Goal: Task Accomplishment & Management: Manage account settings

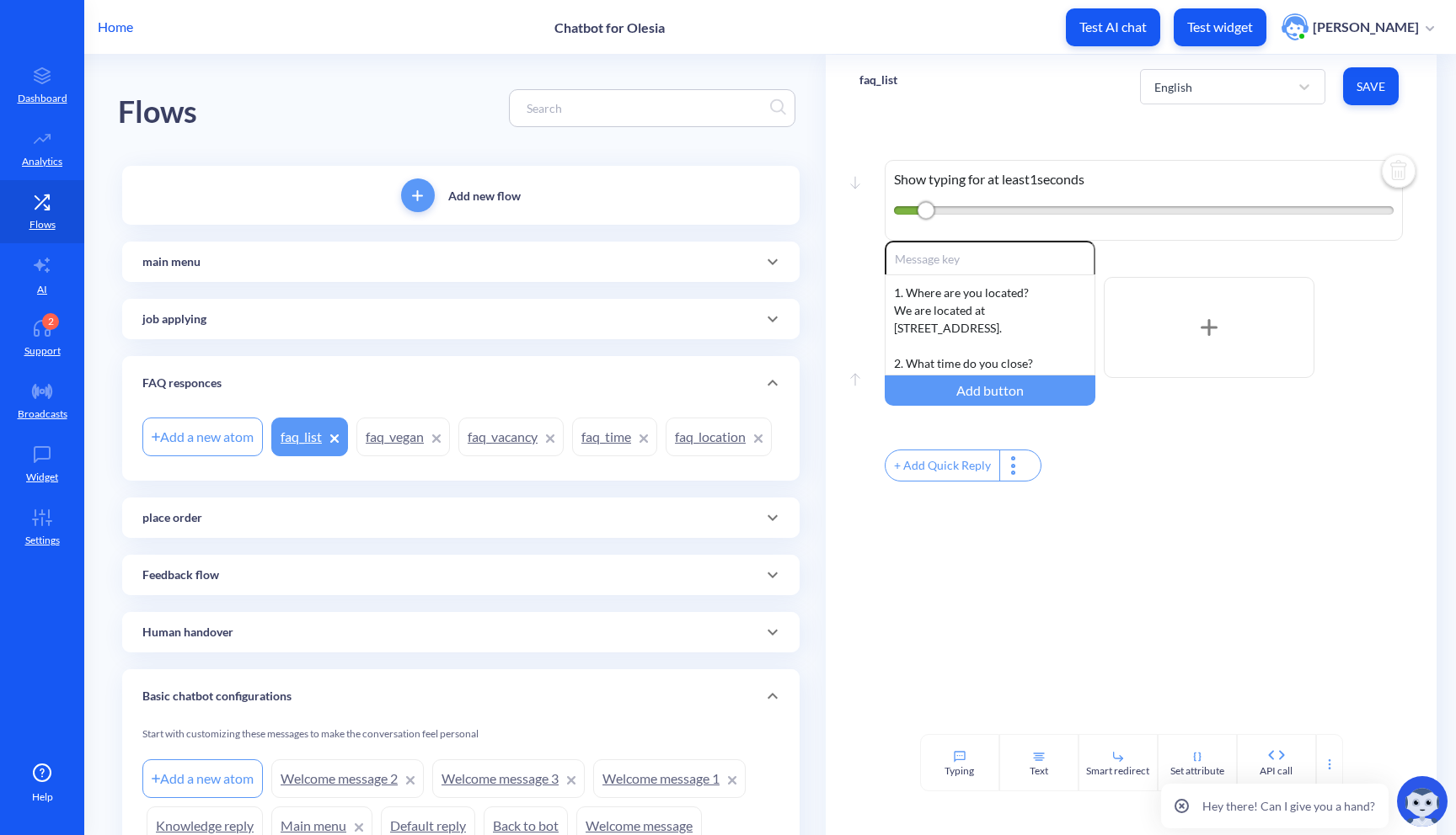
scroll to position [296, 0]
click at [48, 331] on icon at bounding box center [42, 329] width 33 height 17
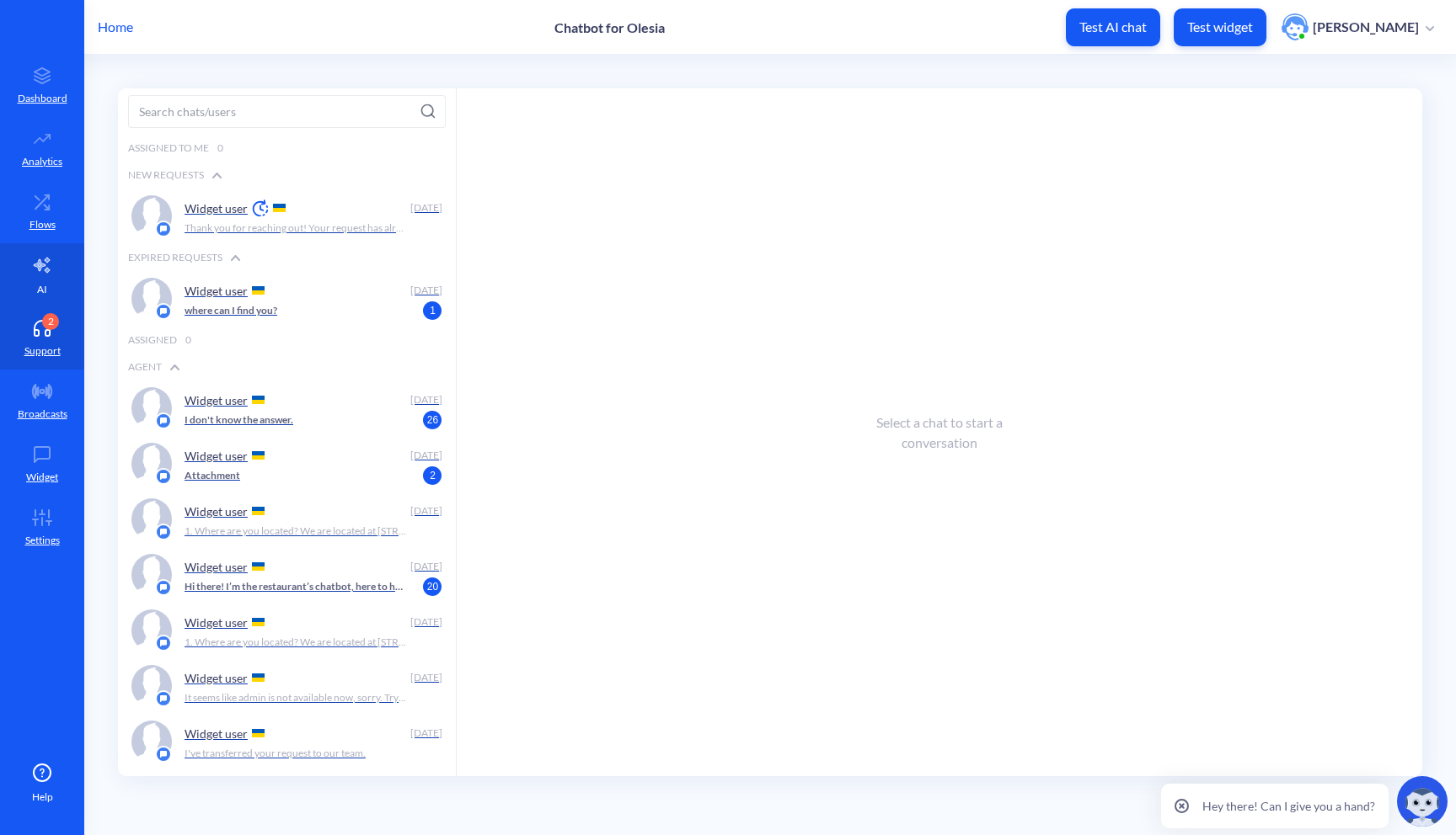
click at [33, 260] on icon at bounding box center [43, 266] width 20 height 20
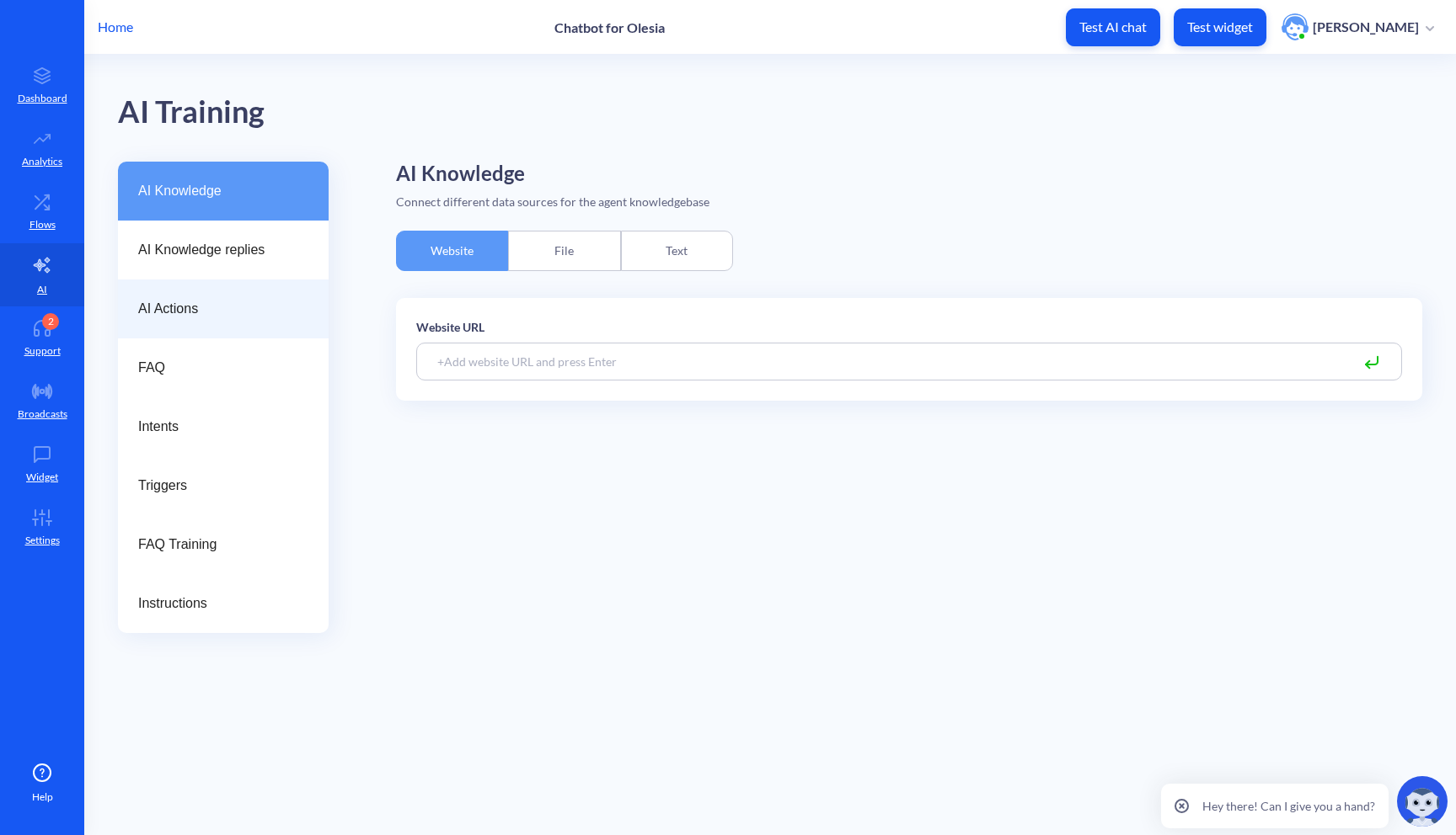
click at [183, 328] on div "AI Actions" at bounding box center [222, 309] width 210 height 59
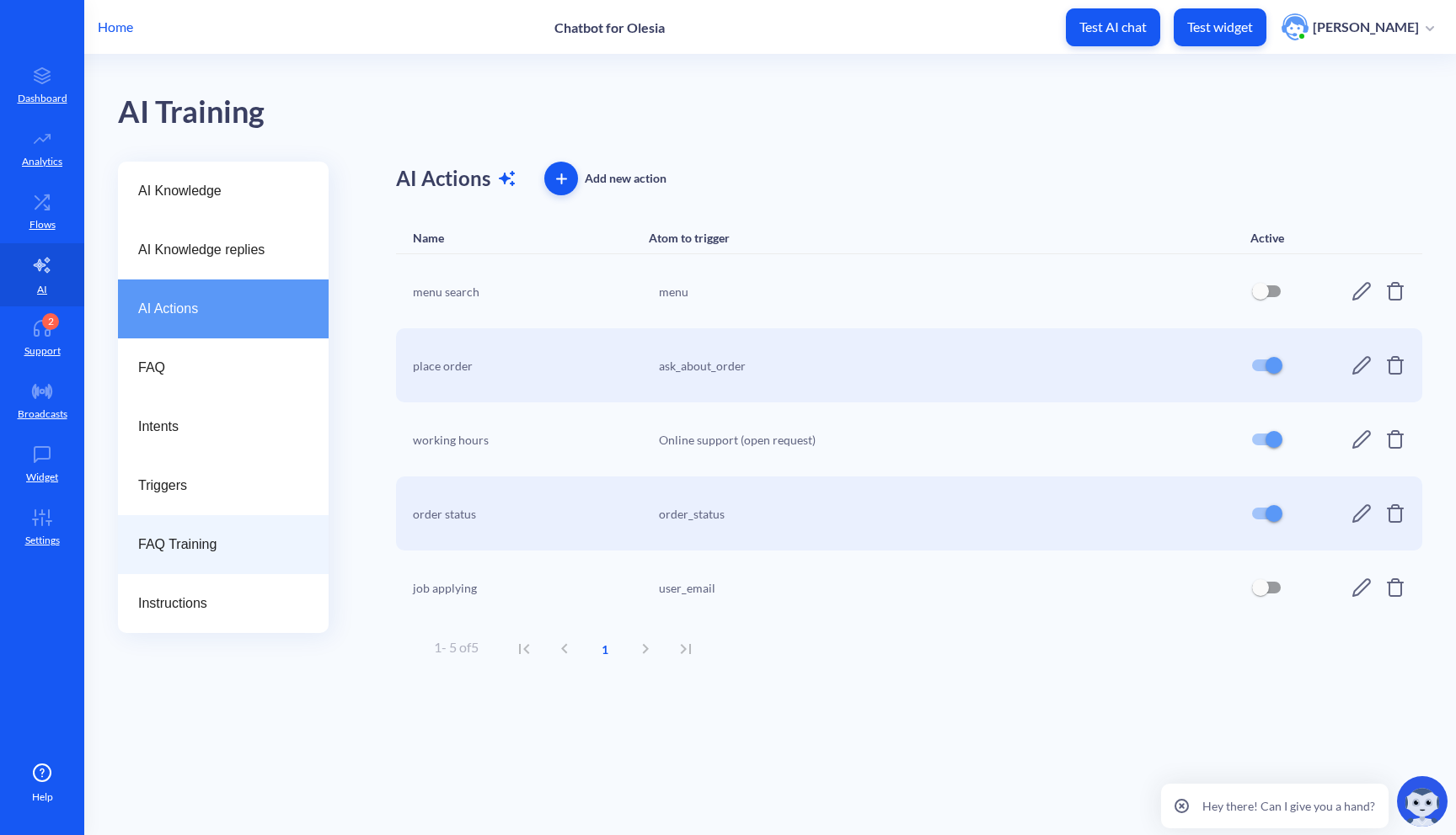
click at [227, 542] on span "FAQ Training" at bounding box center [216, 545] width 157 height 20
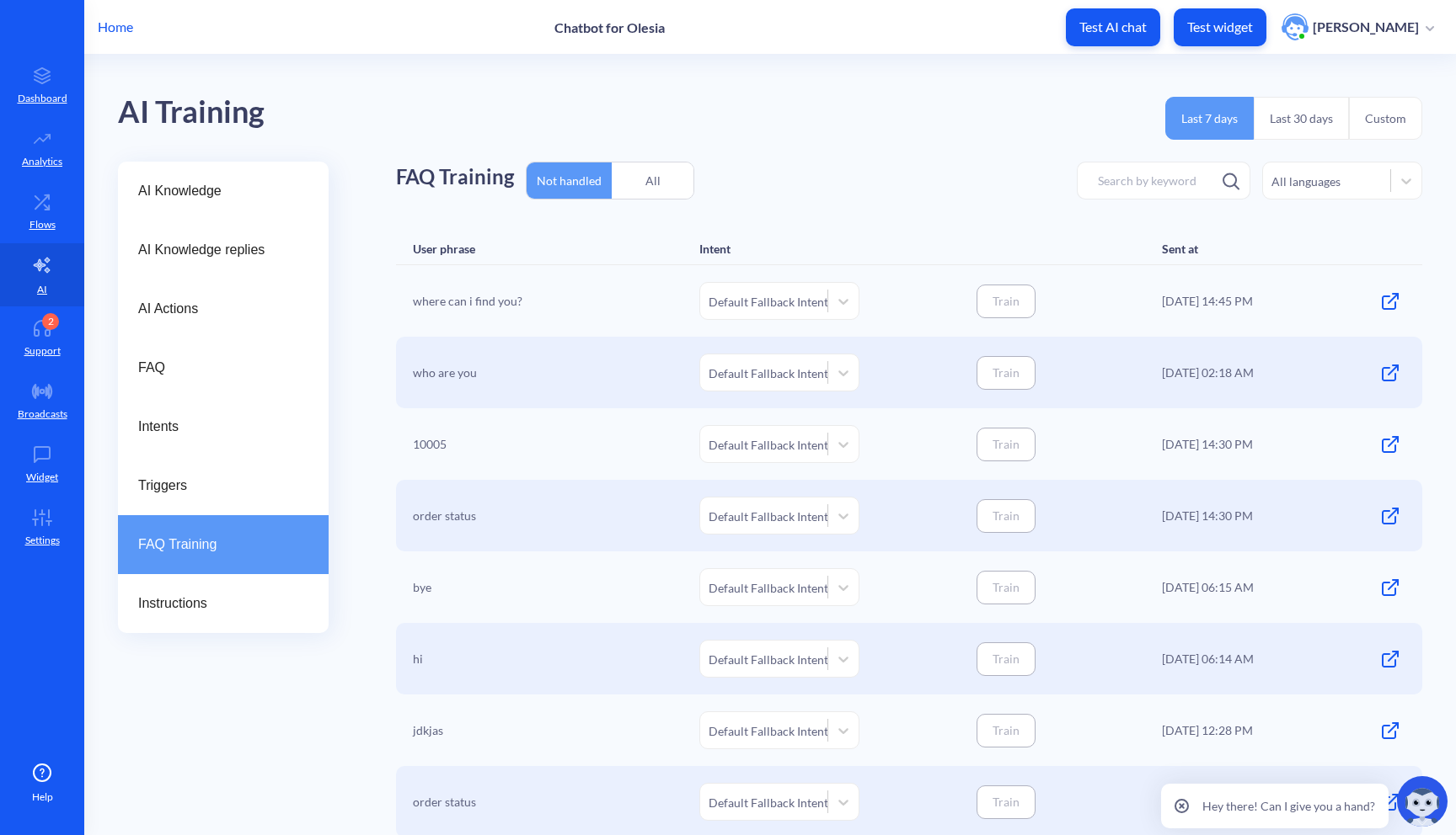
click at [647, 180] on div "All" at bounding box center [652, 181] width 82 height 40
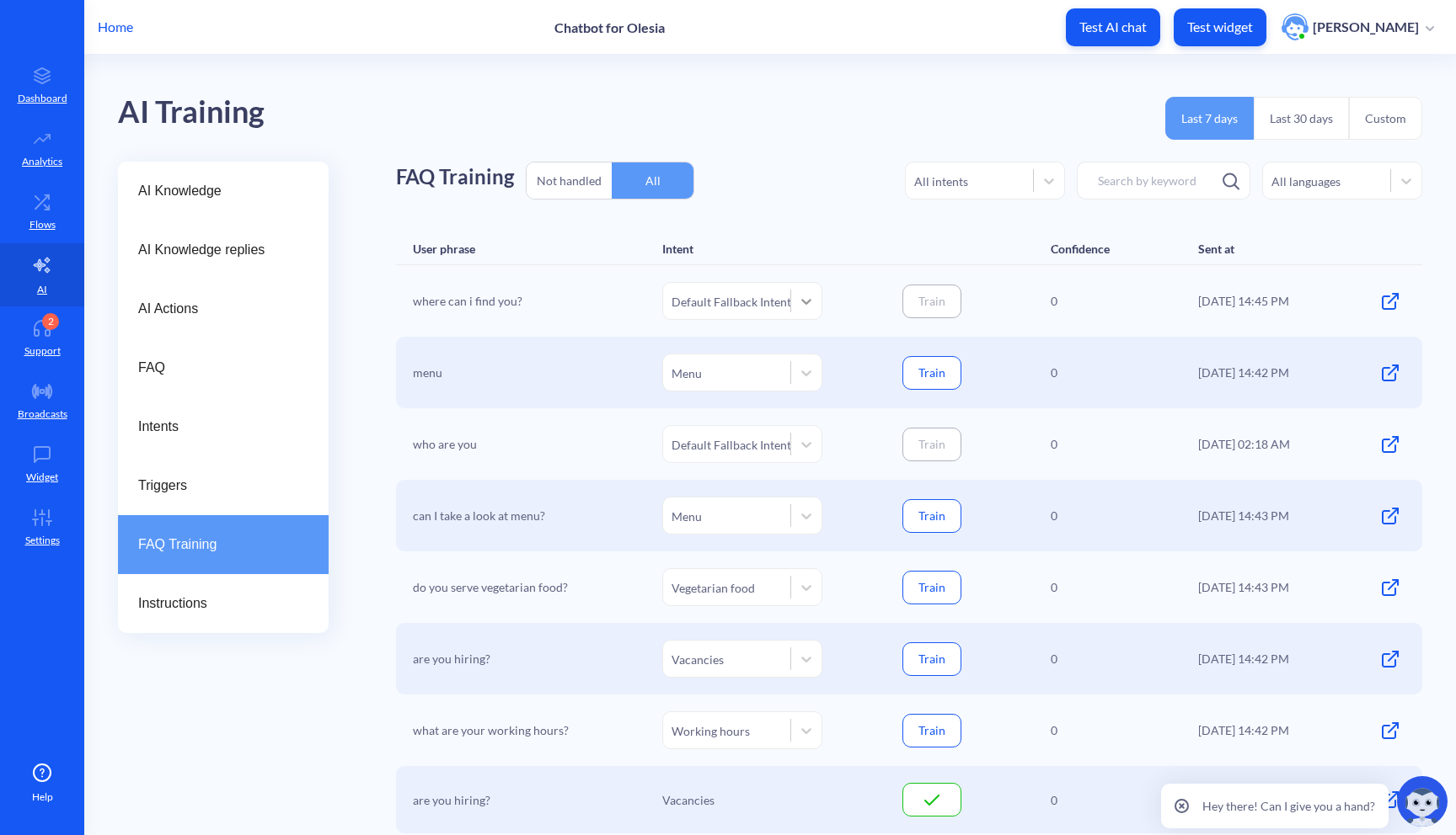
click at [810, 304] on icon at bounding box center [806, 301] width 17 height 17
click at [712, 419] on div "Location" at bounding box center [742, 408] width 160 height 31
click at [918, 316] on button "Train" at bounding box center [932, 301] width 59 height 33
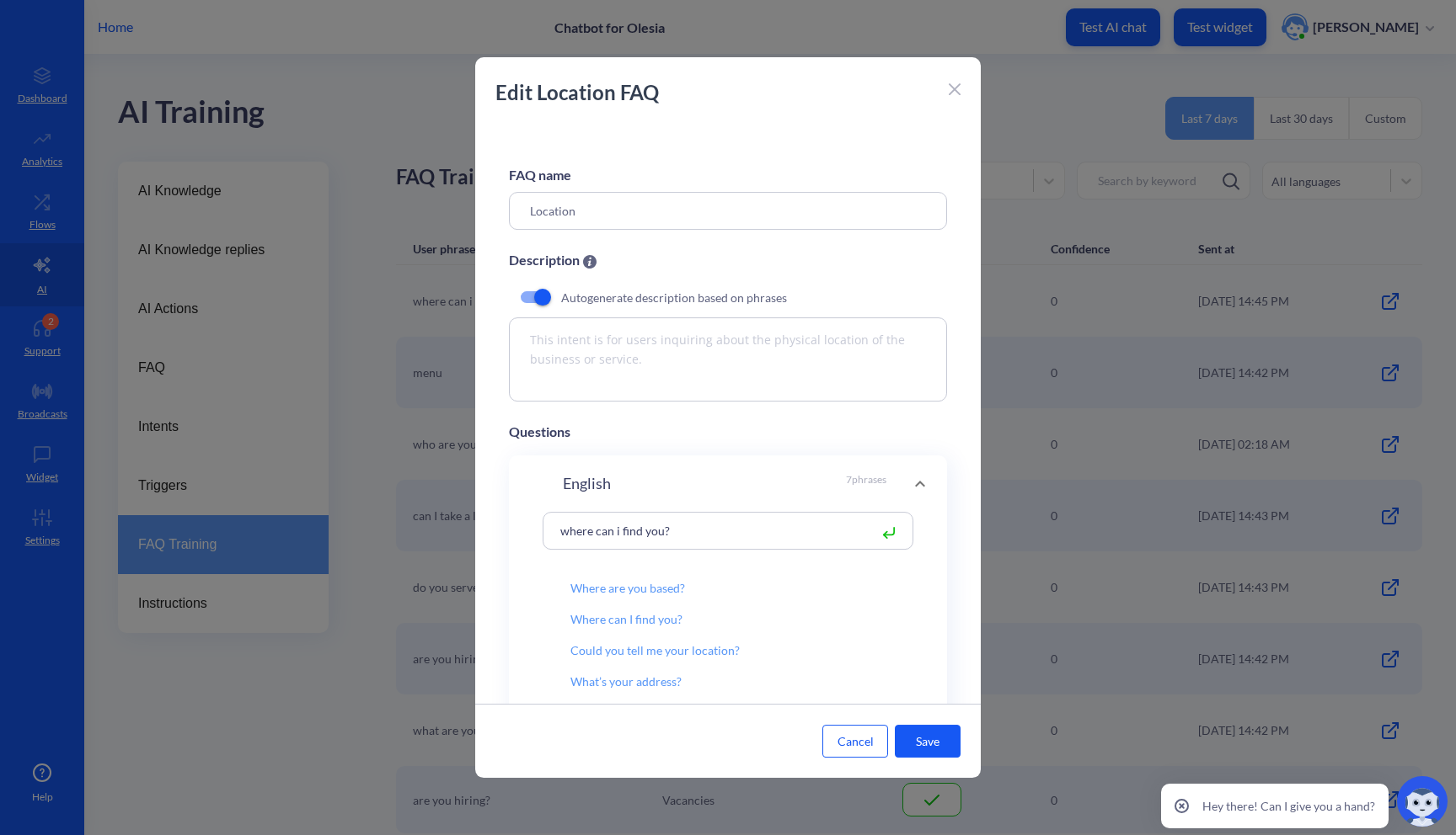
scroll to position [161, 0]
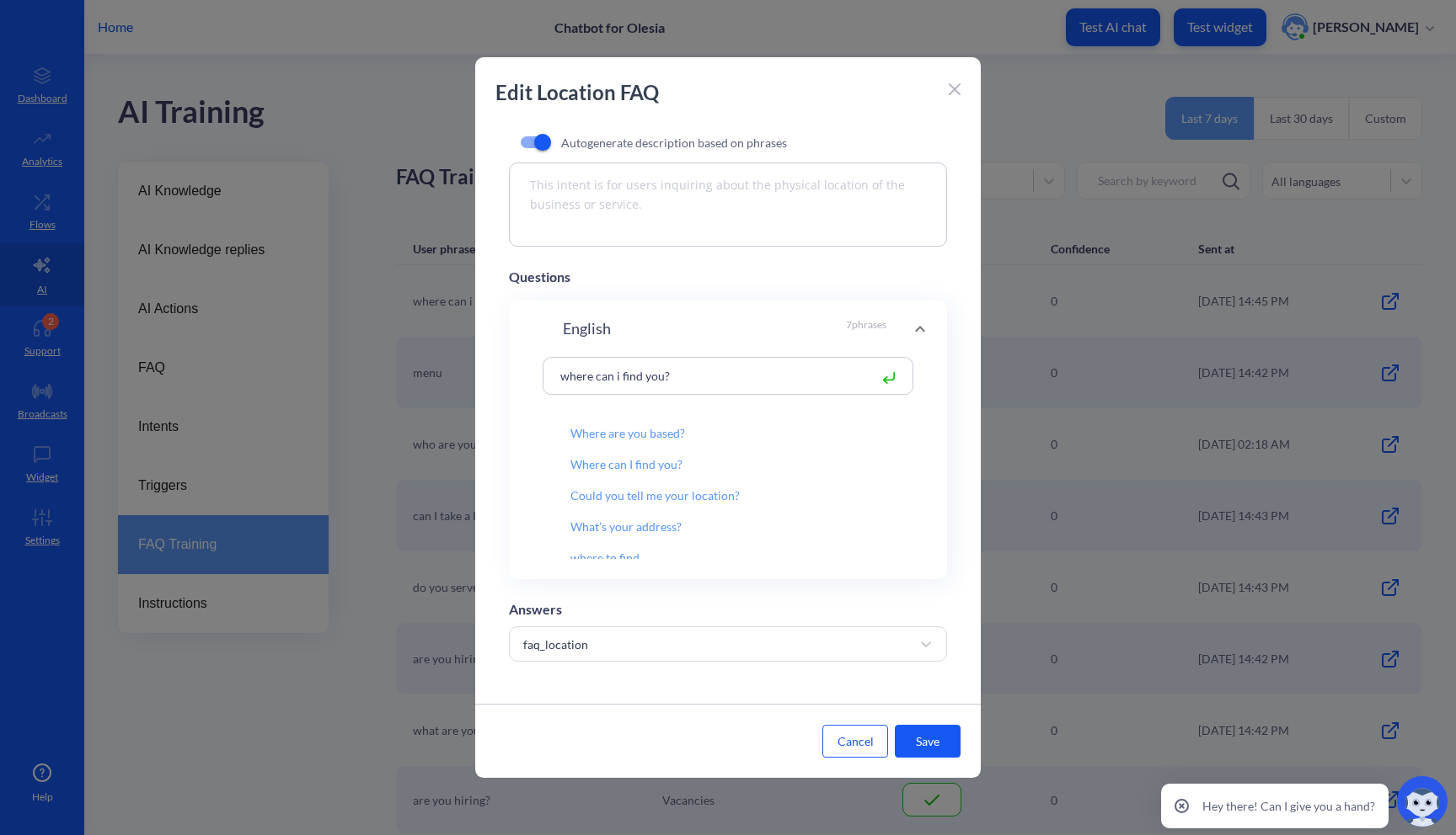
click at [925, 744] on button "Save" at bounding box center [927, 741] width 66 height 32
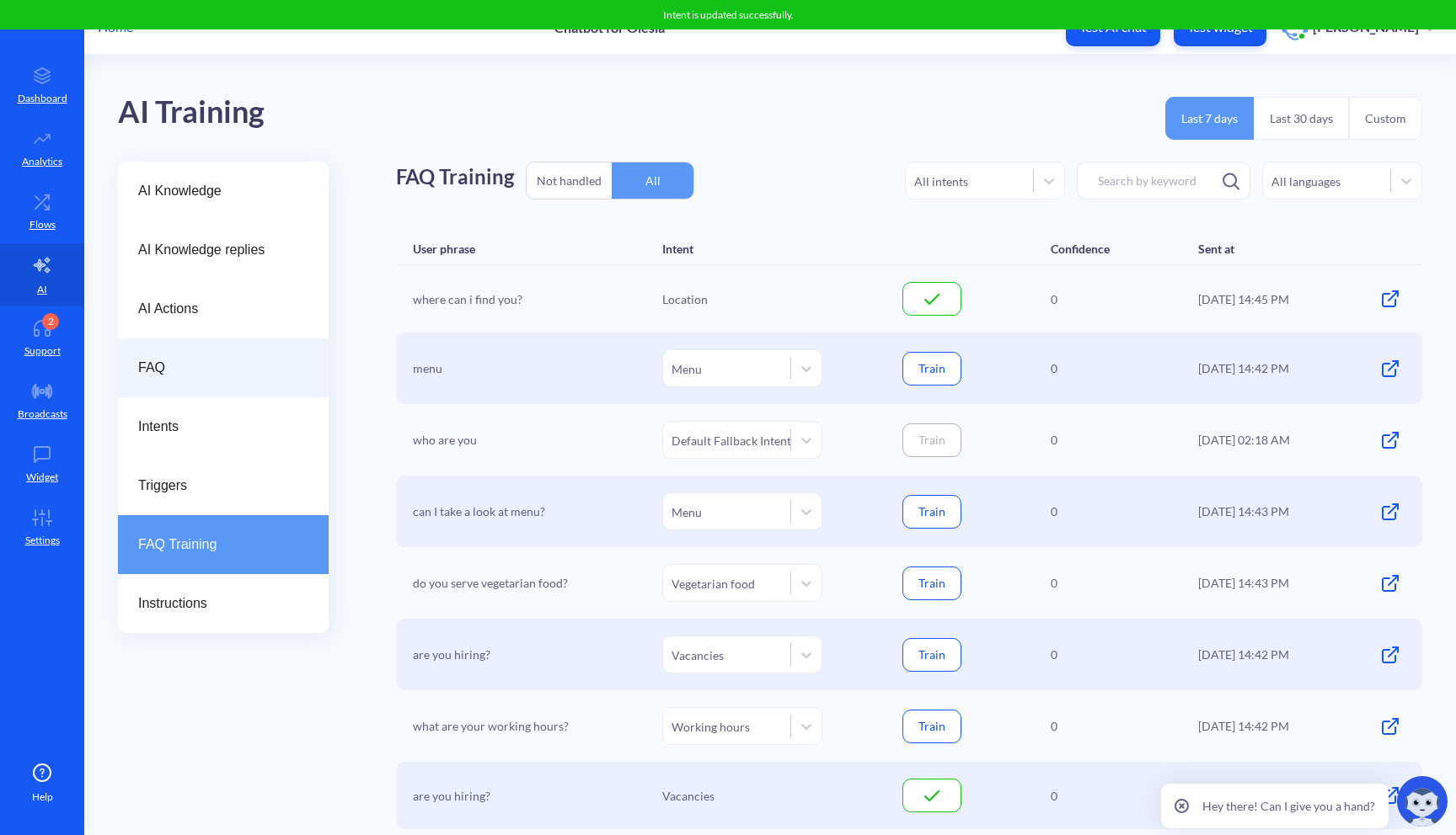
click at [169, 358] on span "FAQ" at bounding box center [216, 368] width 157 height 20
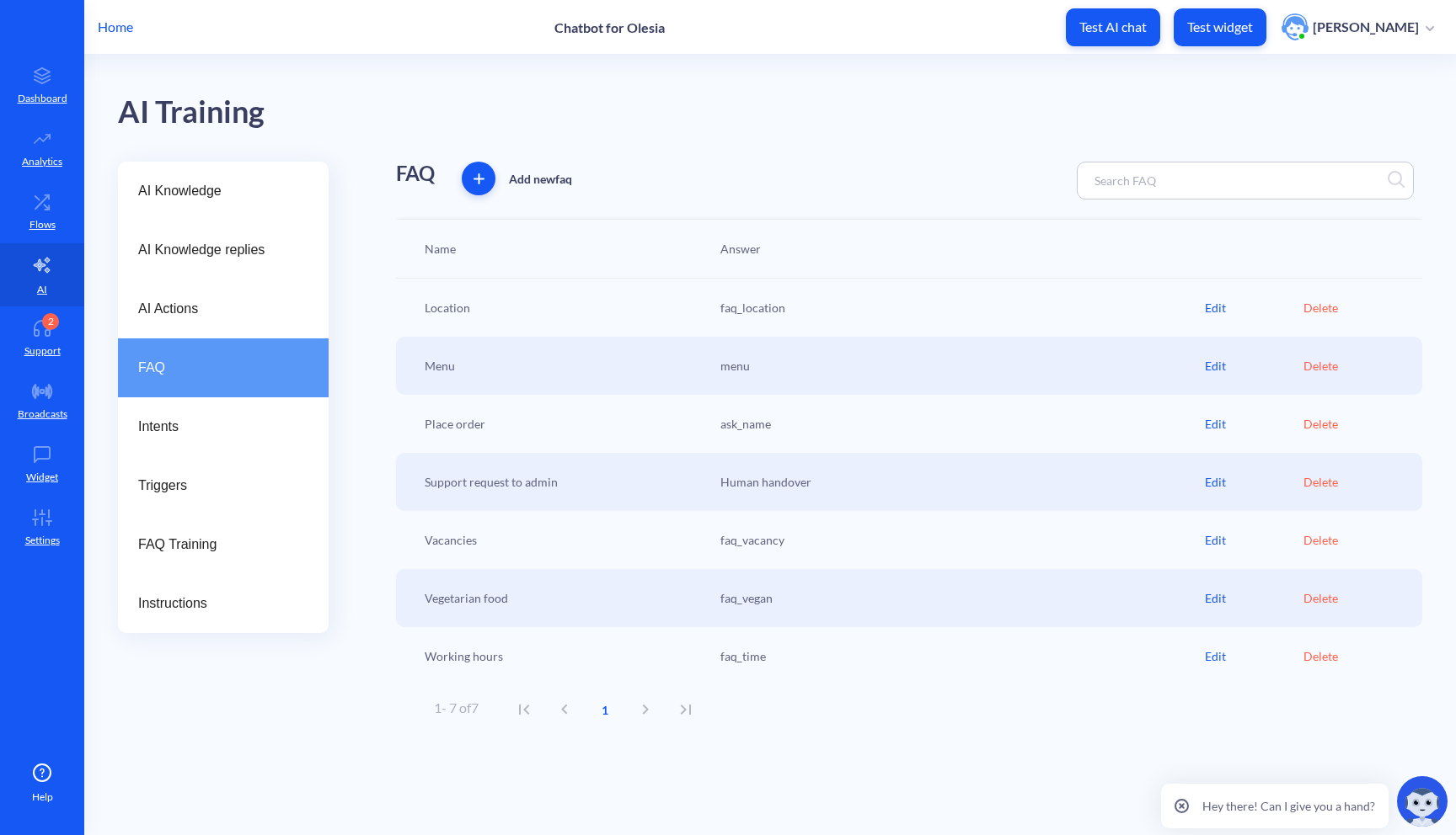
click at [1211, 666] on div "Working hours faq_time Edit Delete" at bounding box center [909, 656] width 1026 height 58
click at [1208, 654] on div "Edit" at bounding box center [1254, 655] width 98 height 18
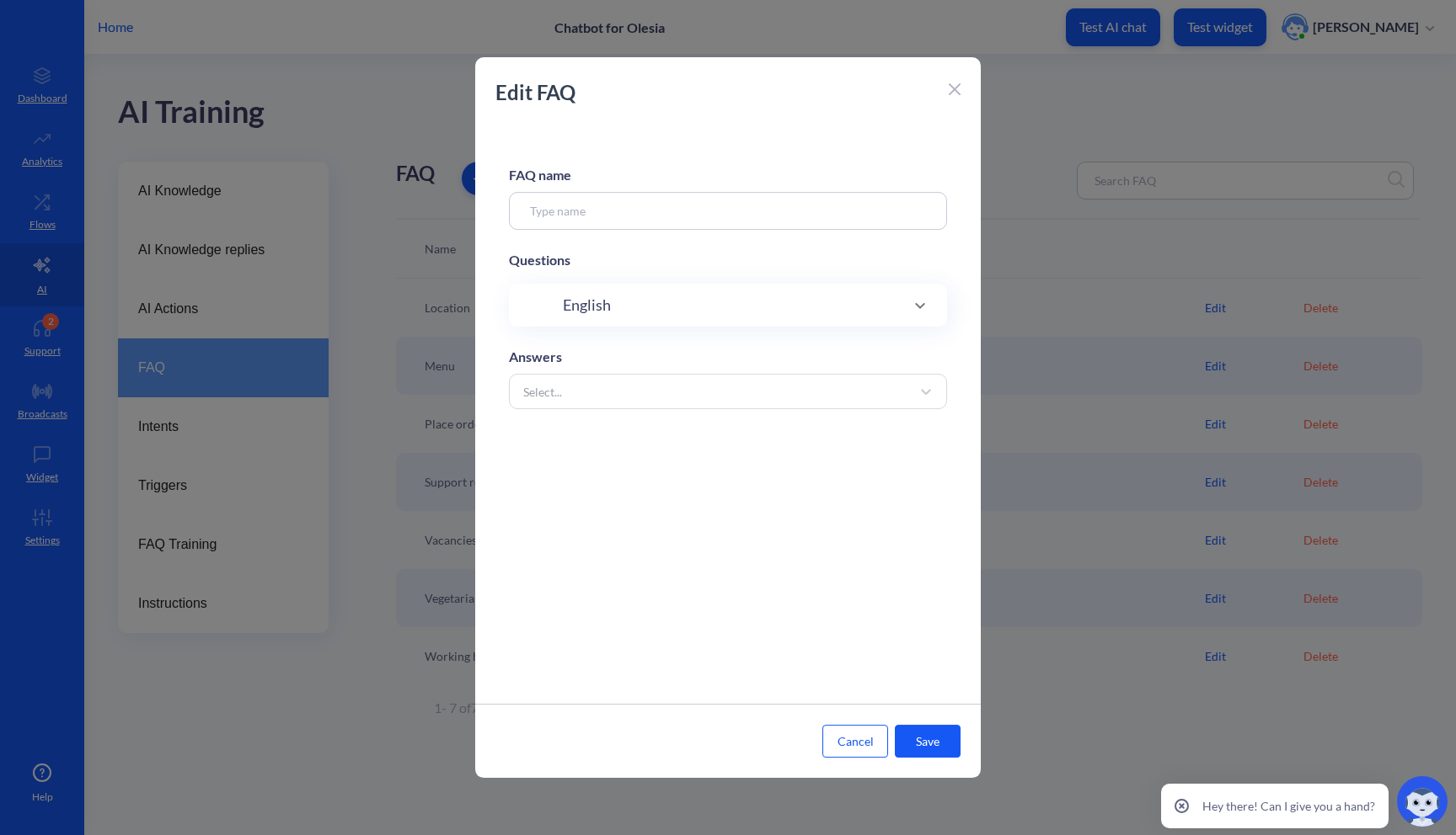
type input "Working hours"
click at [879, 478] on p "6 phrases" at bounding box center [866, 477] width 41 height 23
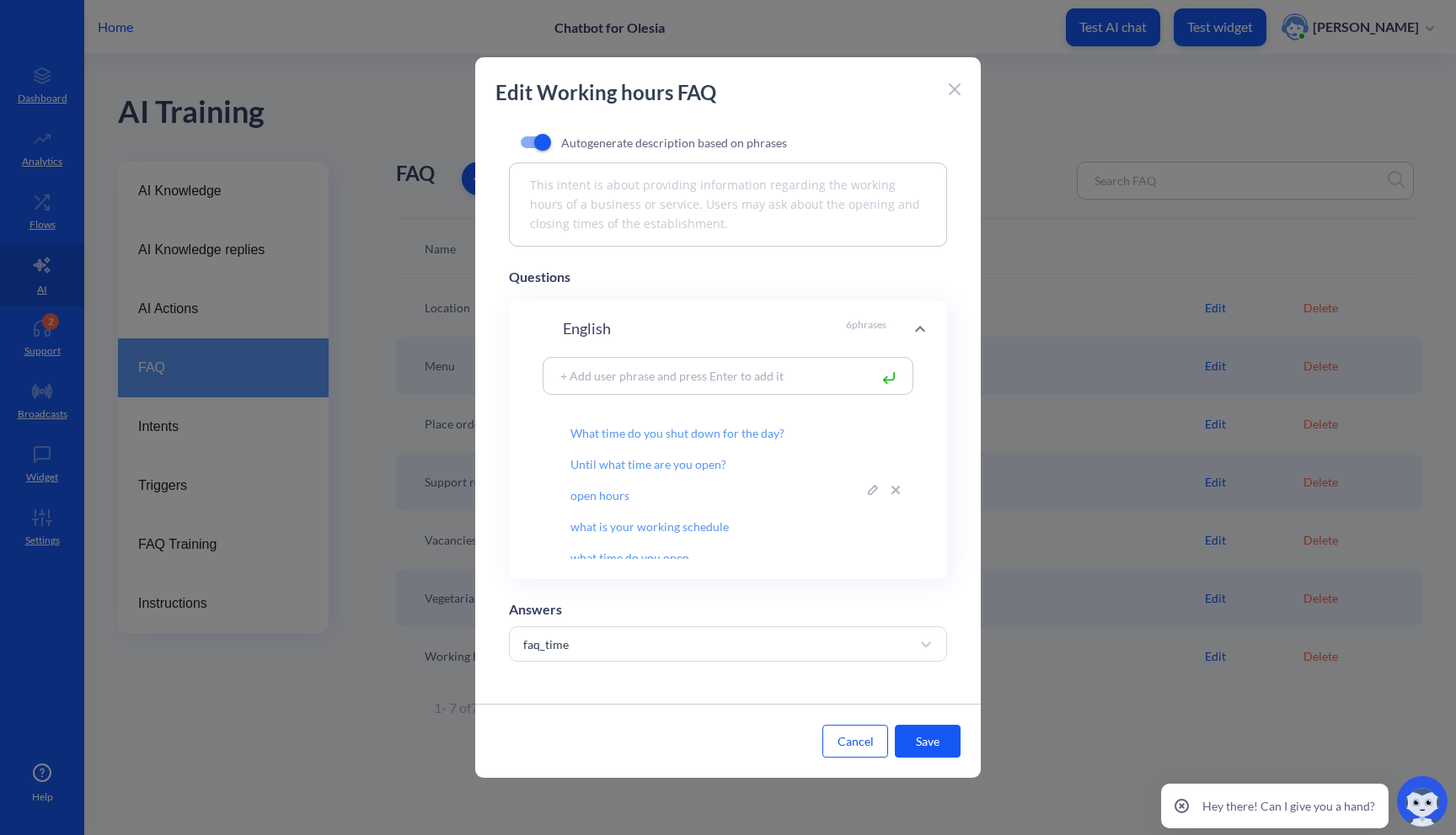
scroll to position [40, 0]
click at [923, 732] on button "Save" at bounding box center [927, 741] width 66 height 32
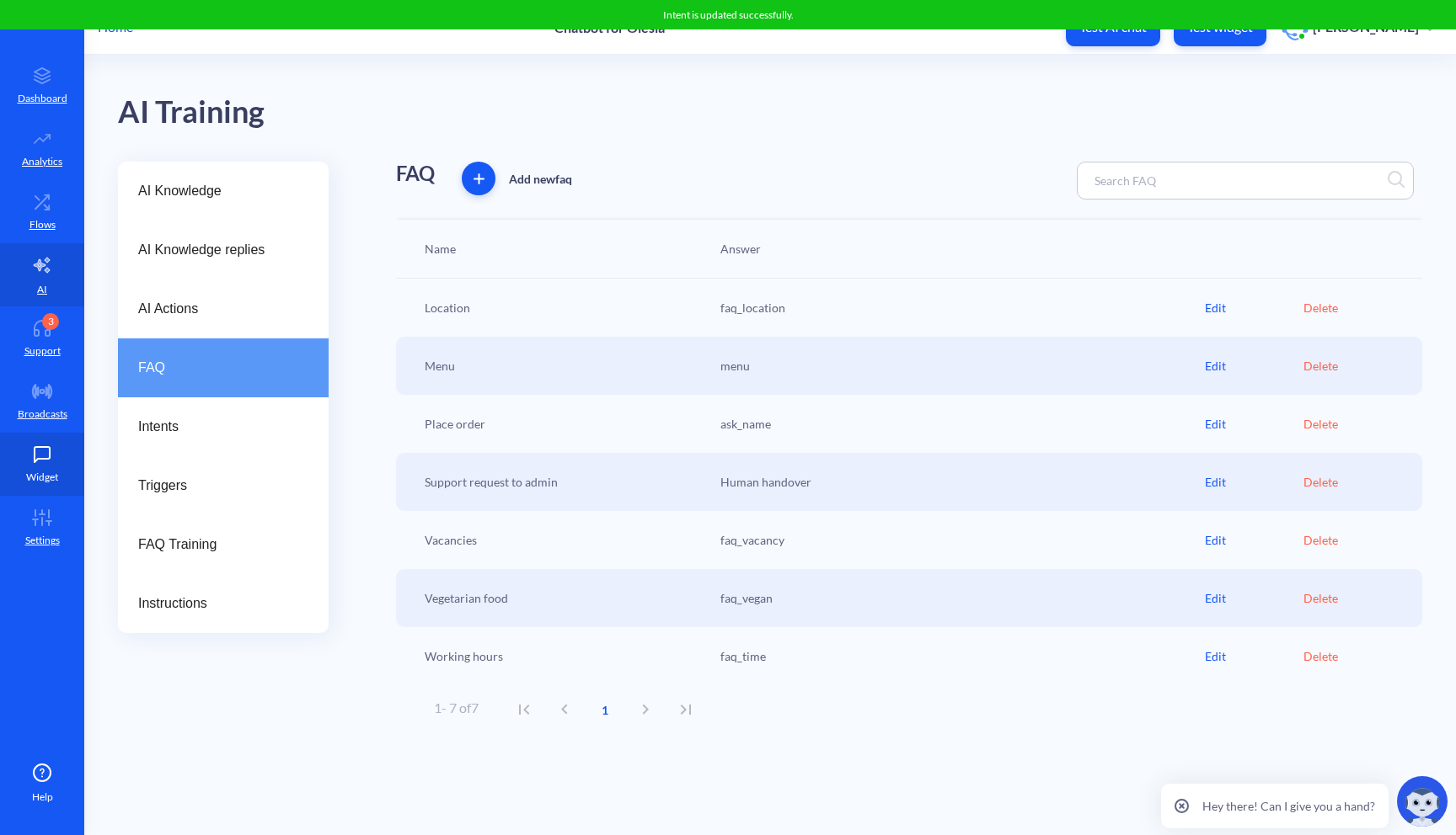
click at [29, 471] on p "Widget" at bounding box center [42, 477] width 32 height 15
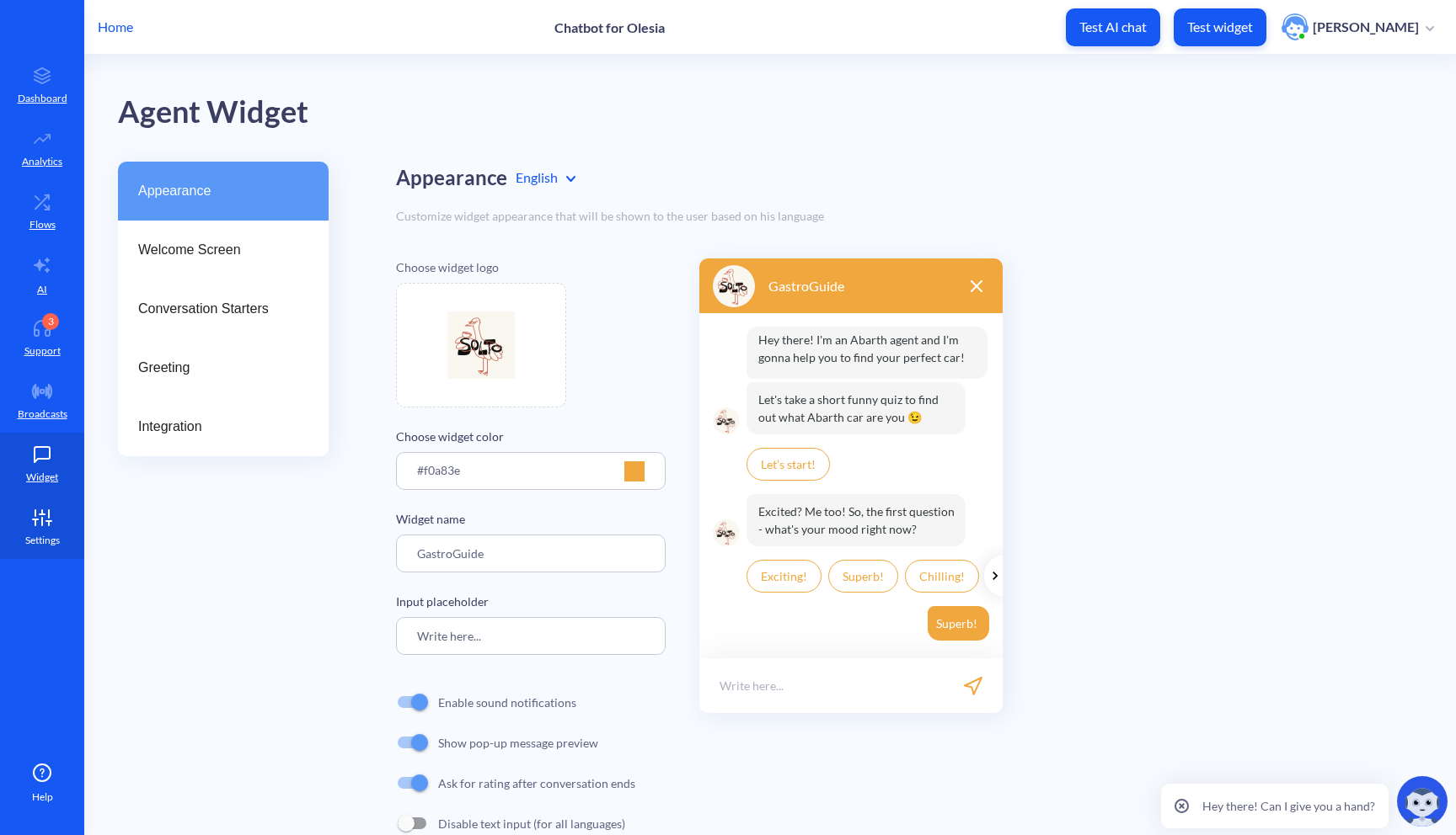
click at [34, 519] on icon at bounding box center [34, 519] width 5 height 0
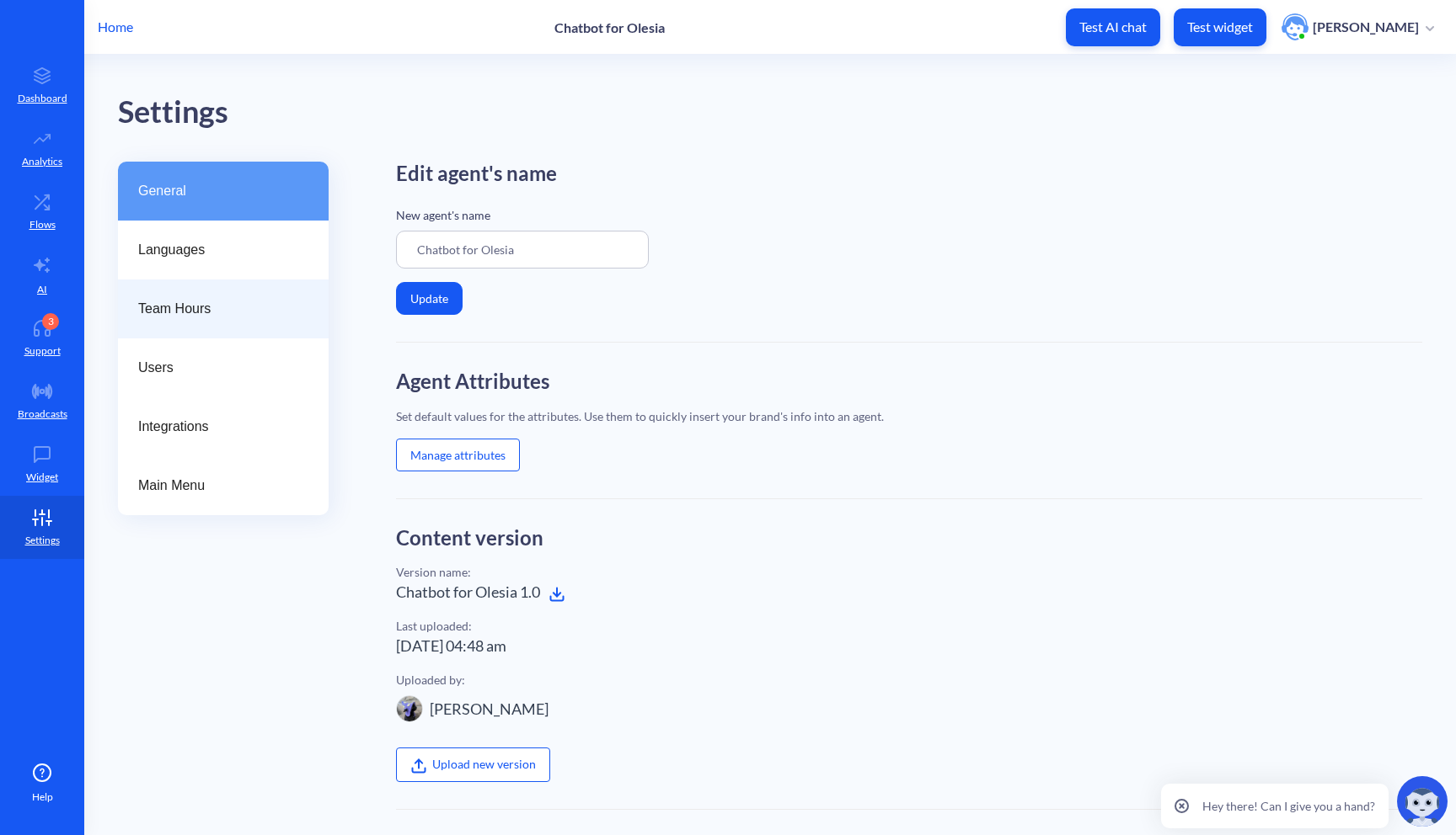
click at [240, 301] on span "Team Hours" at bounding box center [216, 309] width 157 height 20
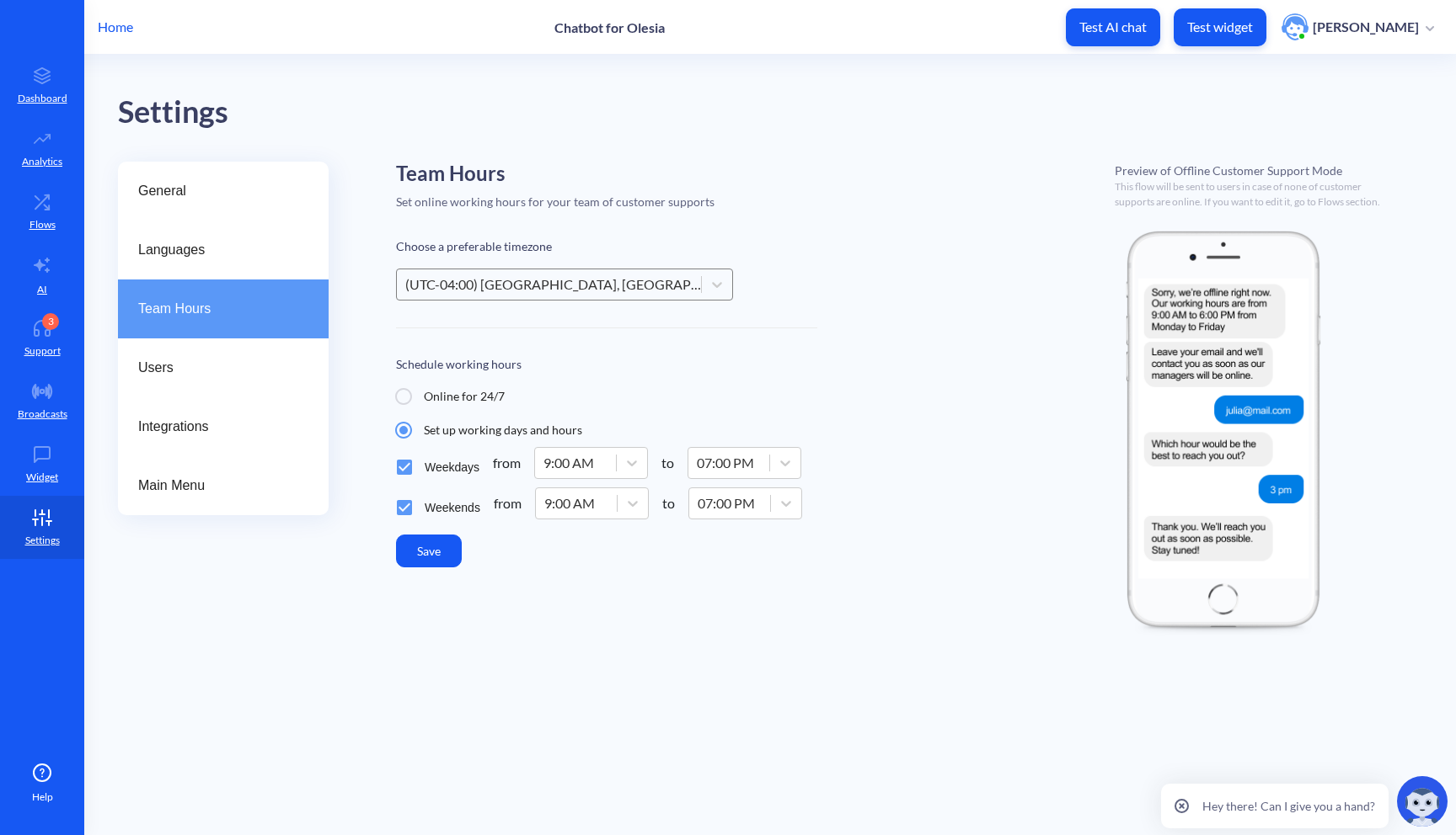
click at [494, 287] on div "(UTC-04:00) [GEOGRAPHIC_DATA], [GEOGRAPHIC_DATA], [GEOGRAPHIC_DATA][PERSON_NAME]" at bounding box center [553, 284] width 297 height 20
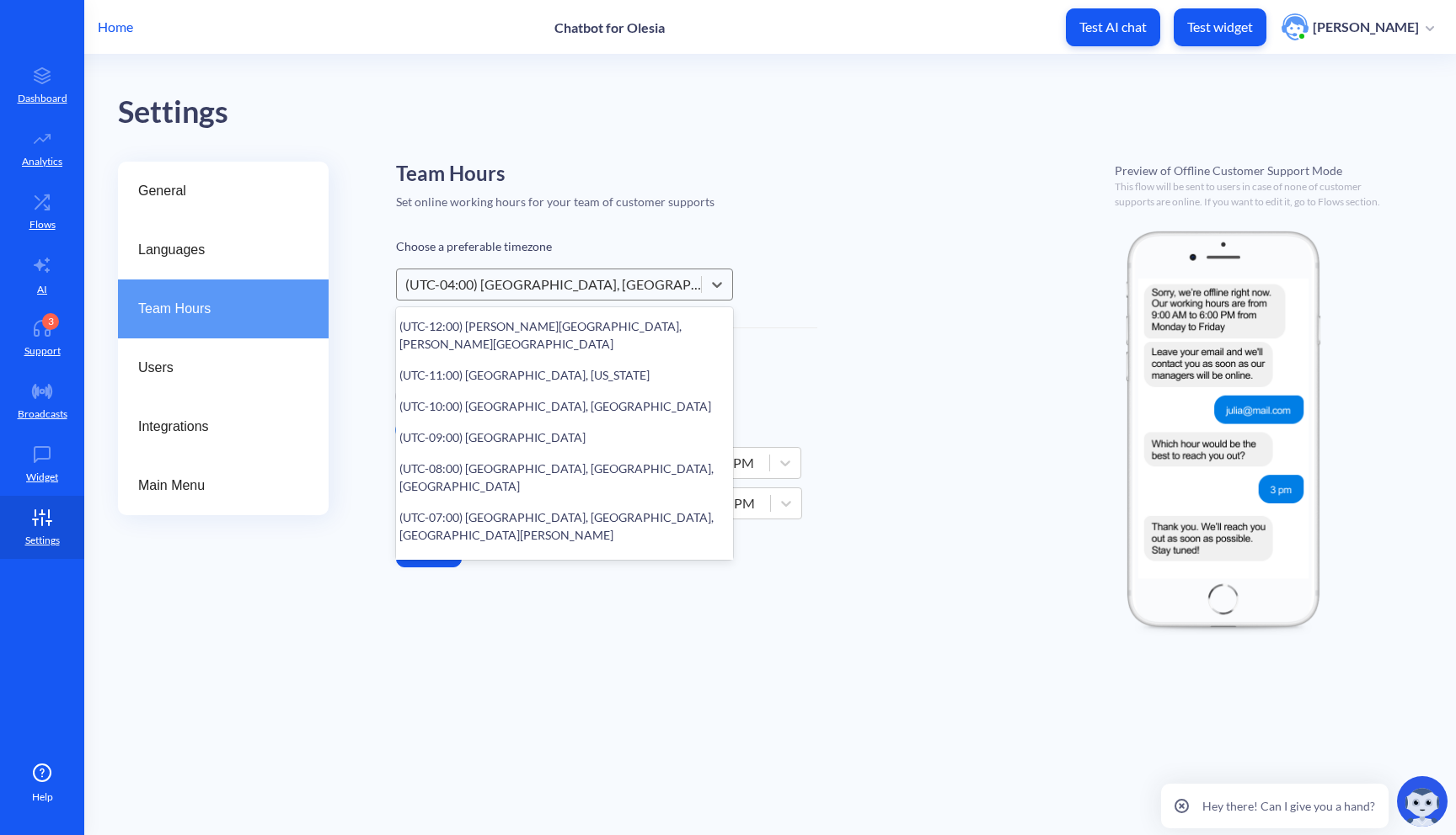
scroll to position [42, 0]
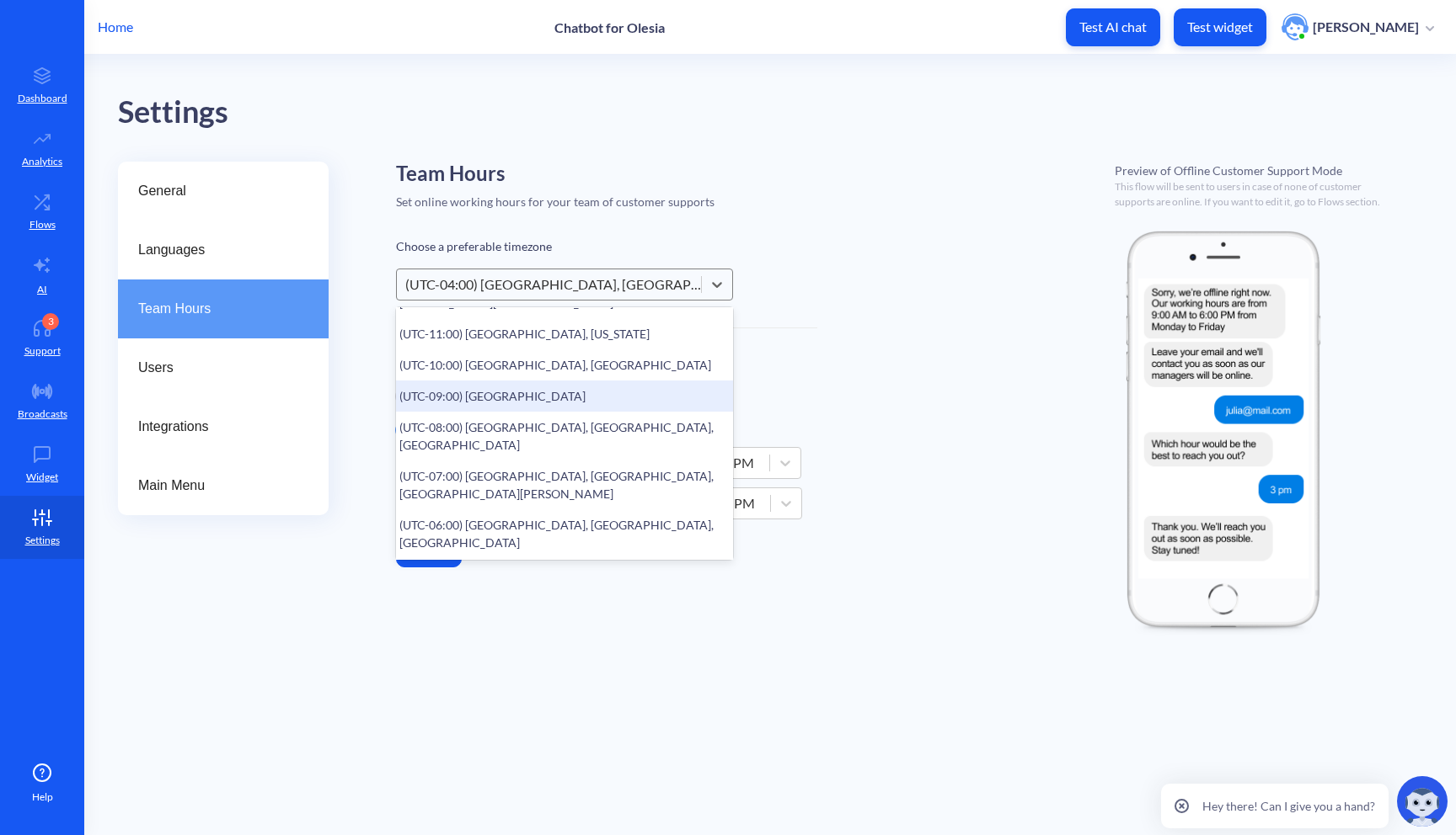
click at [846, 330] on div "Team Hours Set online working hours for your team of customer supports Choose a…" at bounding box center [909, 399] width 1026 height 474
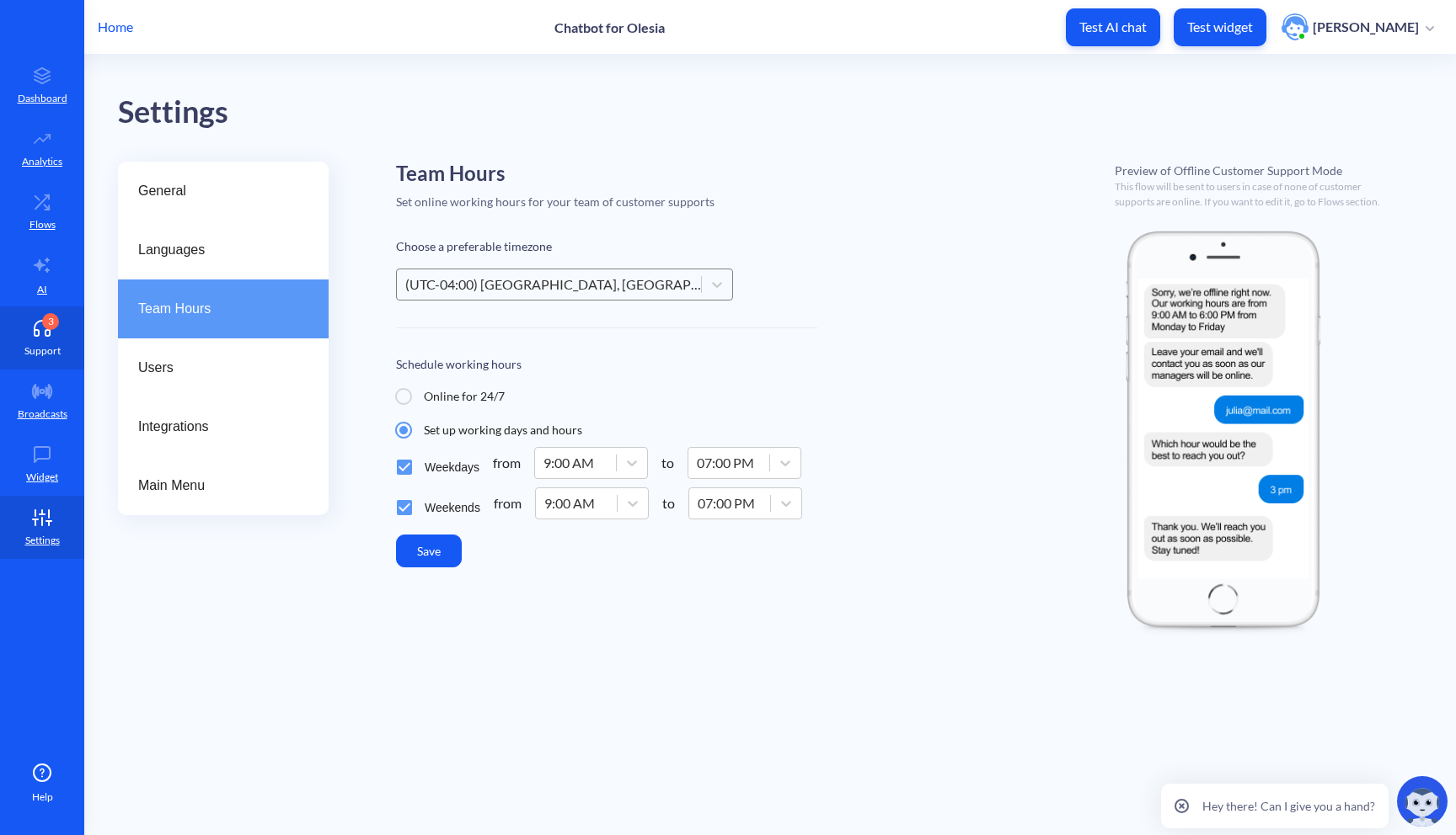
click at [32, 341] on link "3 Support" at bounding box center [42, 338] width 84 height 63
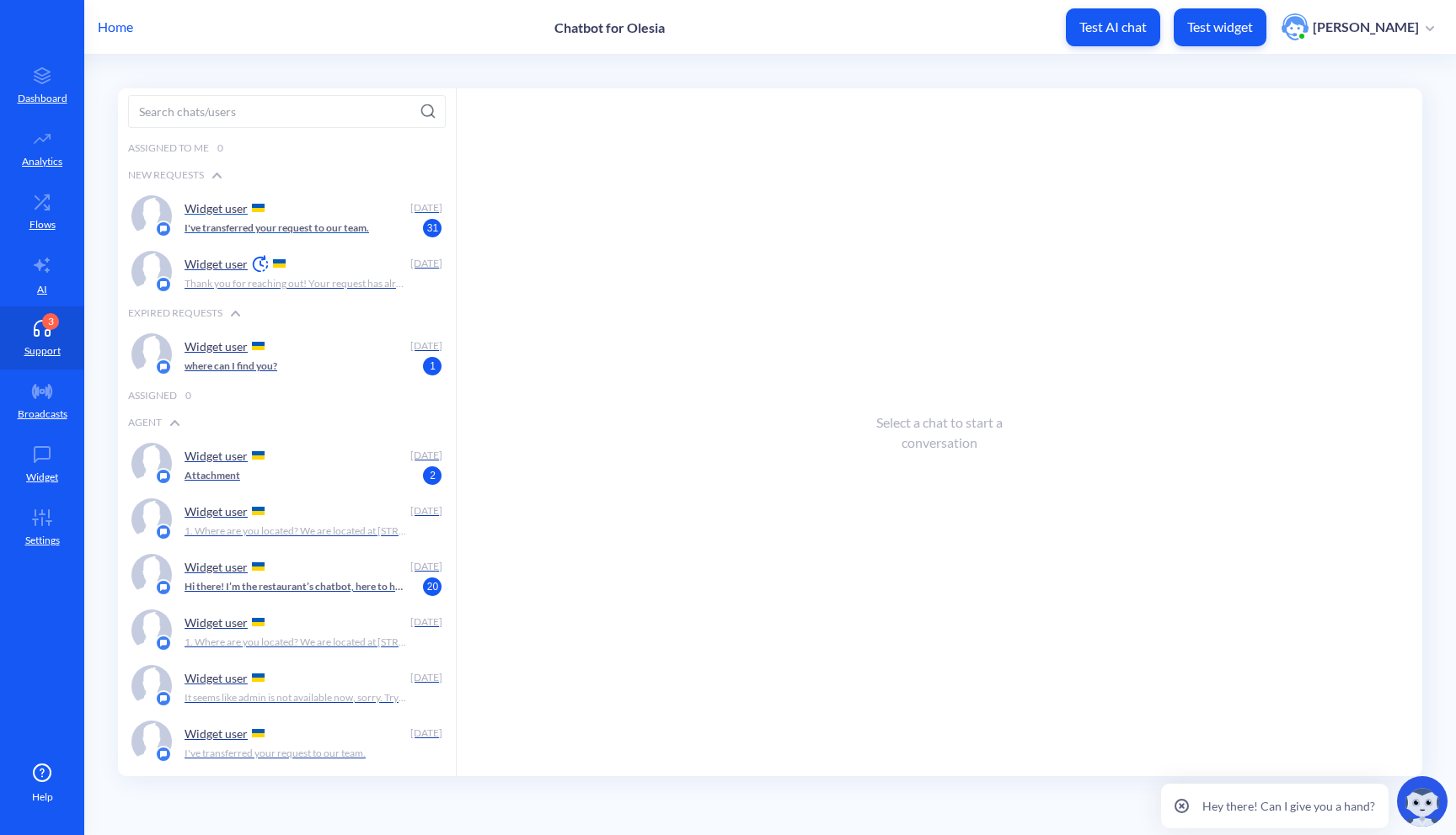
click at [260, 213] on div "Widget user" at bounding box center [294, 207] width 220 height 25
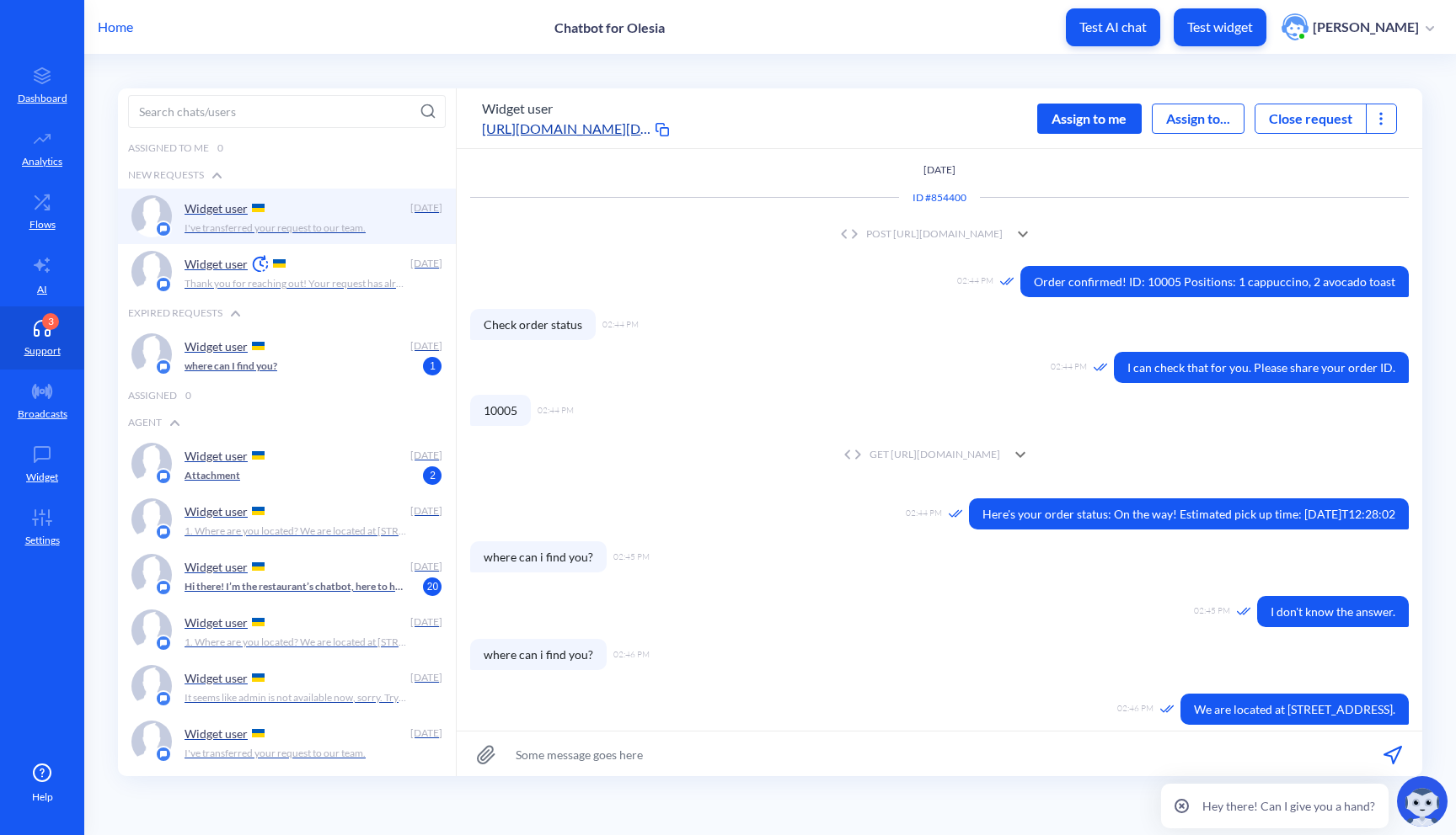
scroll to position [1, 0]
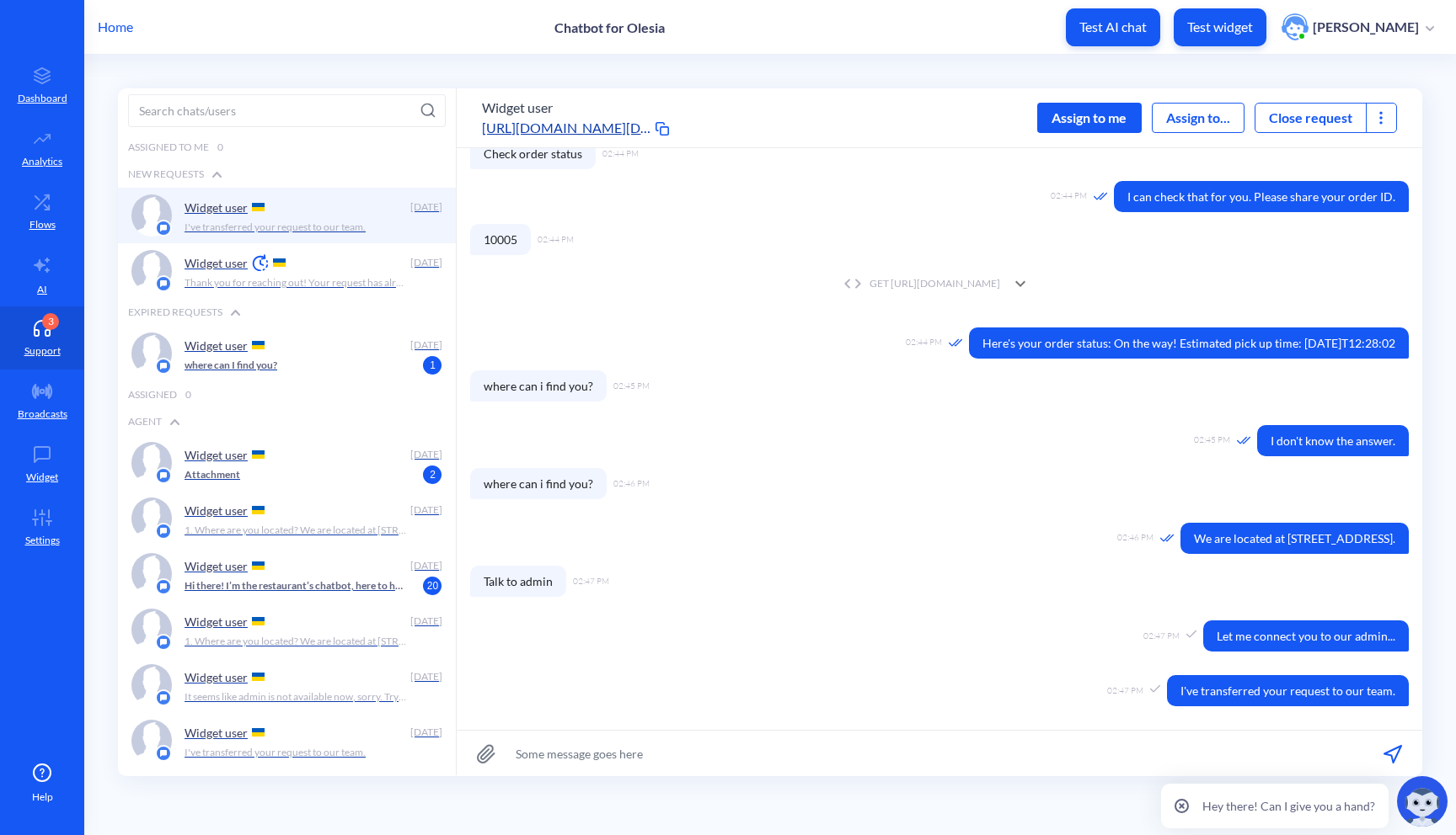
click at [653, 757] on input at bounding box center [939, 753] width 965 height 45
type input "hi!"
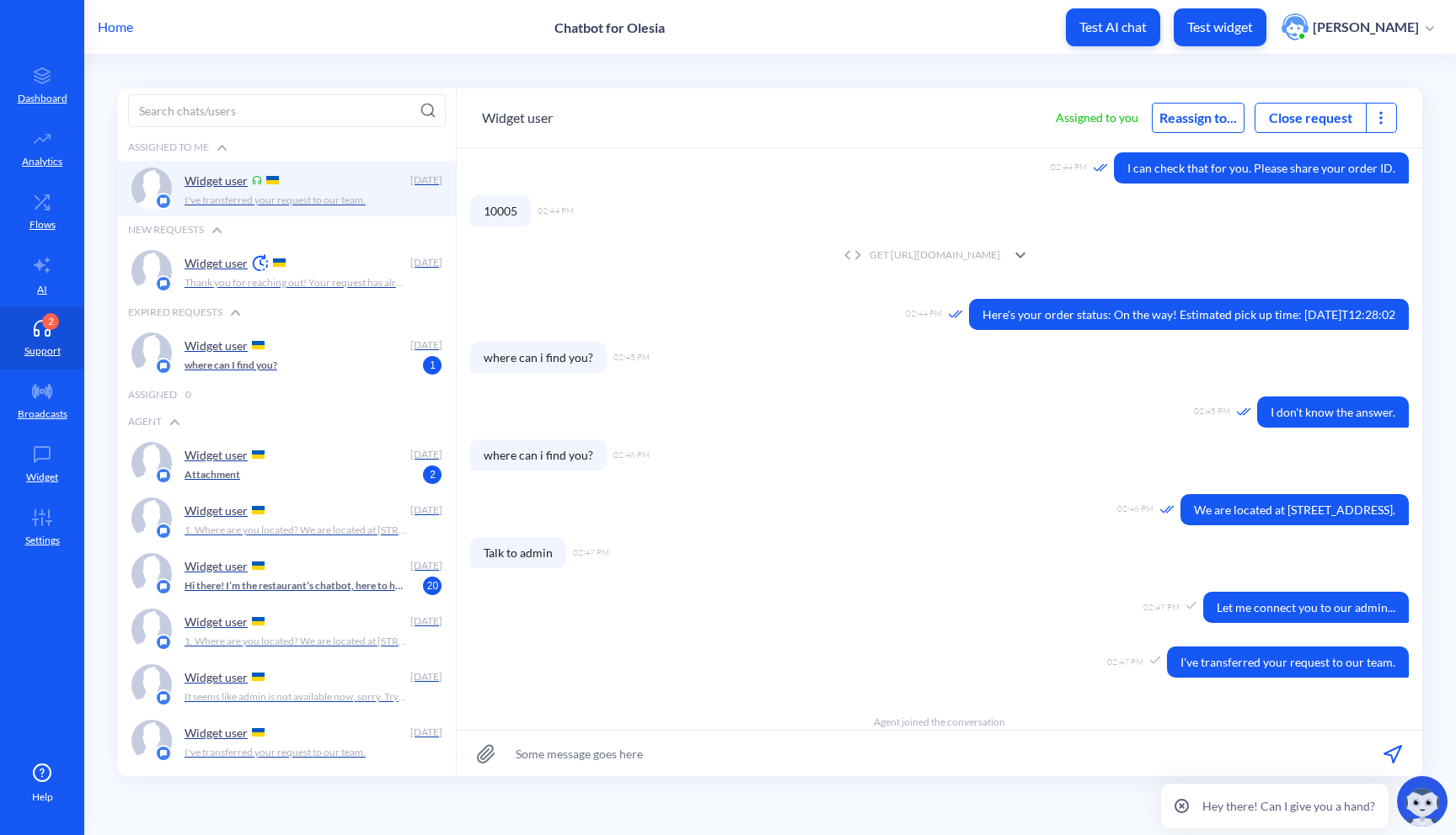
scroll to position [245, 0]
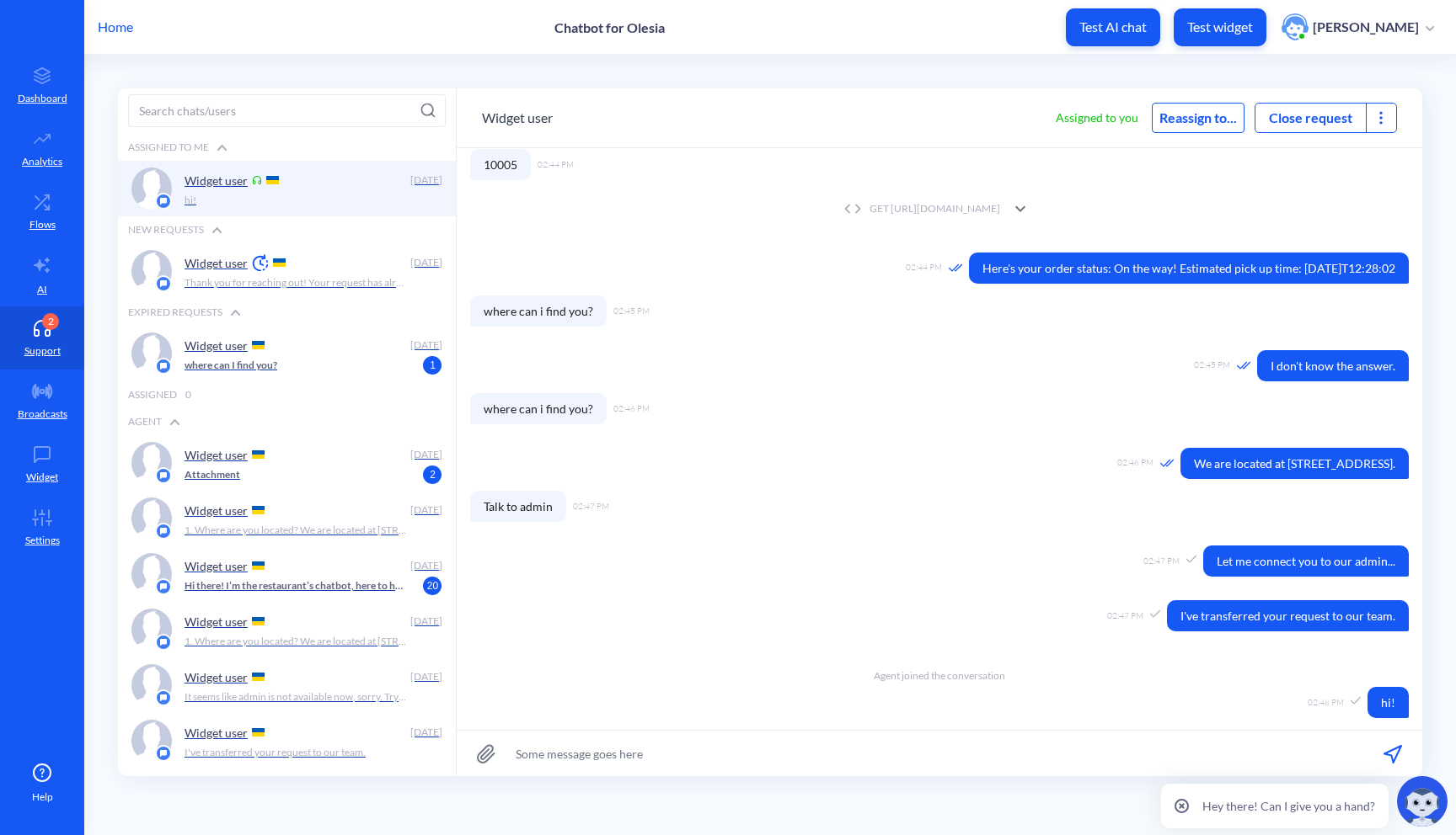
click at [1286, 115] on button "Close request" at bounding box center [1310, 118] width 110 height 20
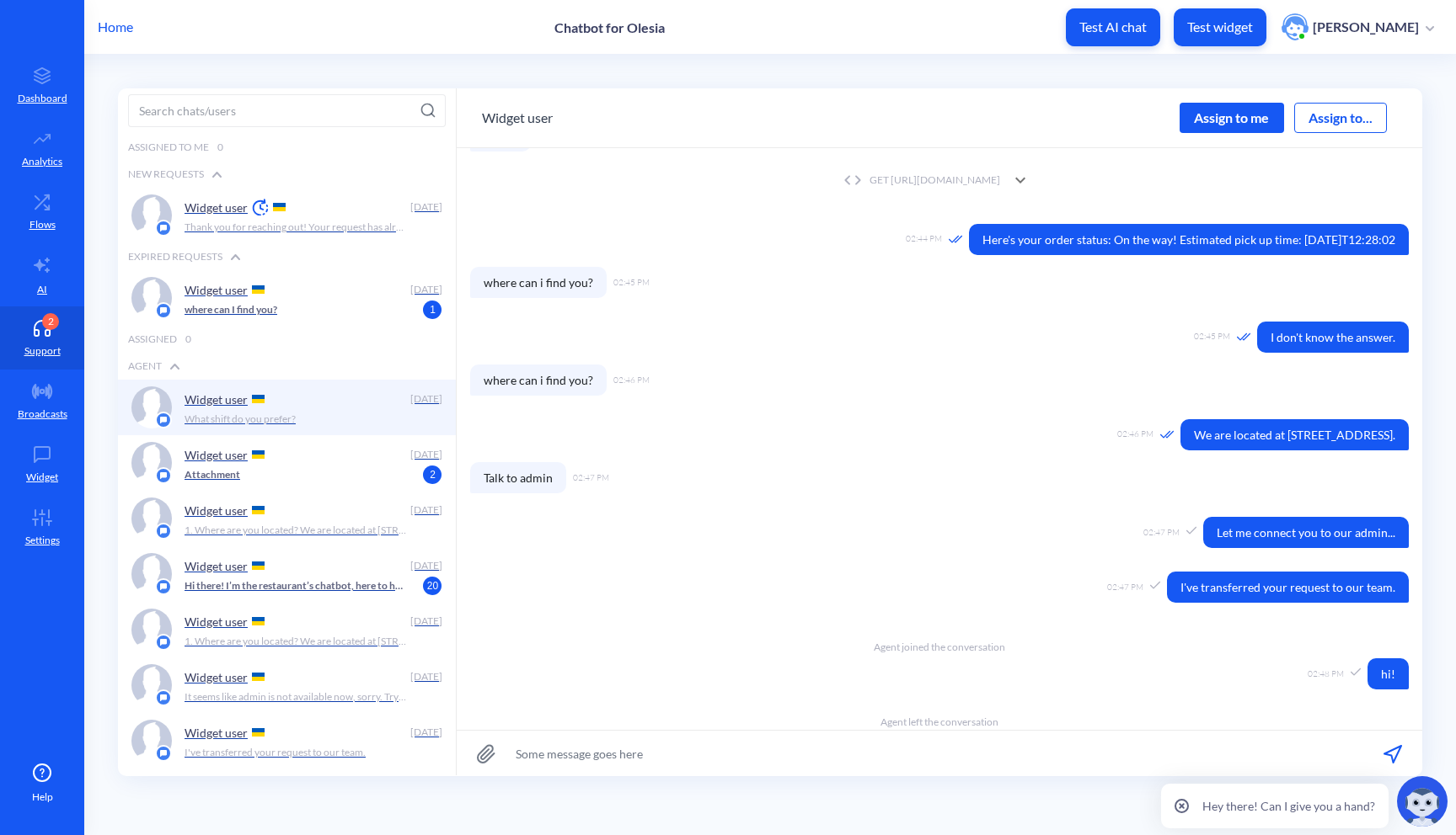
scroll to position [984, 0]
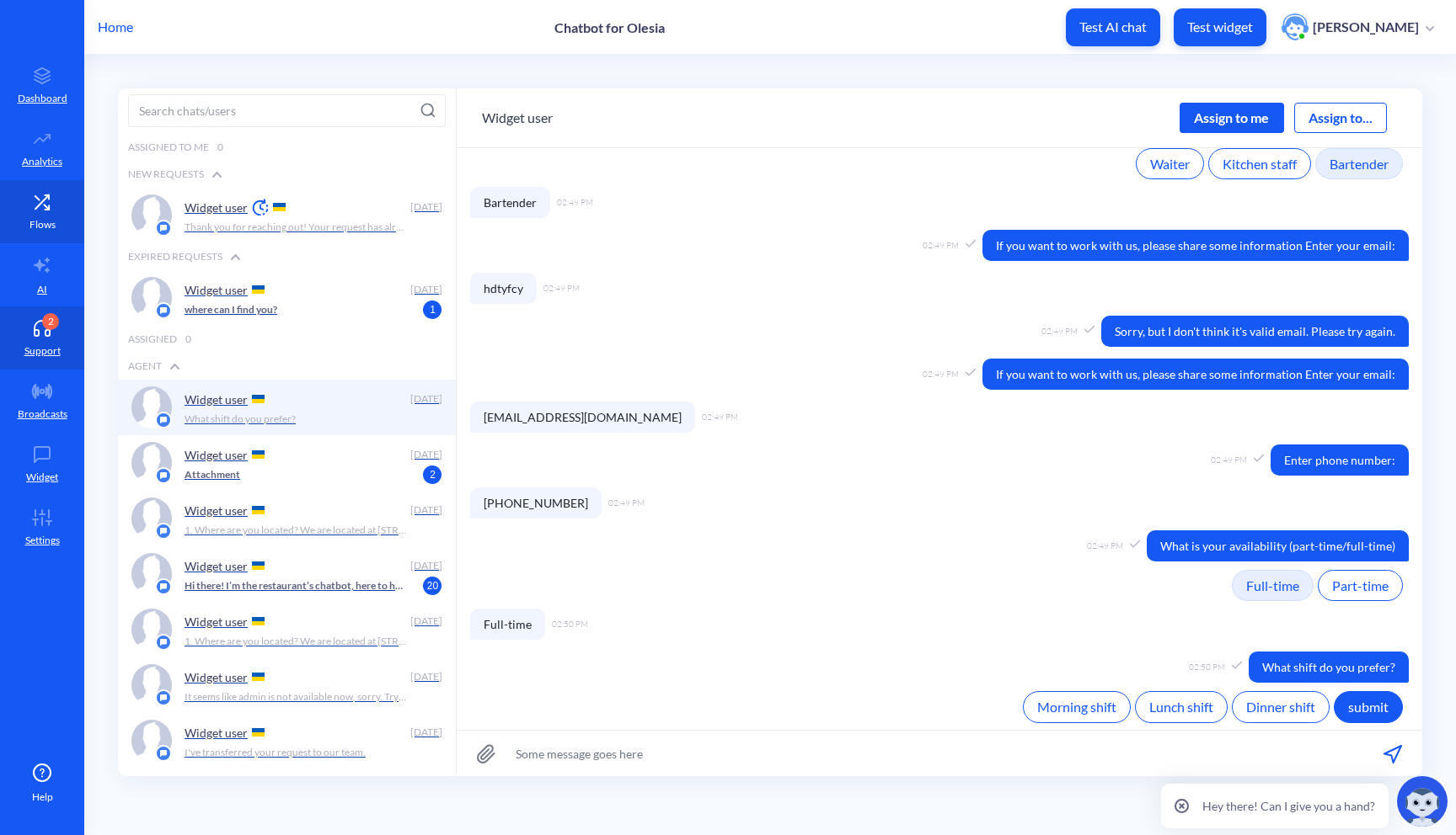
click at [48, 226] on p "Flows" at bounding box center [43, 225] width 26 height 15
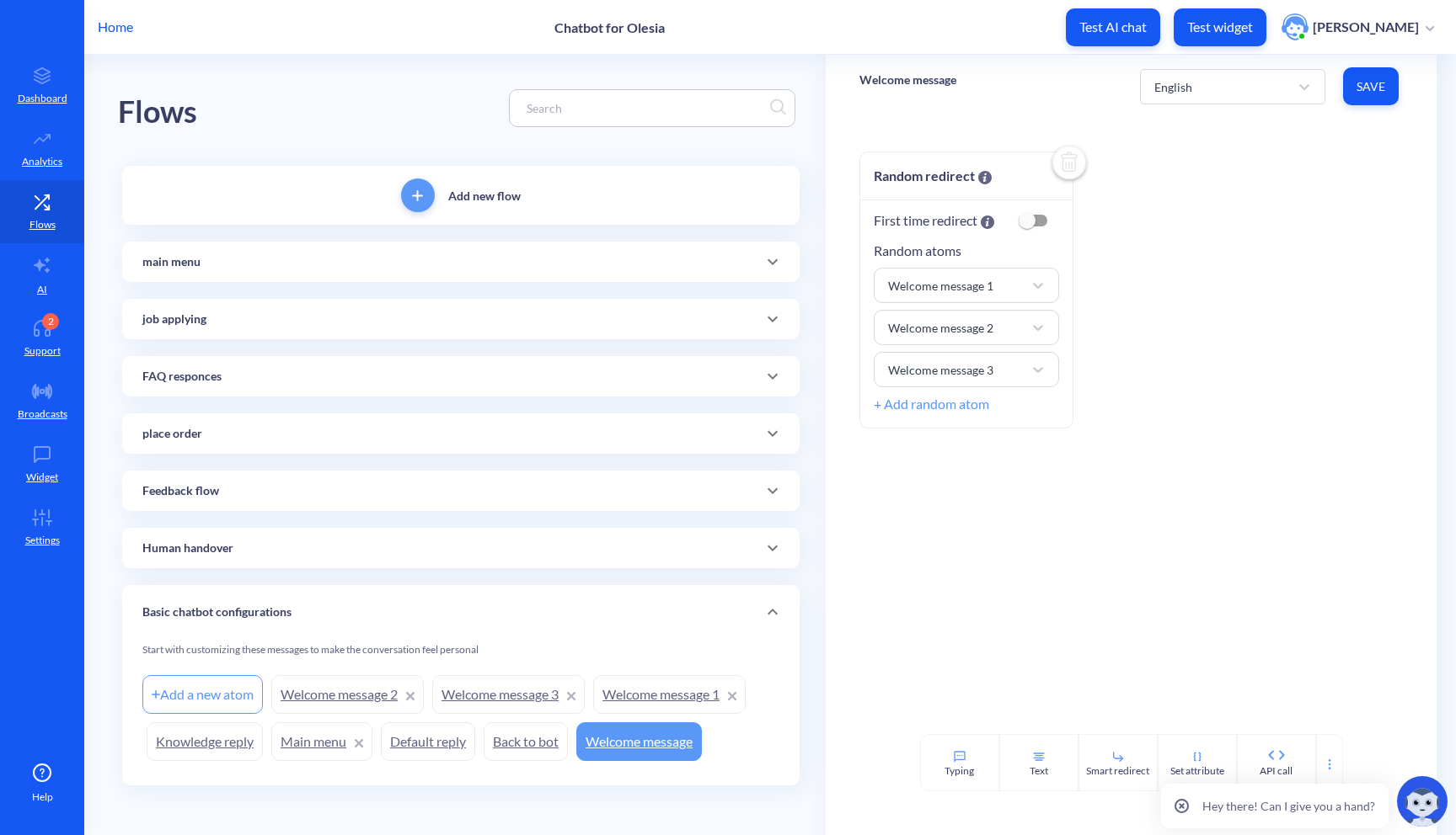
click at [781, 319] on span at bounding box center [772, 319] width 41 height 20
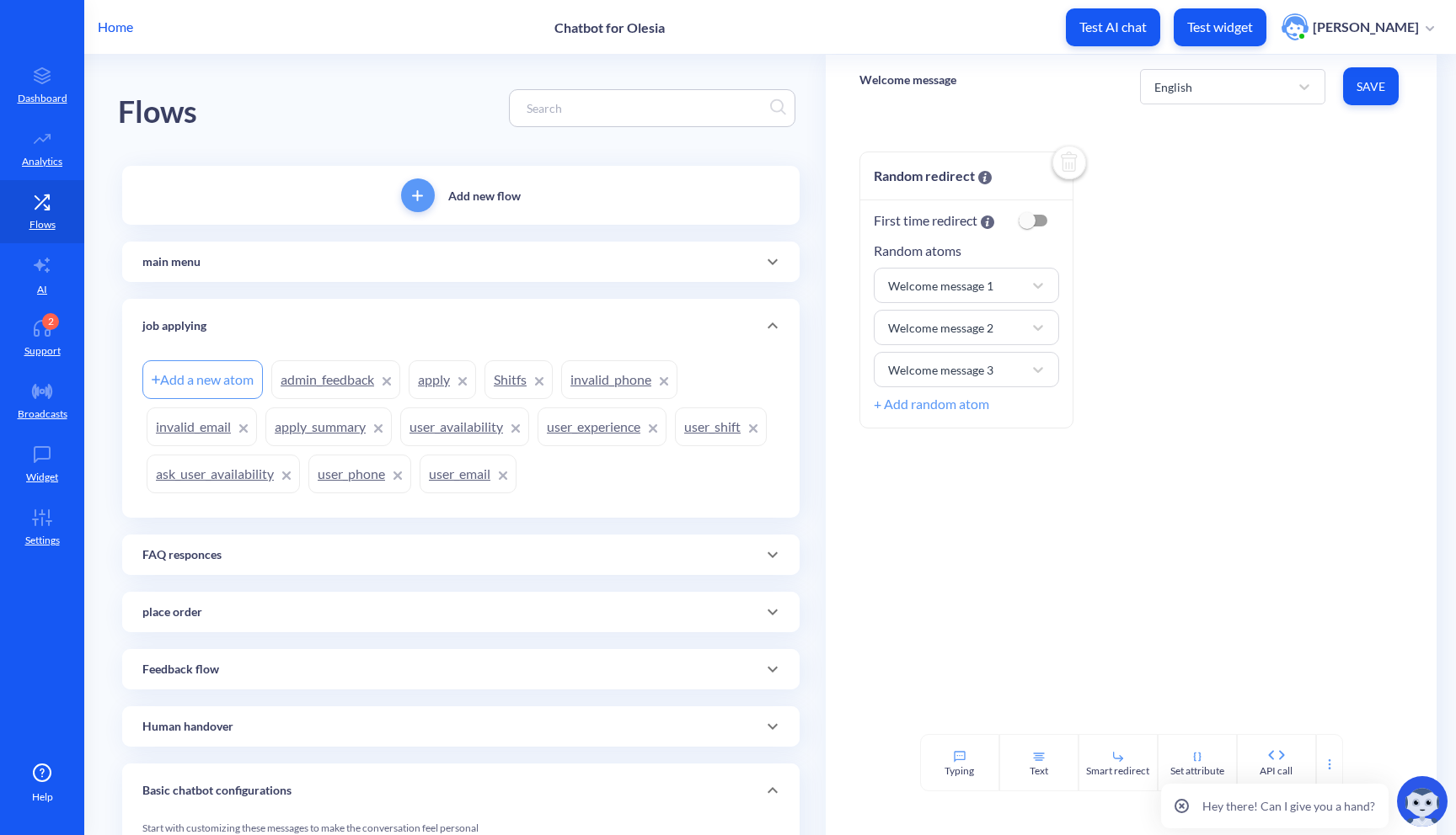
scroll to position [59, 0]
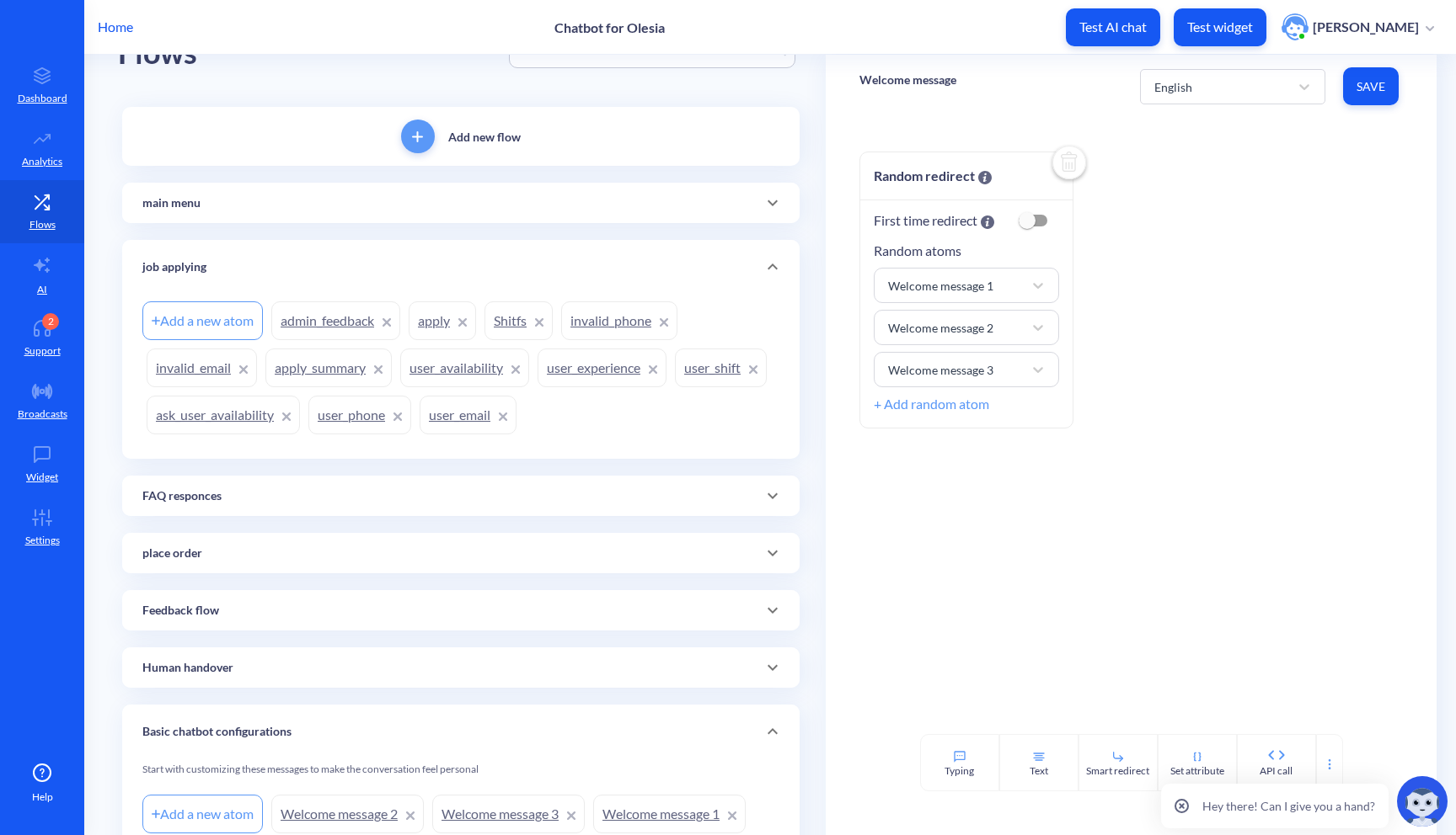
click at [674, 387] on link "user_shift" at bounding box center [720, 368] width 92 height 39
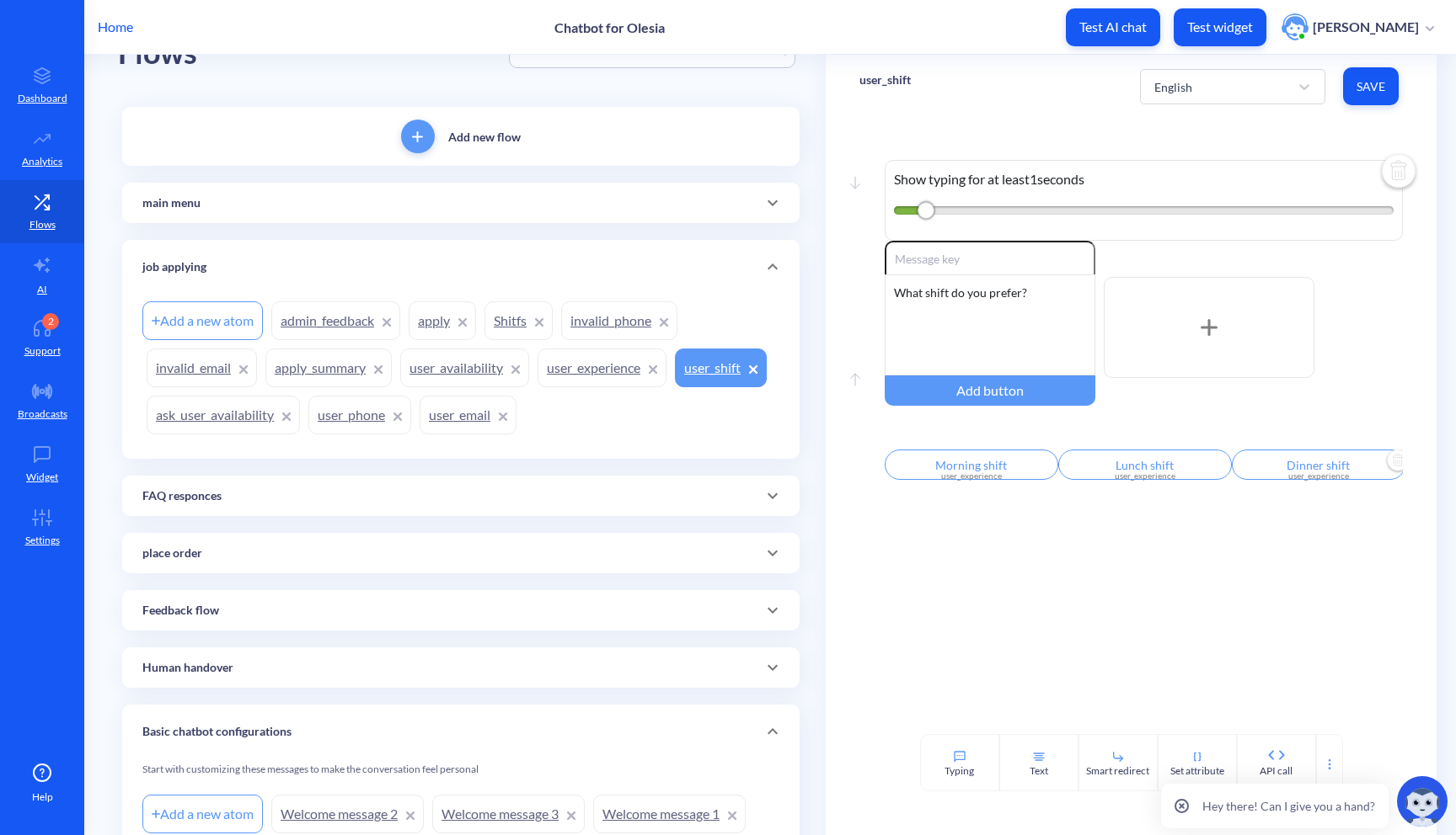
scroll to position [0, 312]
click at [1152, 471] on input "submit" at bounding box center [1180, 465] width 173 height 31
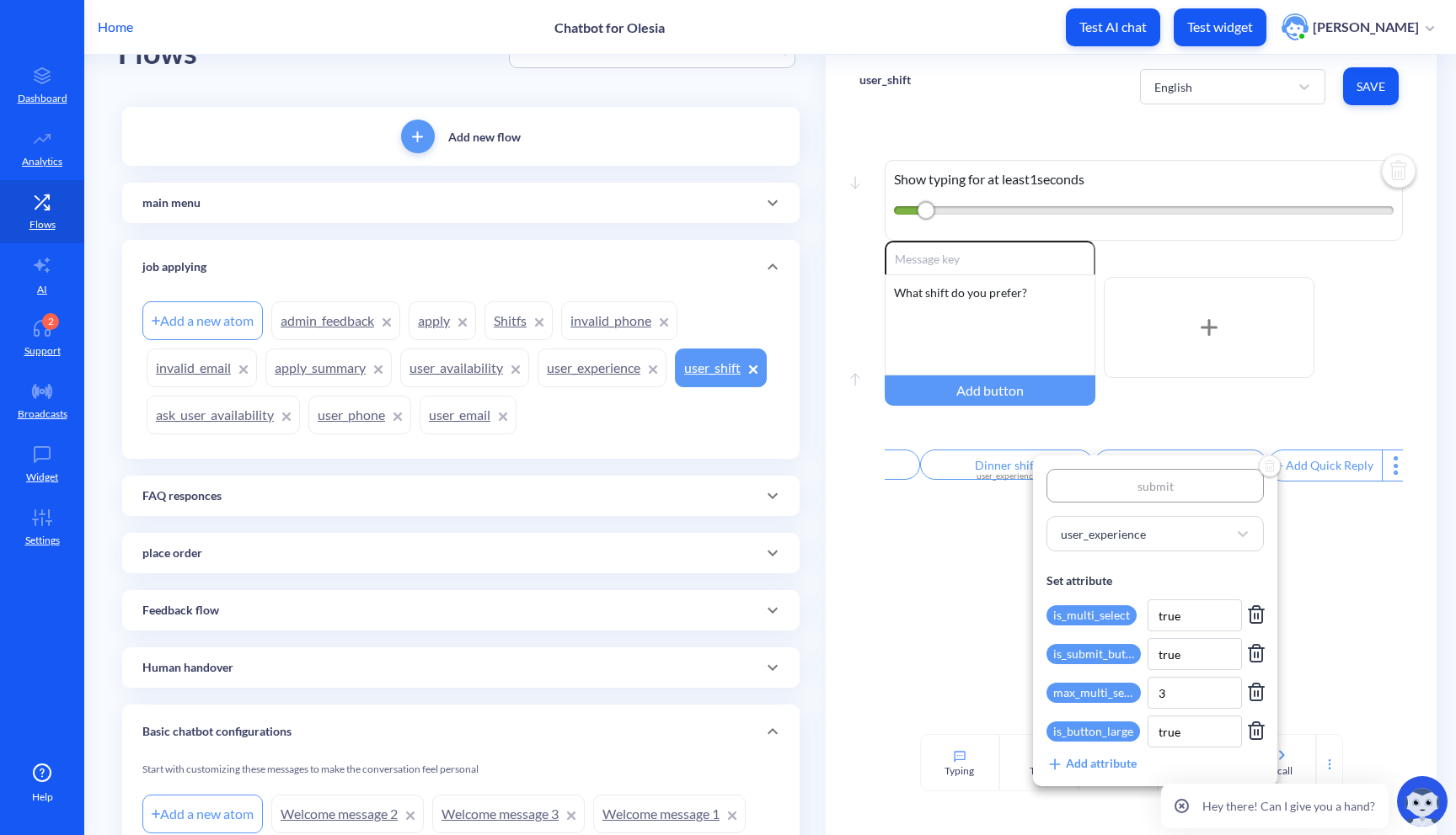
click at [1140, 487] on input "submit" at bounding box center [1155, 486] width 218 height 33
type input "ubmit"
type input "Submit"
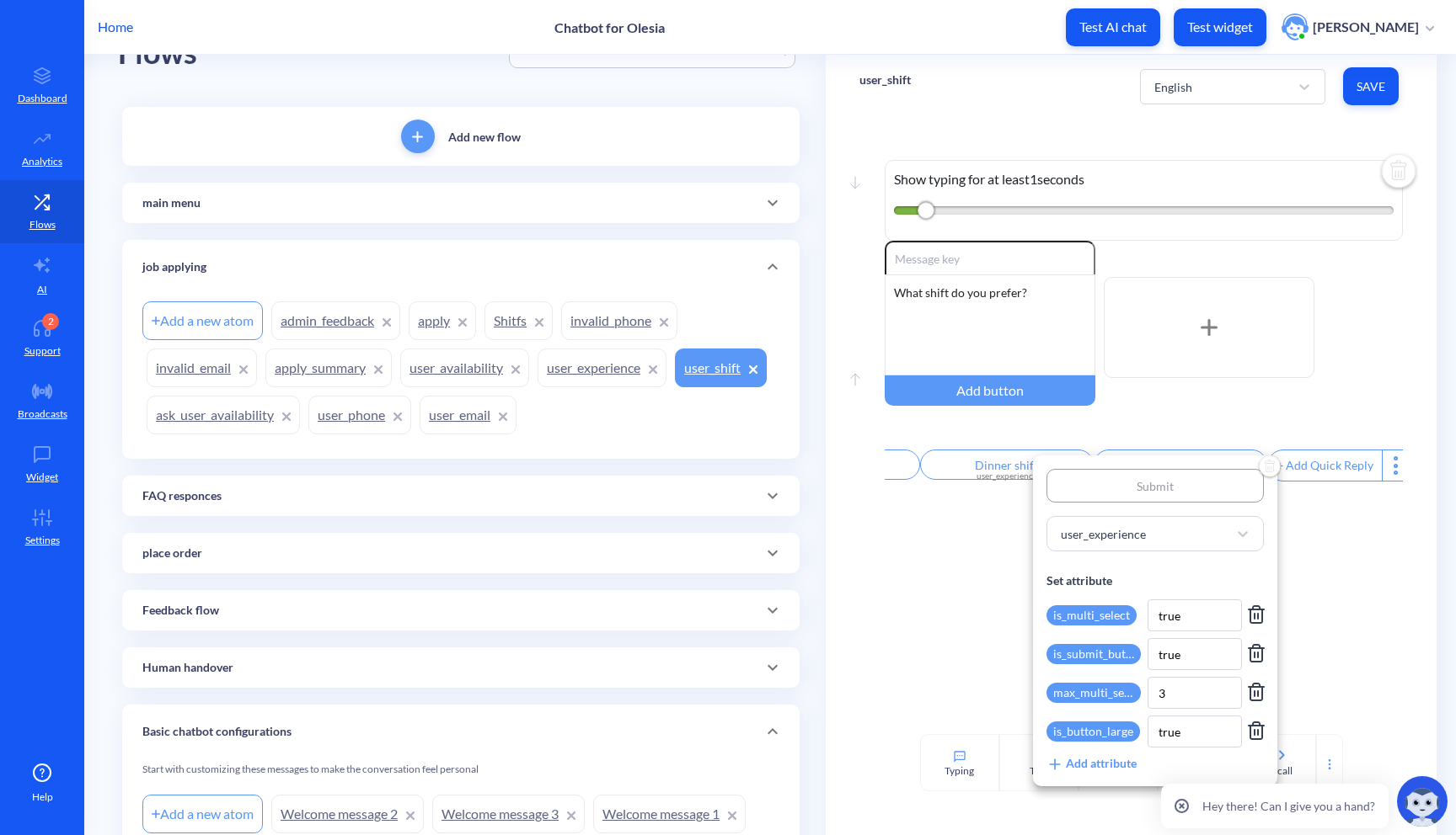
click at [1406, 600] on div at bounding box center [728, 418] width 1456 height 835
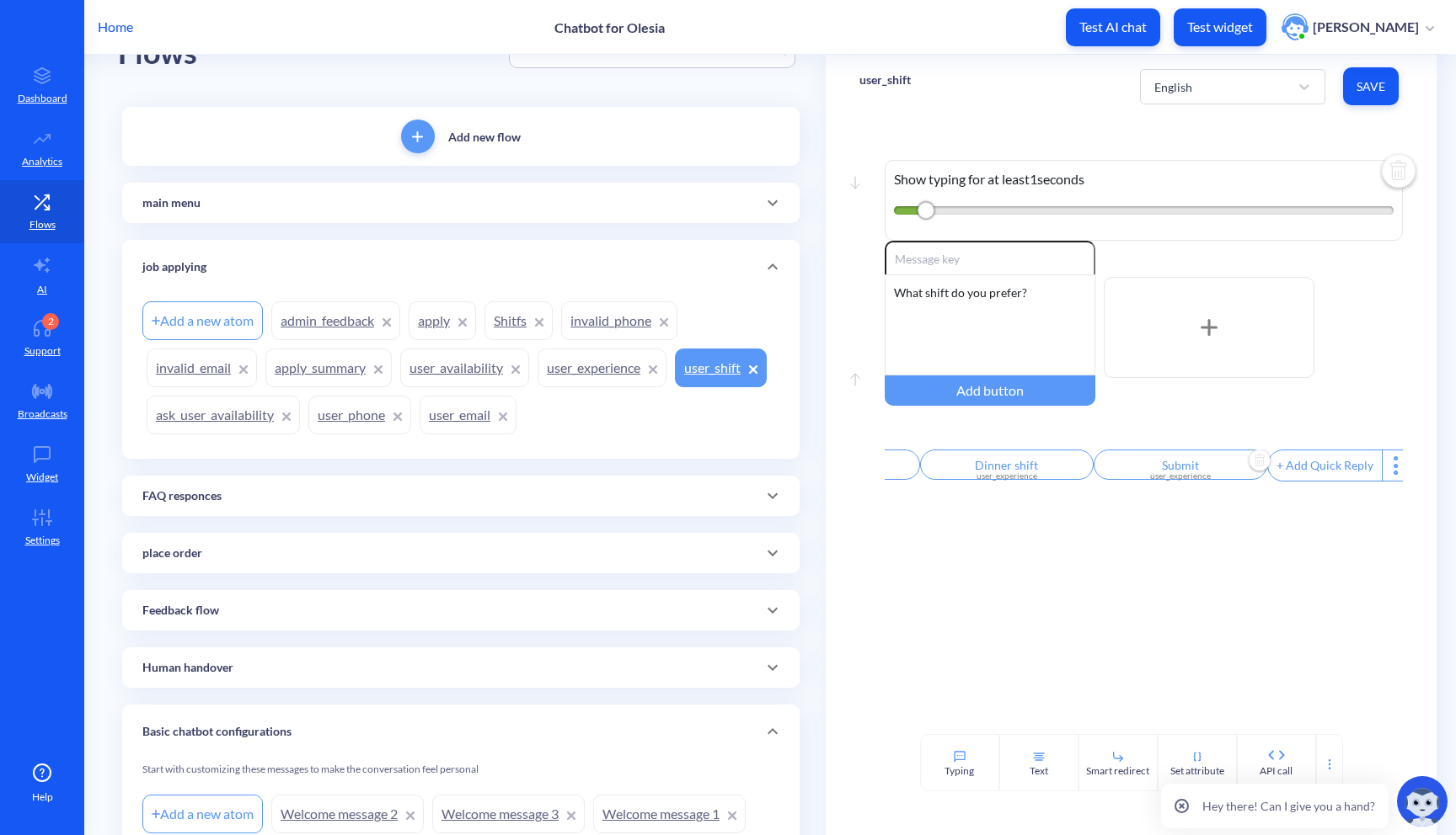
click at [1377, 88] on span "Save" at bounding box center [1370, 87] width 29 height 17
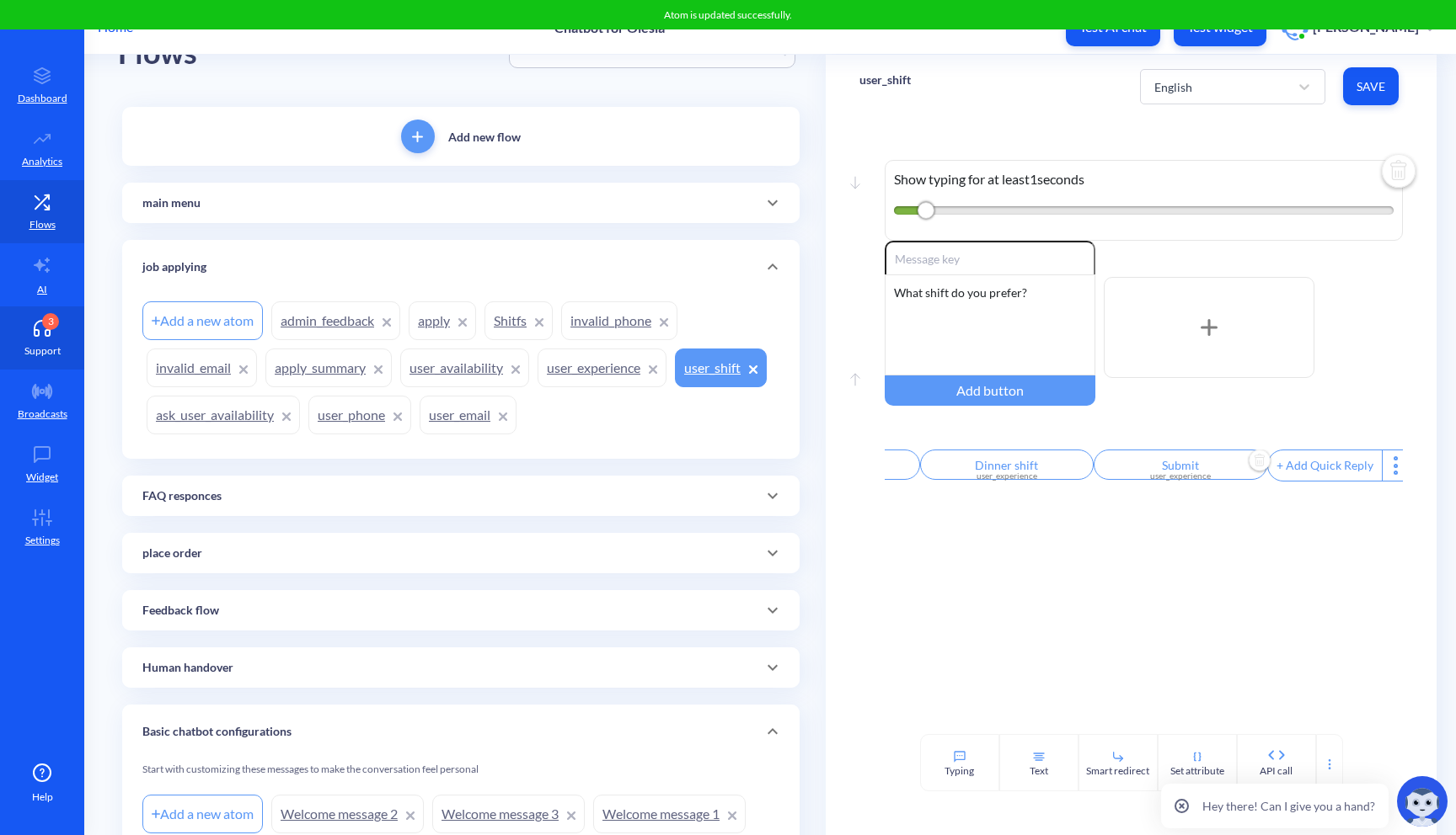
click at [59, 323] on link "3 Support" at bounding box center [42, 338] width 84 height 63
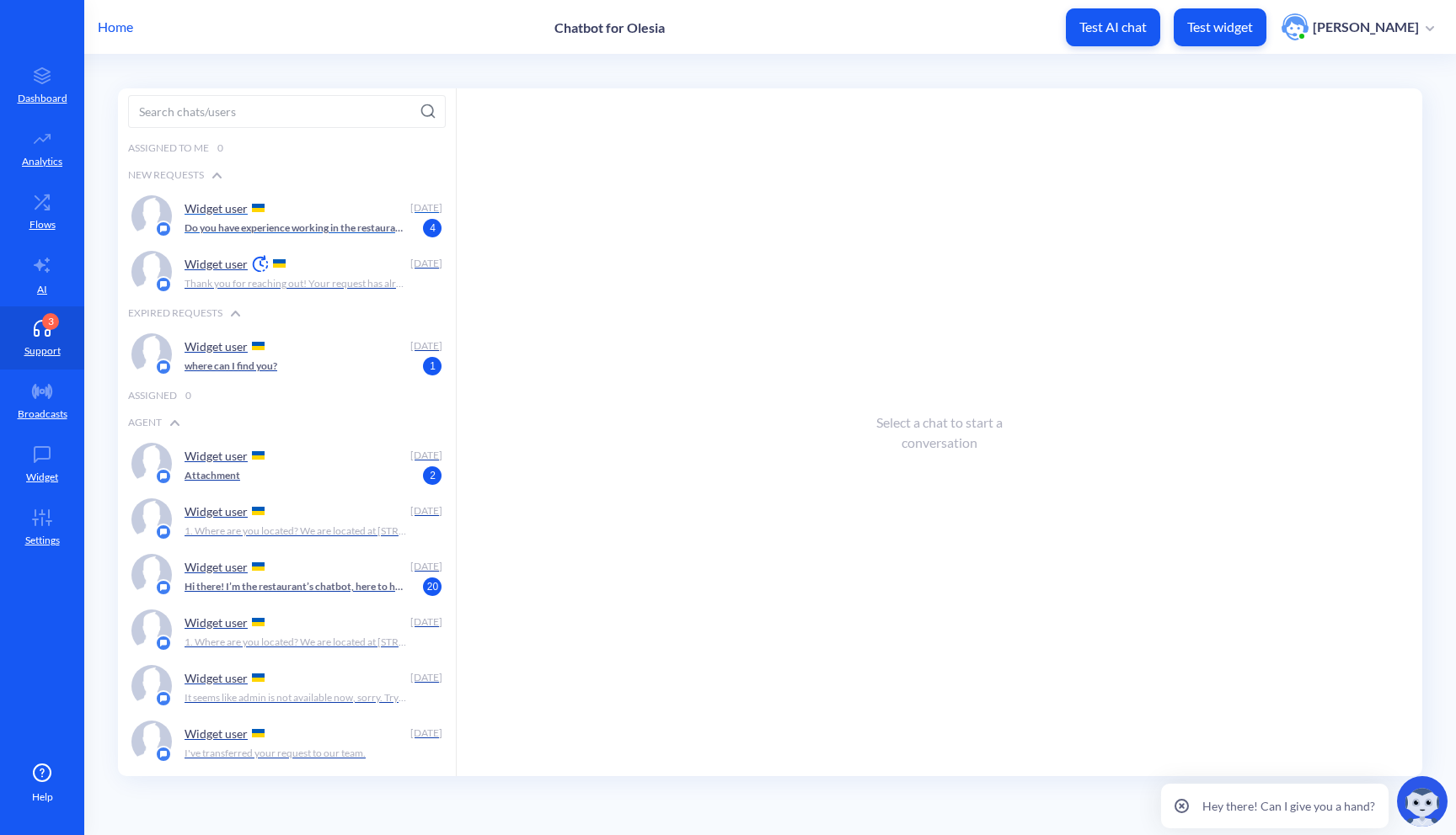
click at [182, 231] on div "Widget user [DATE] Do you have experience working in the restaurant? You can ch…" at bounding box center [286, 217] width 338 height 56
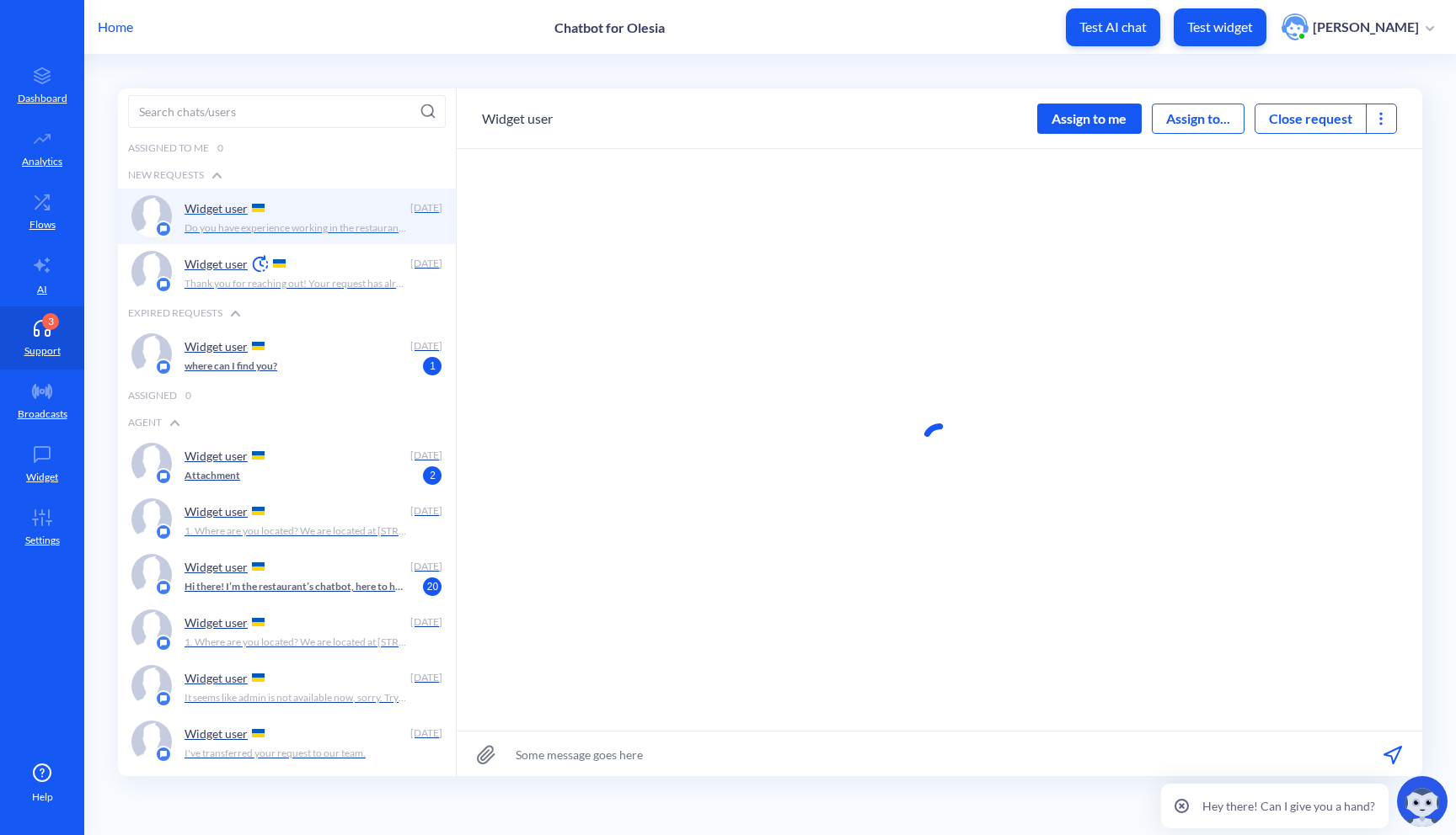
scroll to position [1, 0]
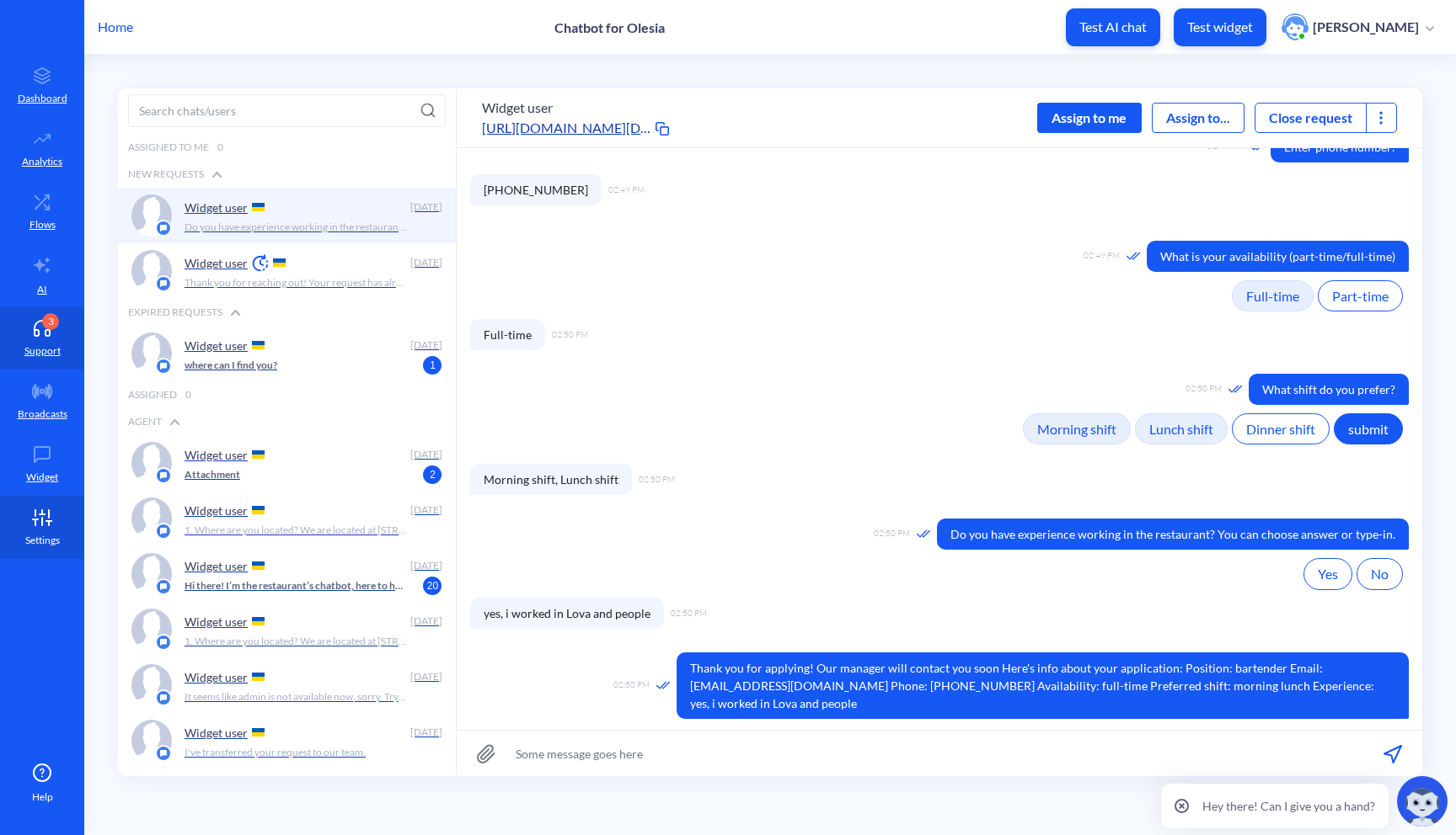
click at [31, 517] on icon at bounding box center [42, 517] width 33 height 17
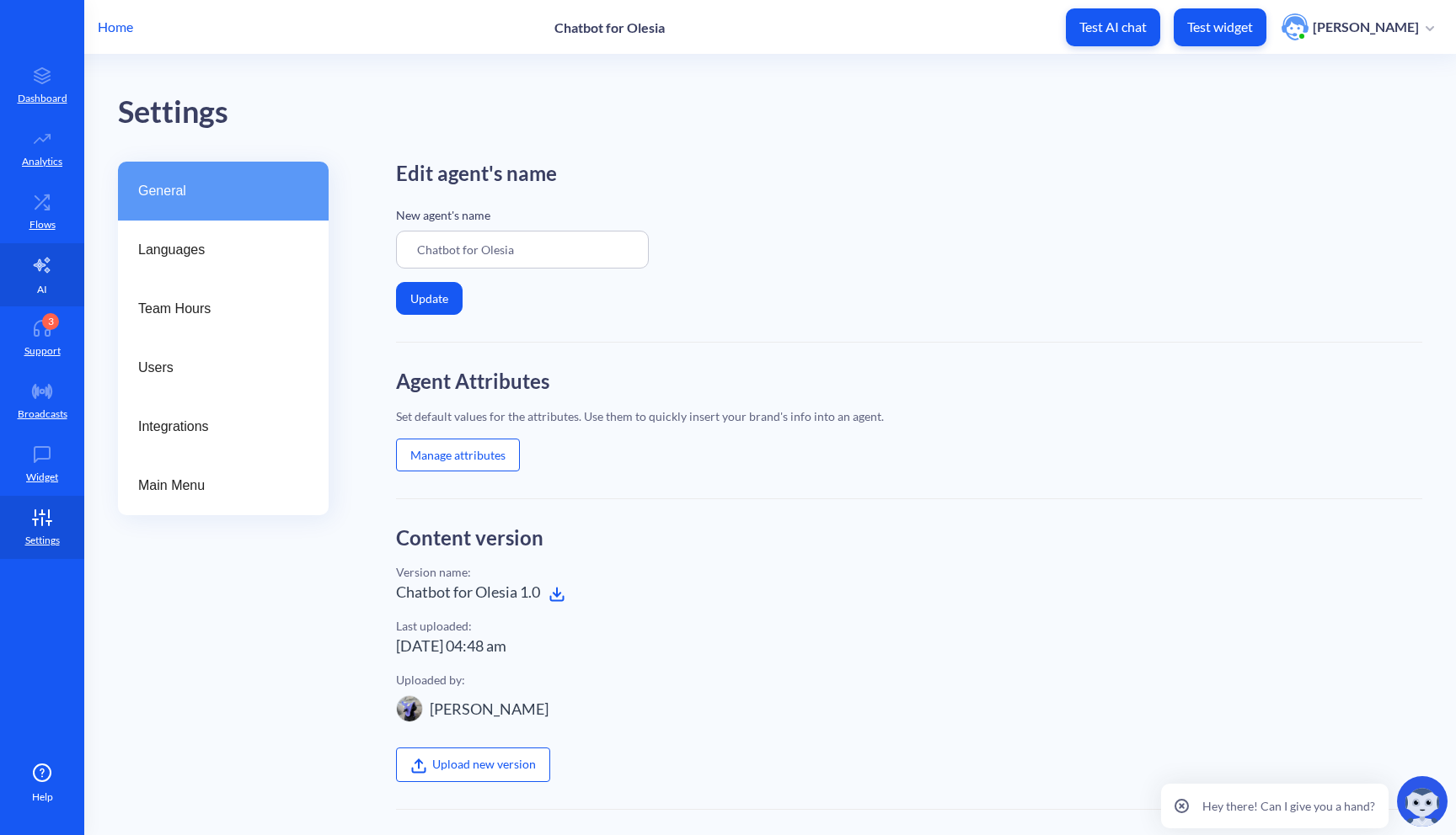
click at [24, 294] on link "AI" at bounding box center [42, 275] width 84 height 63
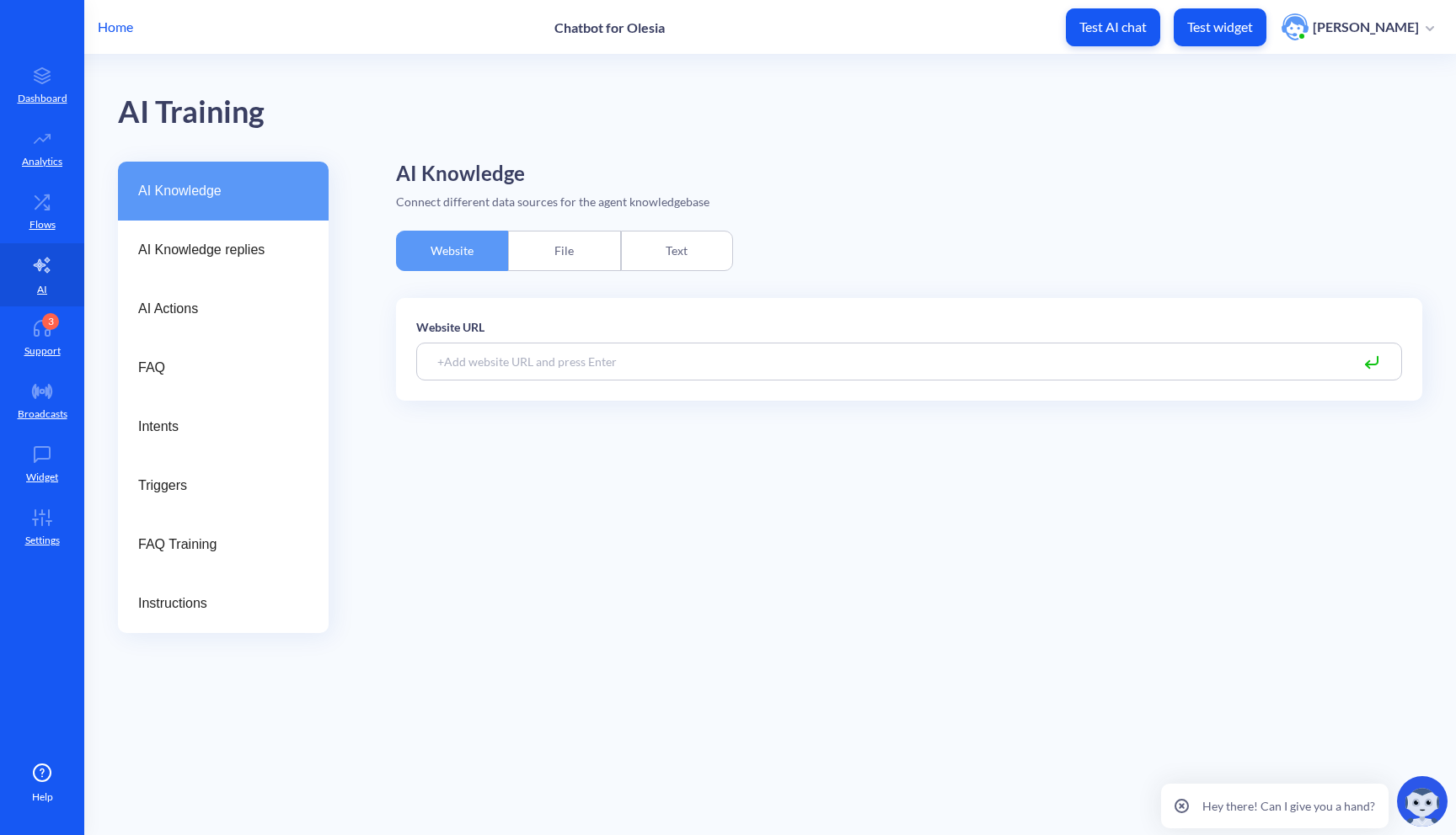
click at [707, 246] on div "Text" at bounding box center [676, 251] width 112 height 41
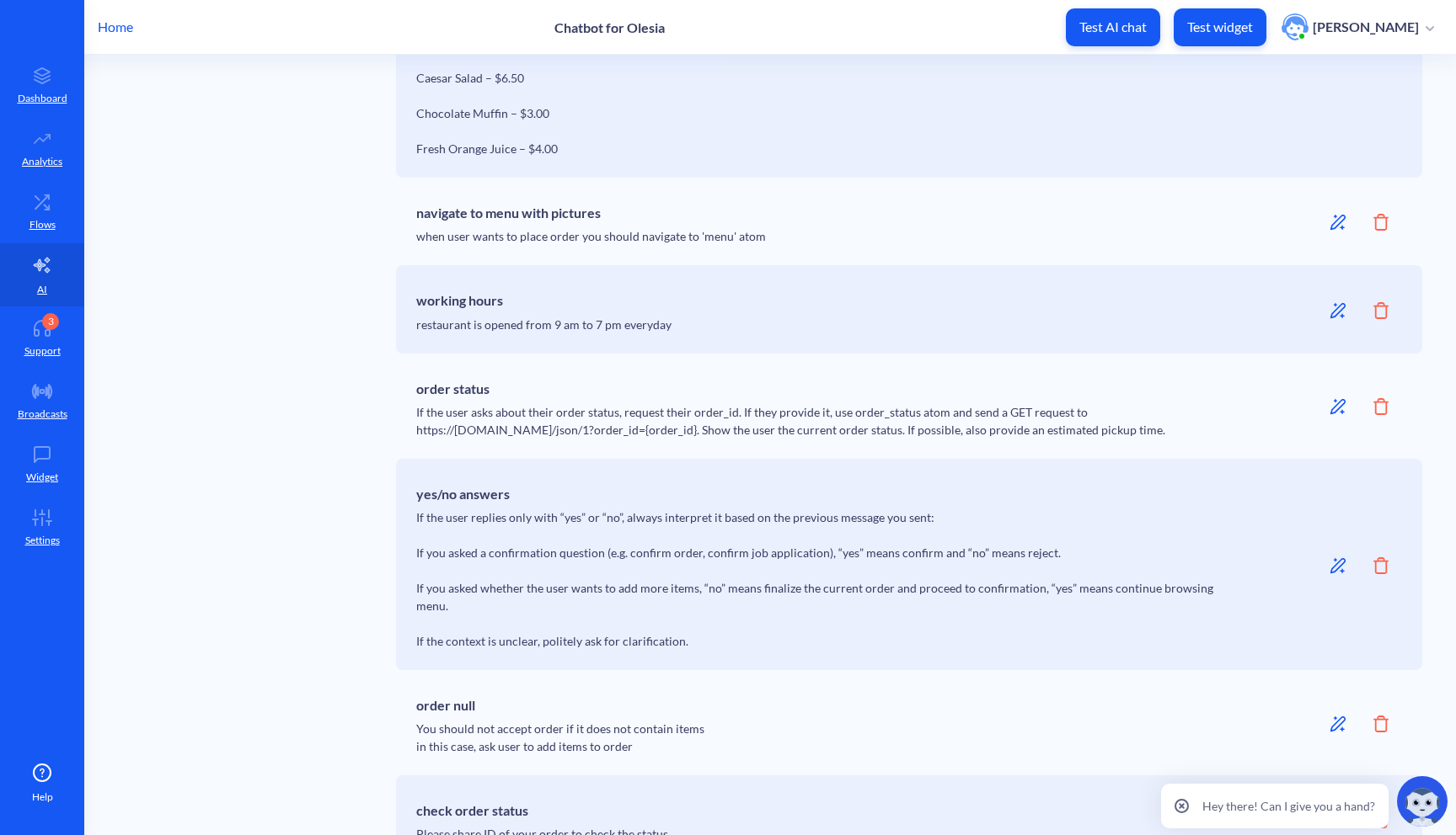
scroll to position [1241, 0]
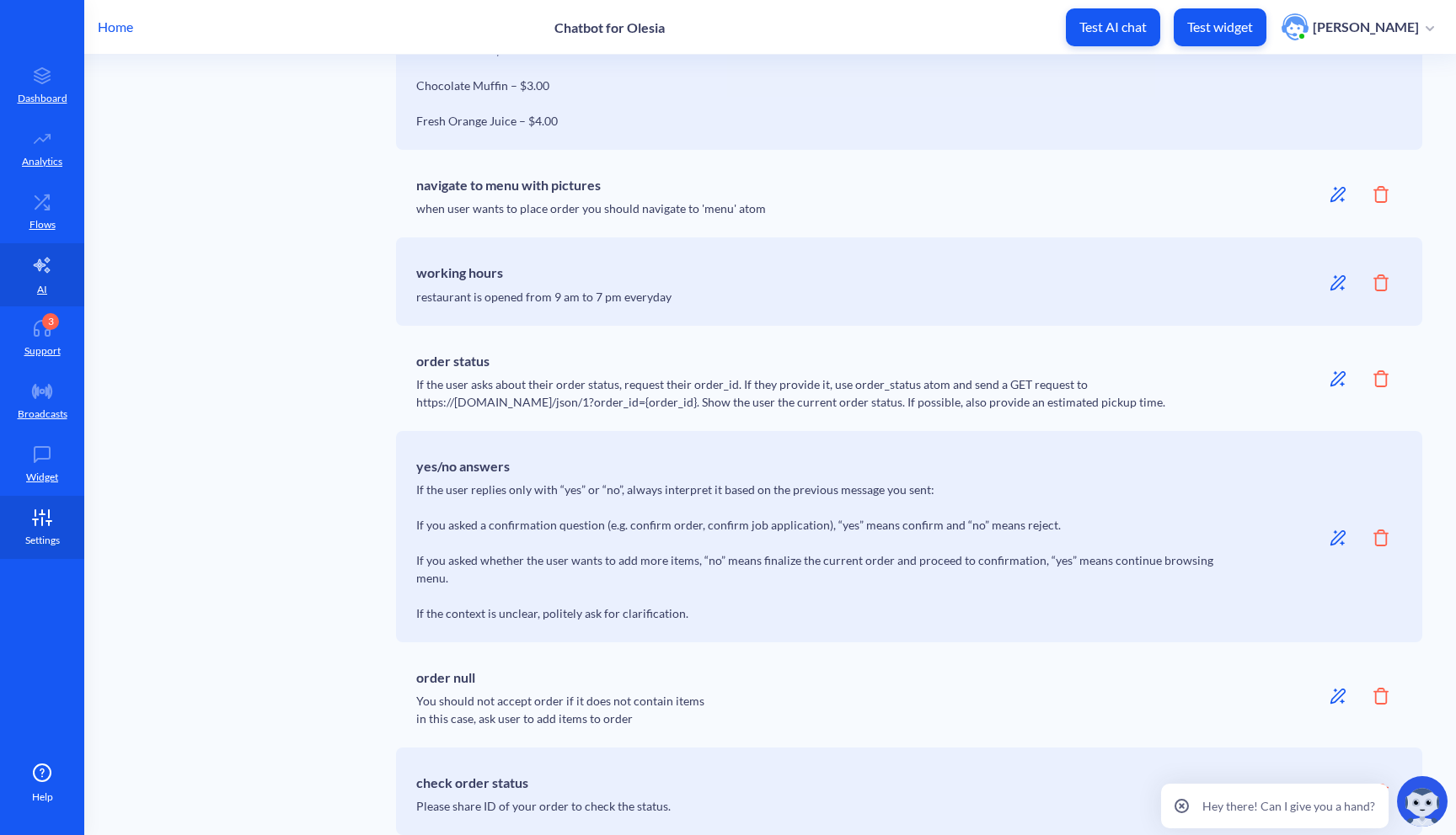
click at [32, 545] on p "Settings" at bounding box center [42, 541] width 34 height 15
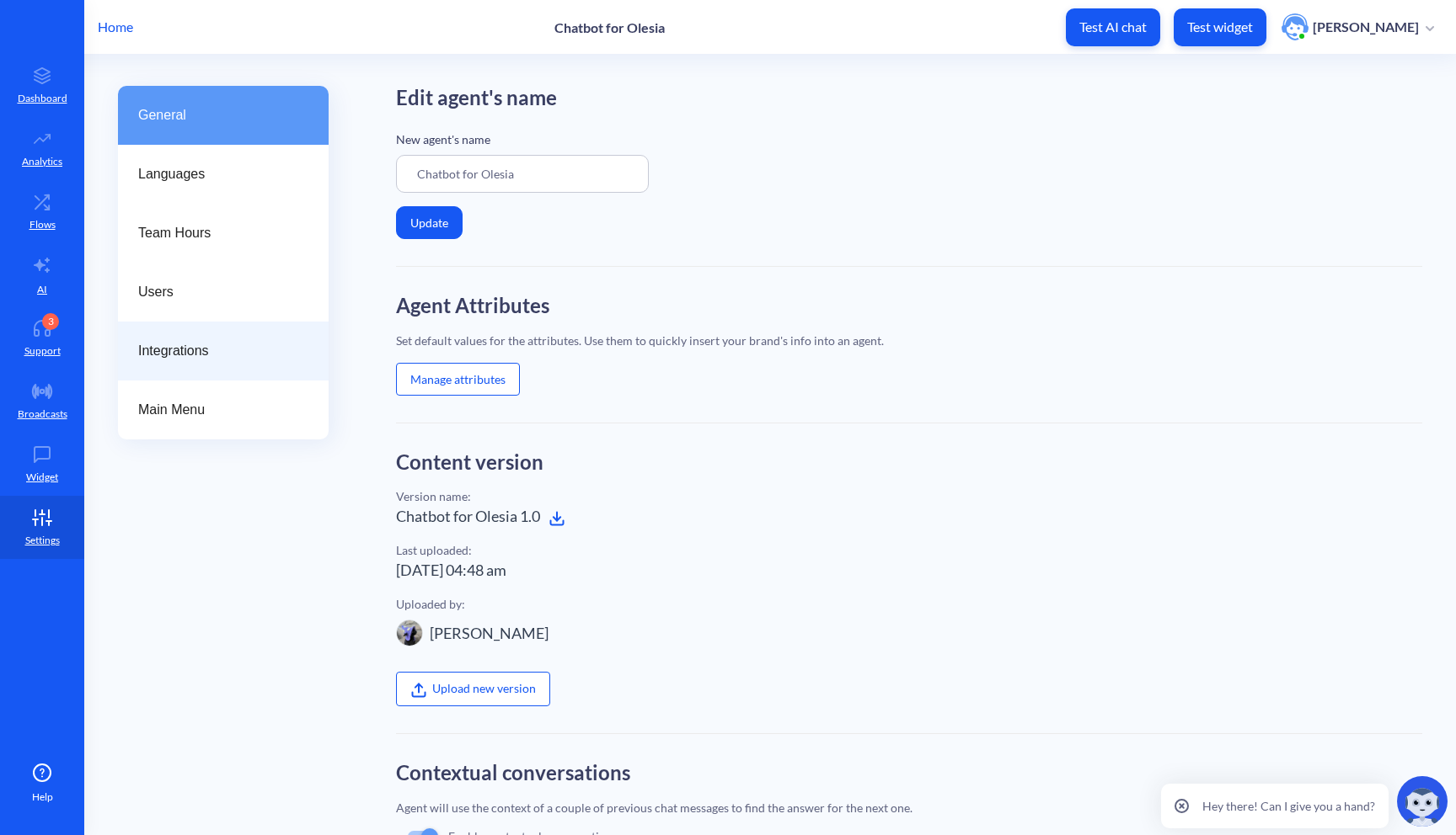
scroll to position [74, 0]
click at [230, 350] on span "Integrations" at bounding box center [216, 353] width 157 height 20
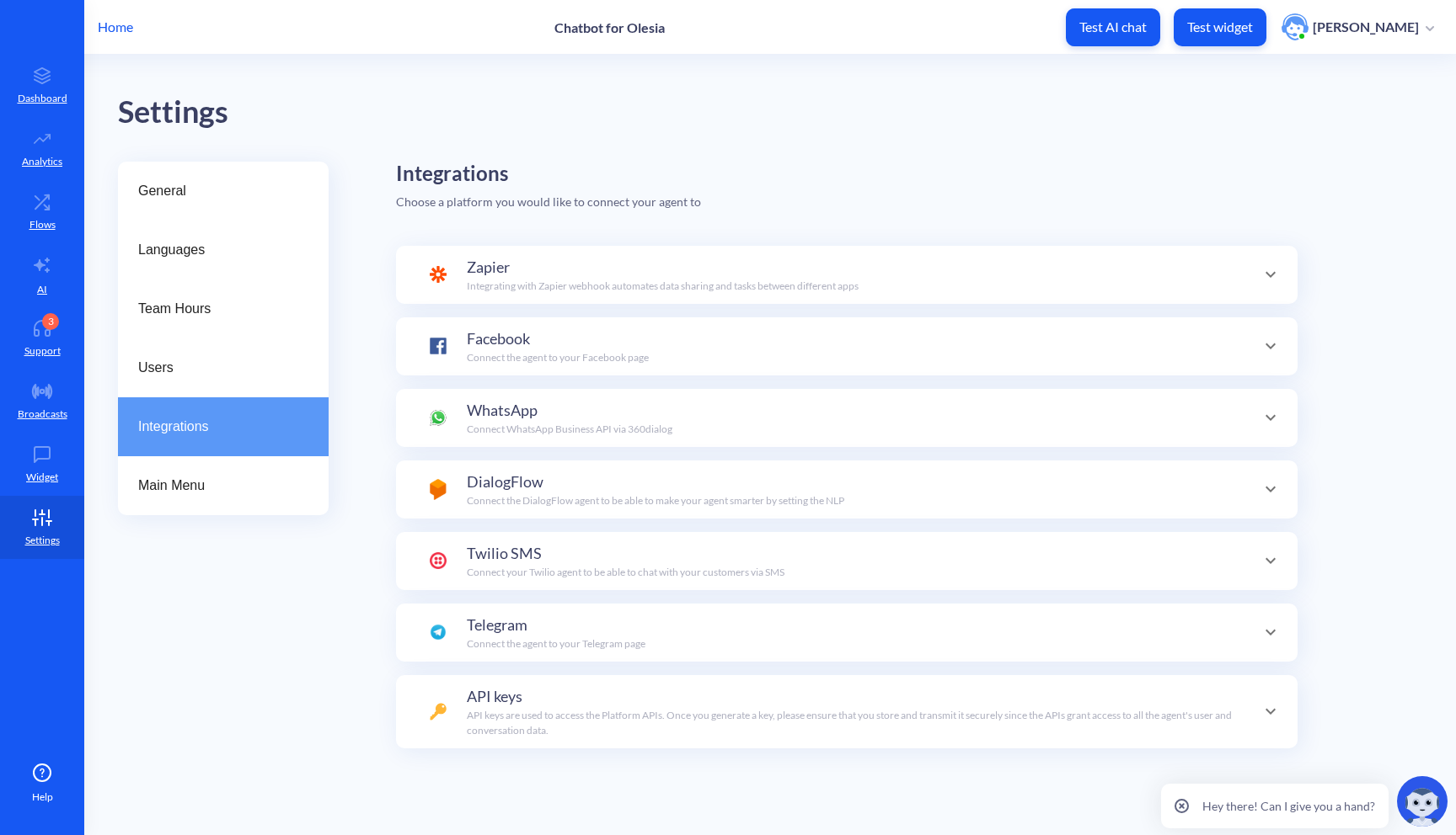
scroll to position [59, 0]
click at [33, 480] on p "Widget" at bounding box center [42, 477] width 32 height 15
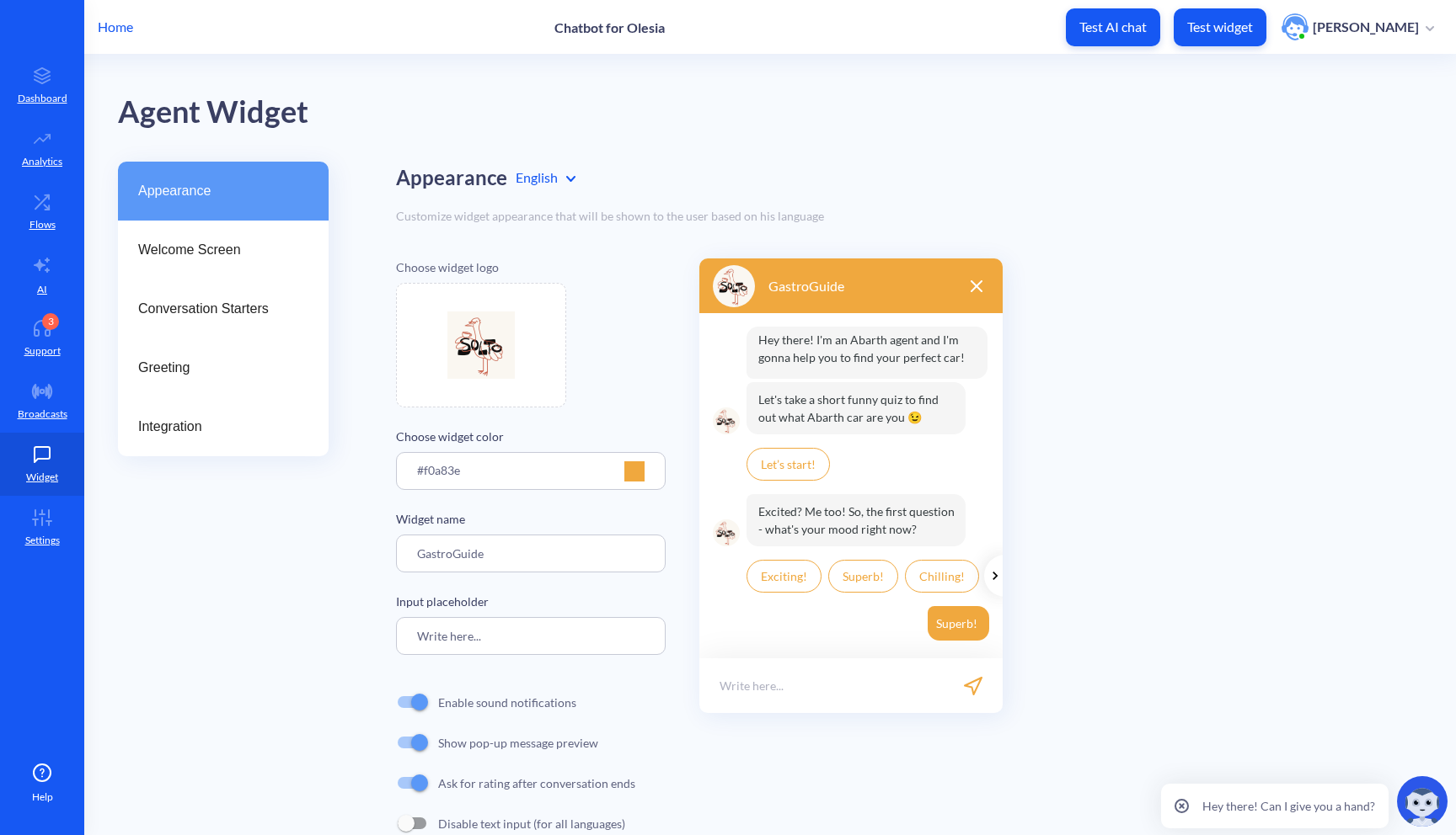
scroll to position [42, 0]
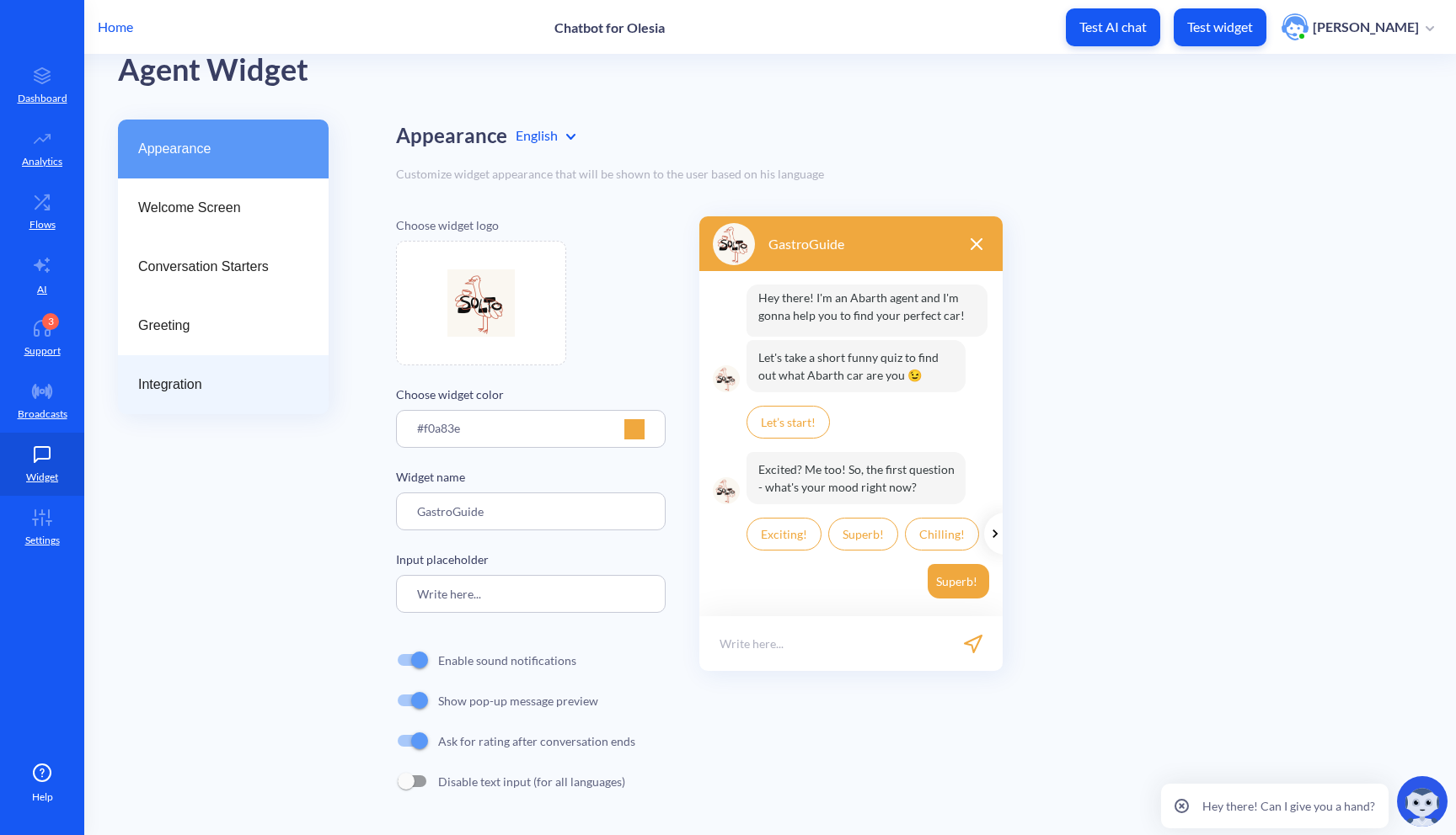
click at [226, 387] on span "Integration" at bounding box center [216, 385] width 157 height 20
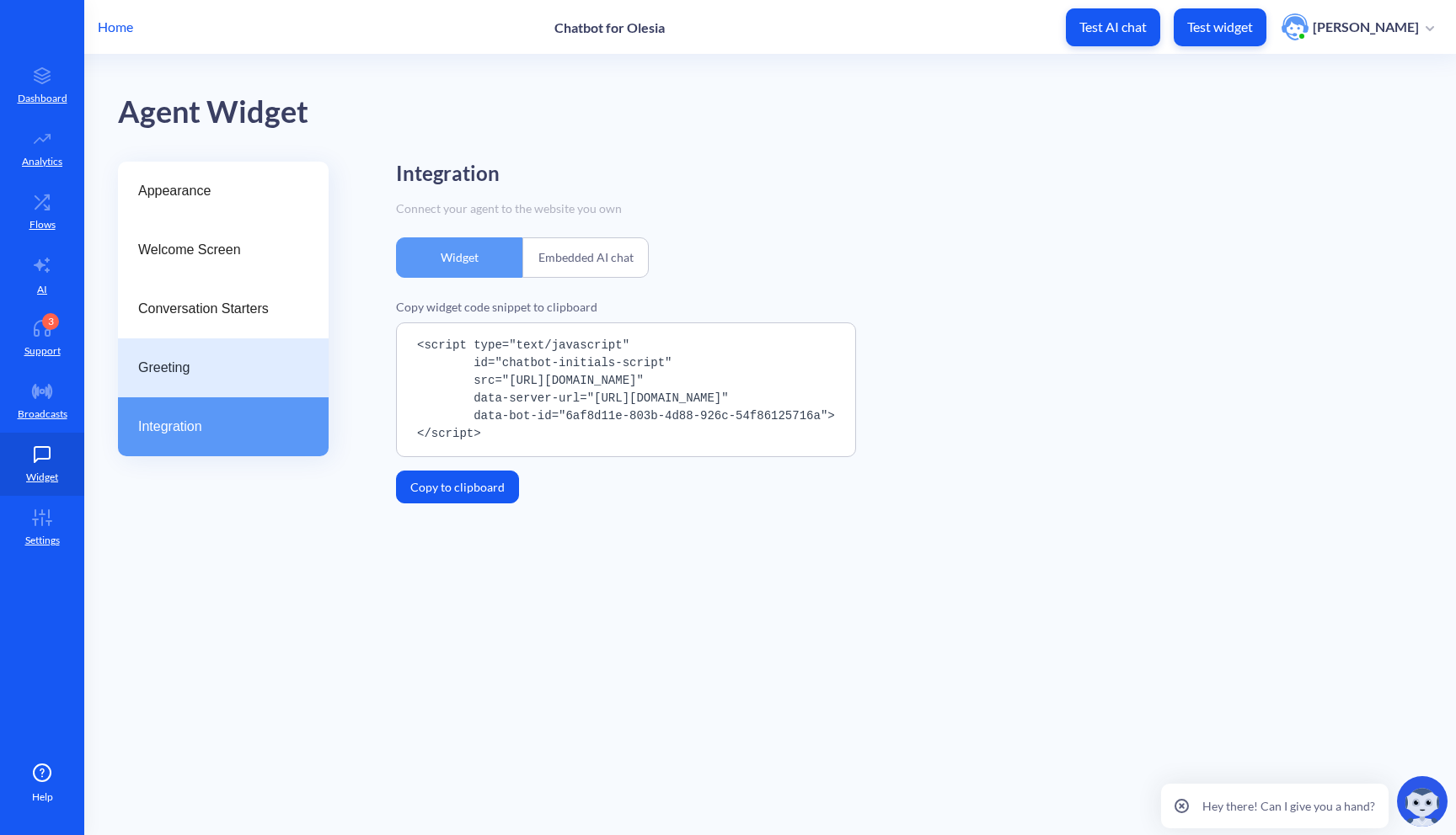
click at [224, 345] on div "Greeting" at bounding box center [222, 368] width 210 height 59
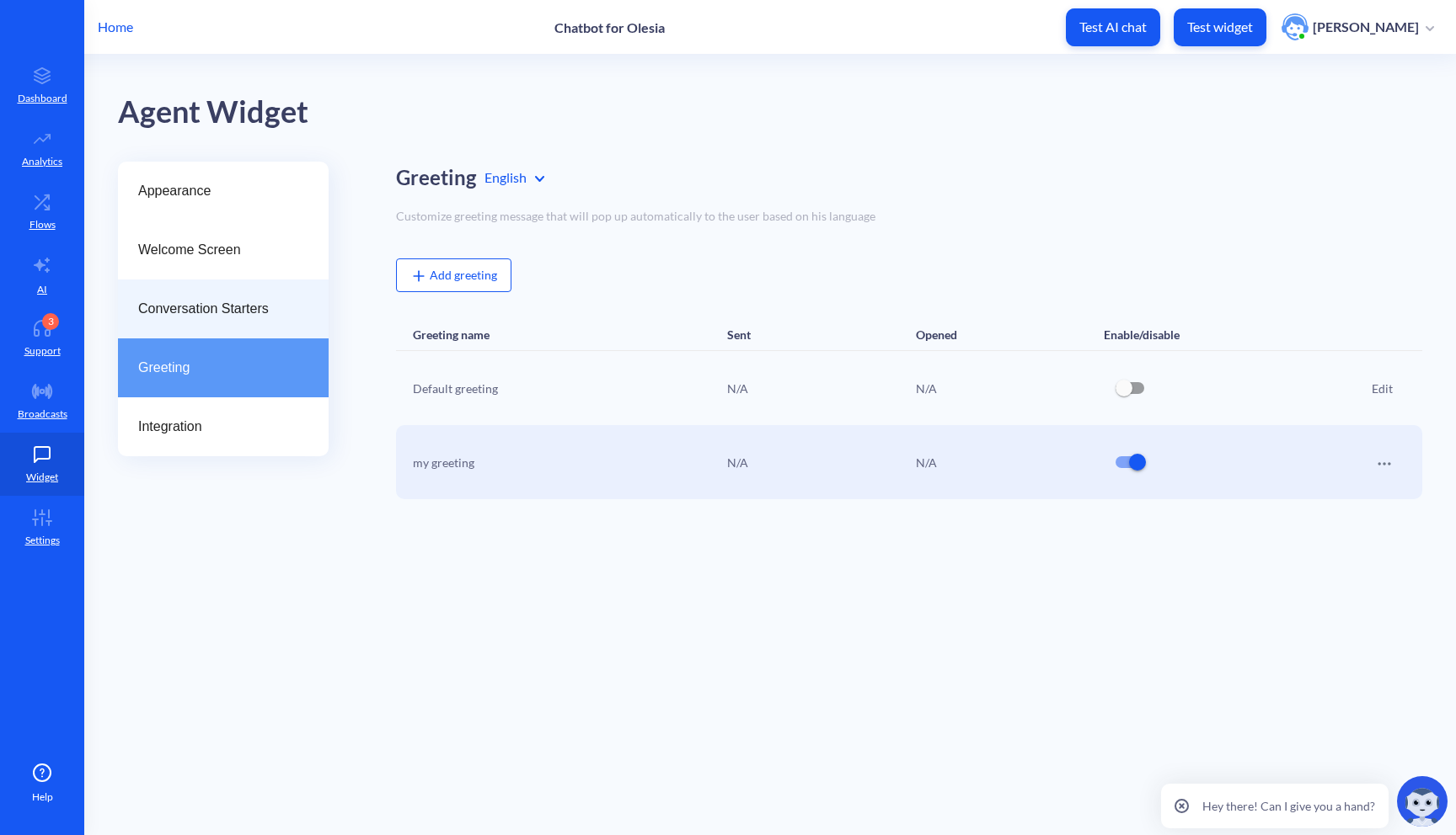
click at [211, 314] on span "Conversation Starters" at bounding box center [216, 309] width 157 height 20
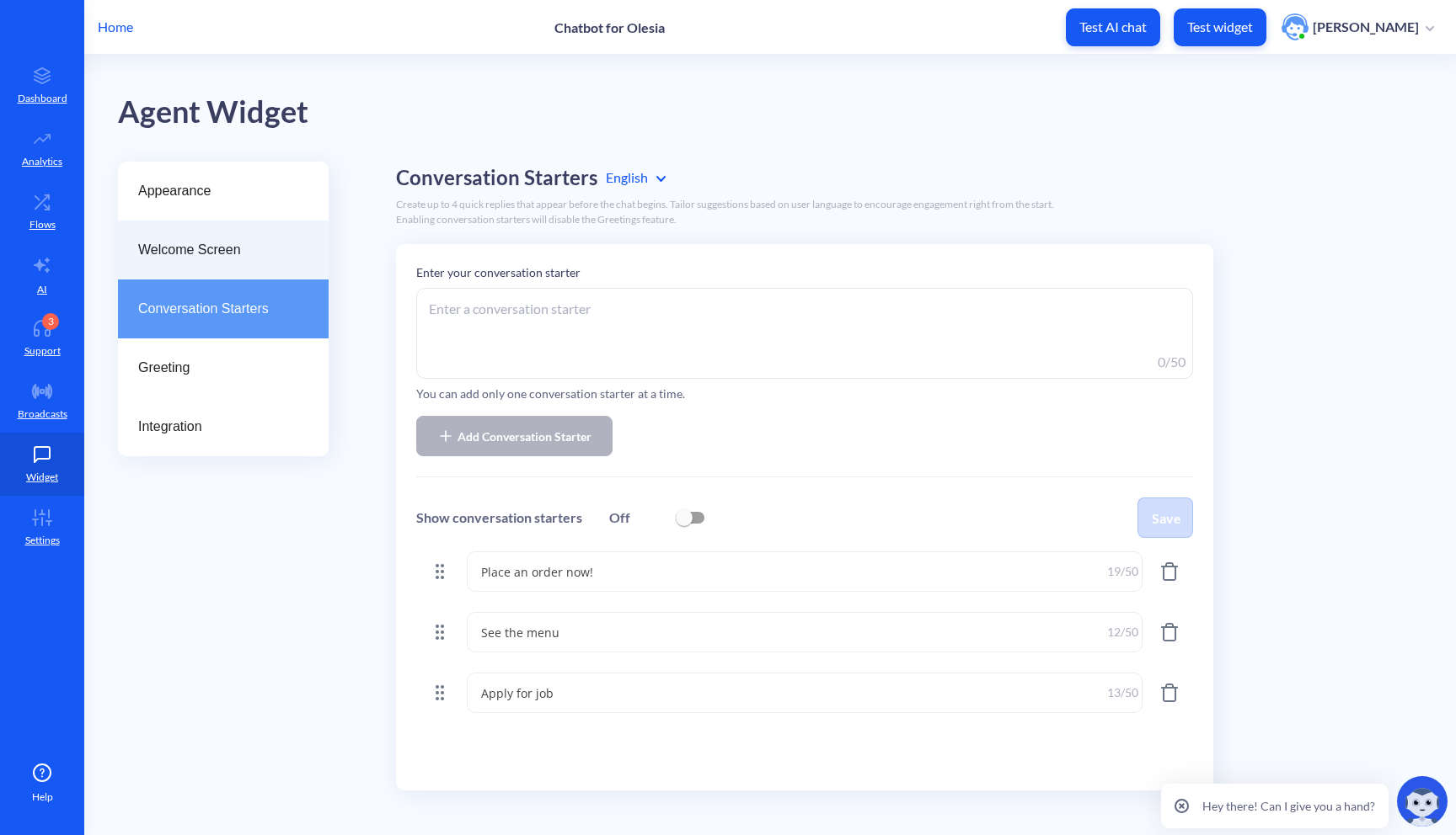
click at [205, 268] on div "Welcome Screen" at bounding box center [222, 250] width 210 height 59
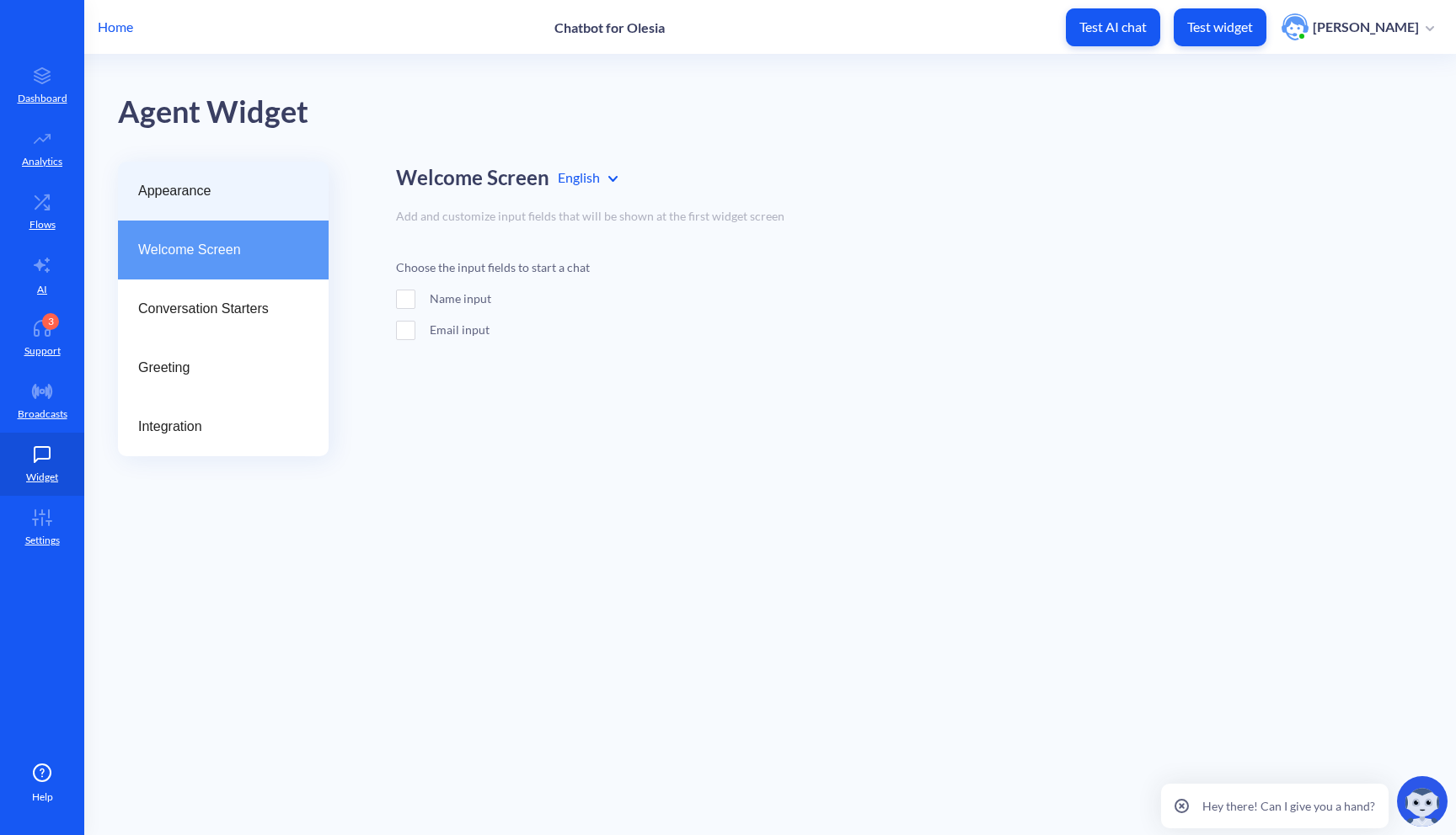
click at [195, 216] on div "Appearance" at bounding box center [222, 192] width 210 height 59
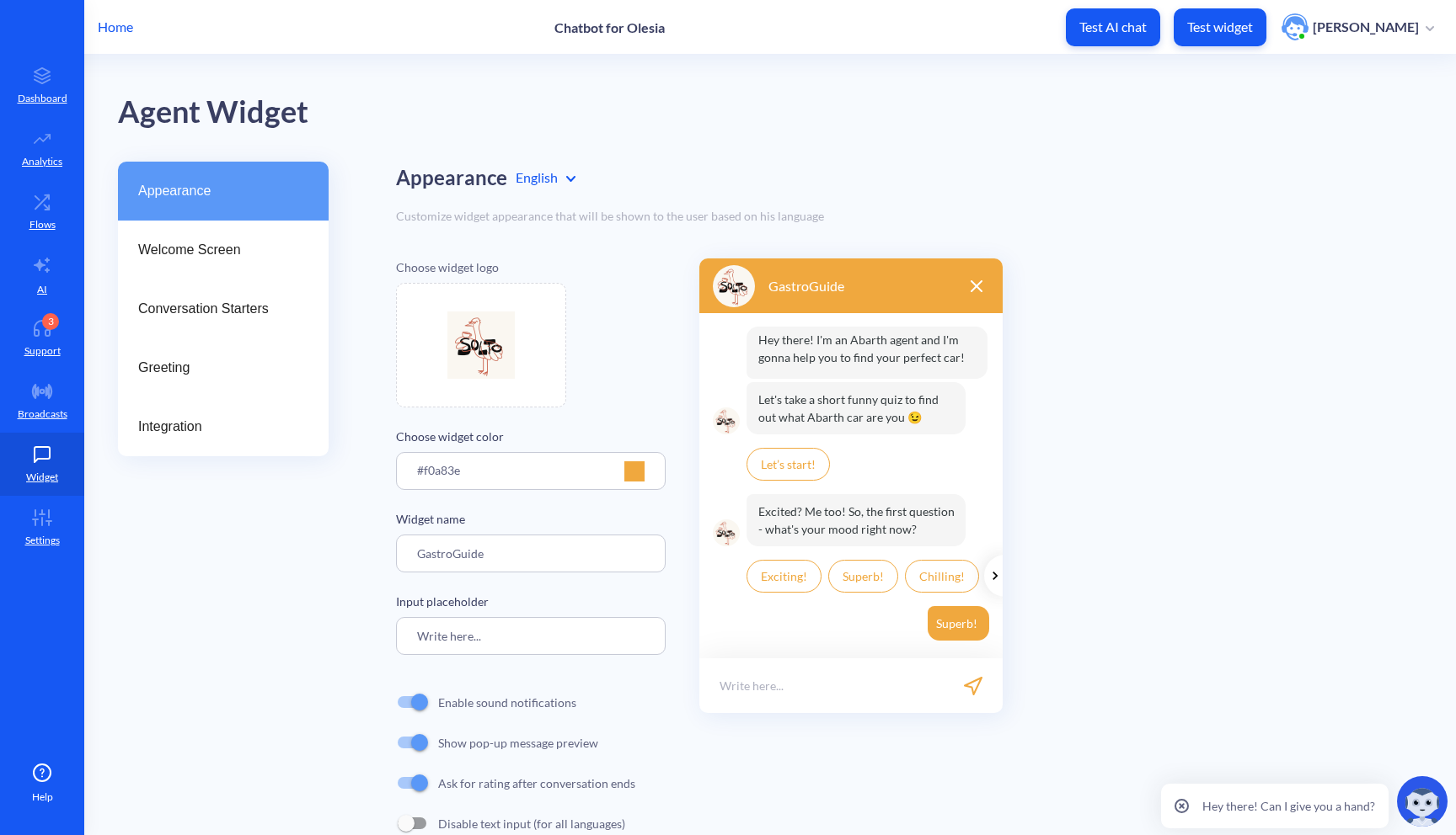
scroll to position [42, 0]
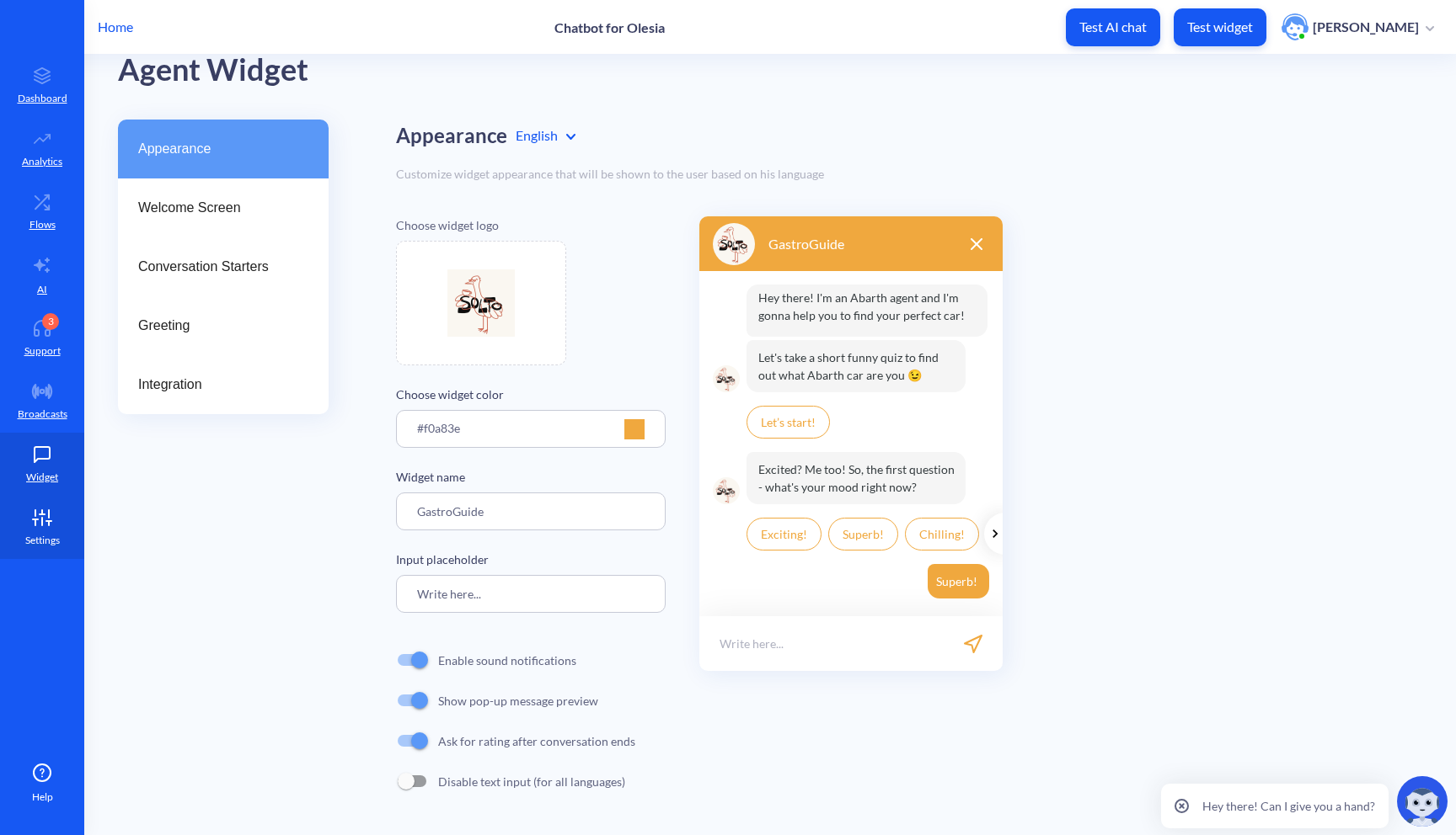
click at [35, 523] on icon at bounding box center [35, 522] width 0 height 6
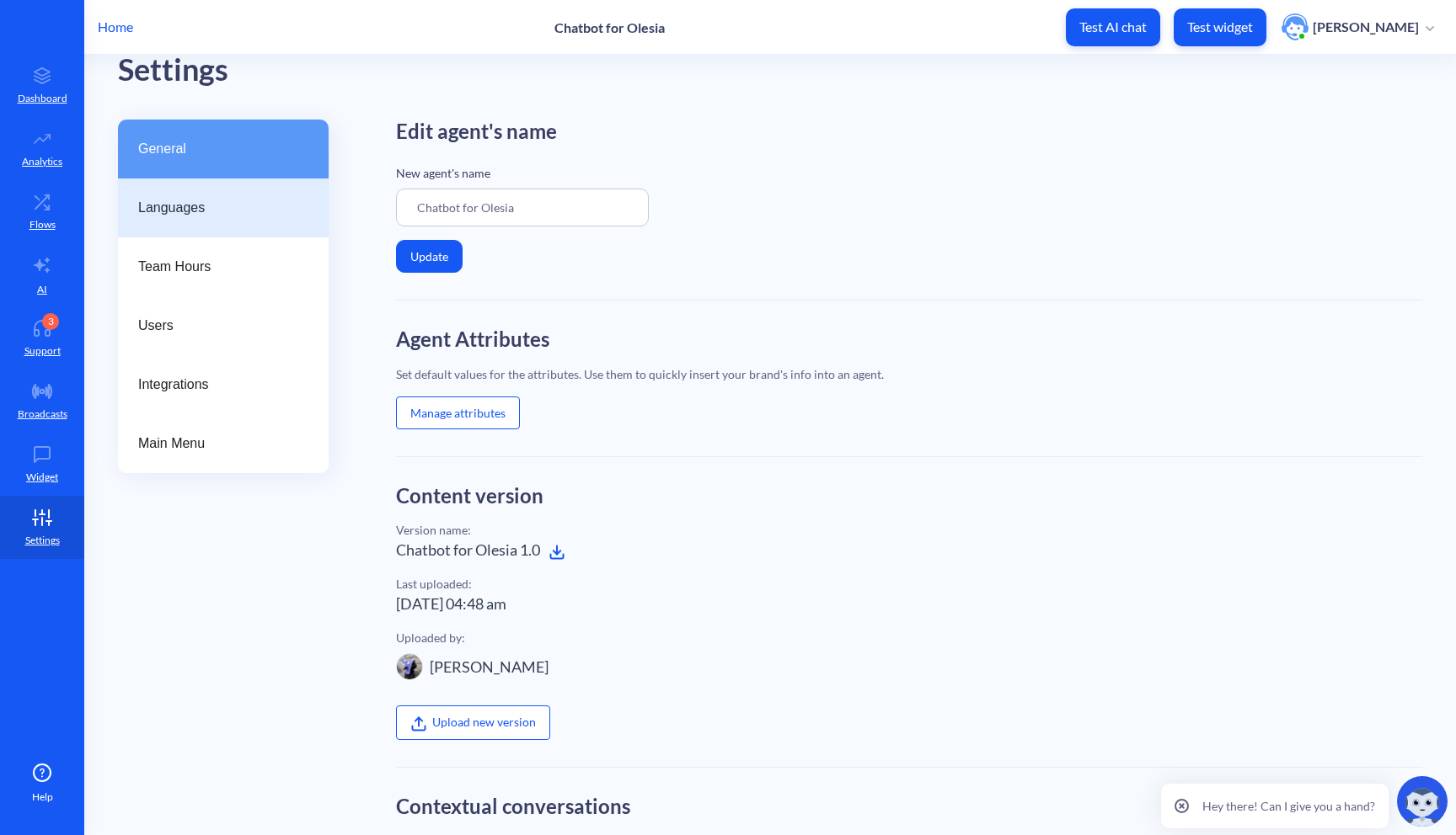
click at [238, 208] on span "Languages" at bounding box center [216, 208] width 157 height 20
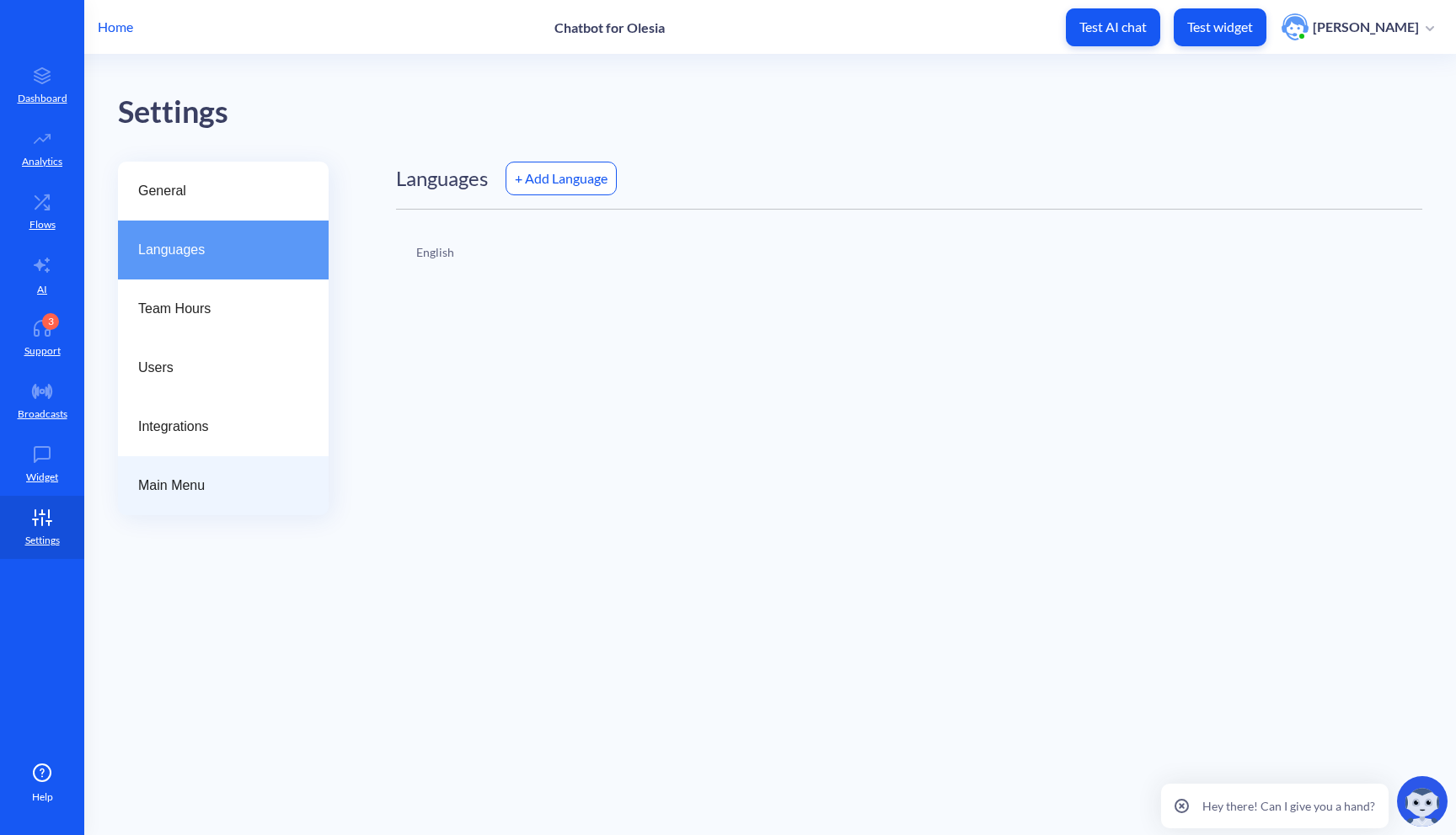
click at [220, 479] on span "Main Menu" at bounding box center [216, 486] width 157 height 20
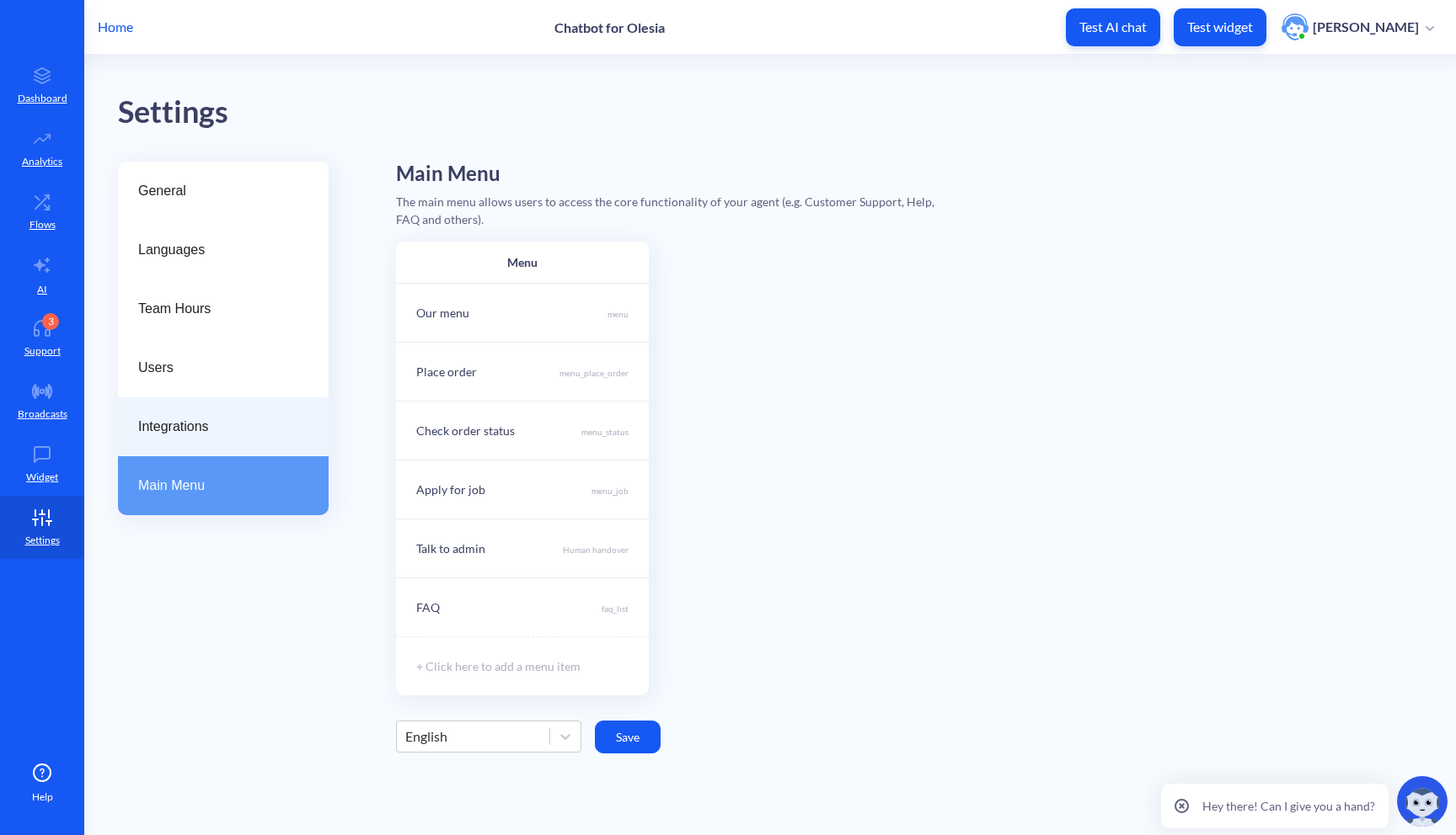
click at [219, 432] on span "Integrations" at bounding box center [216, 427] width 157 height 20
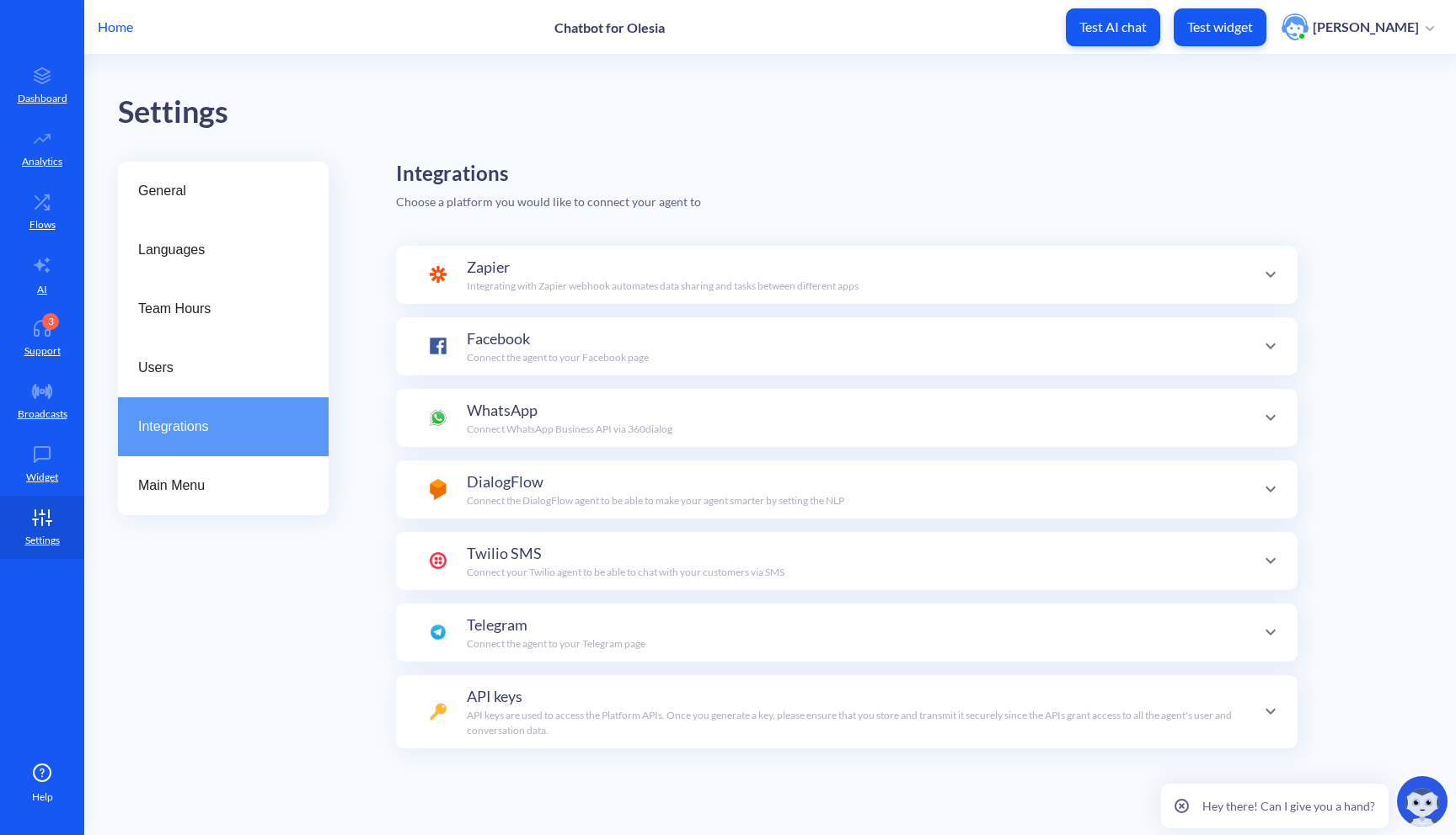
scroll to position [59, 0]
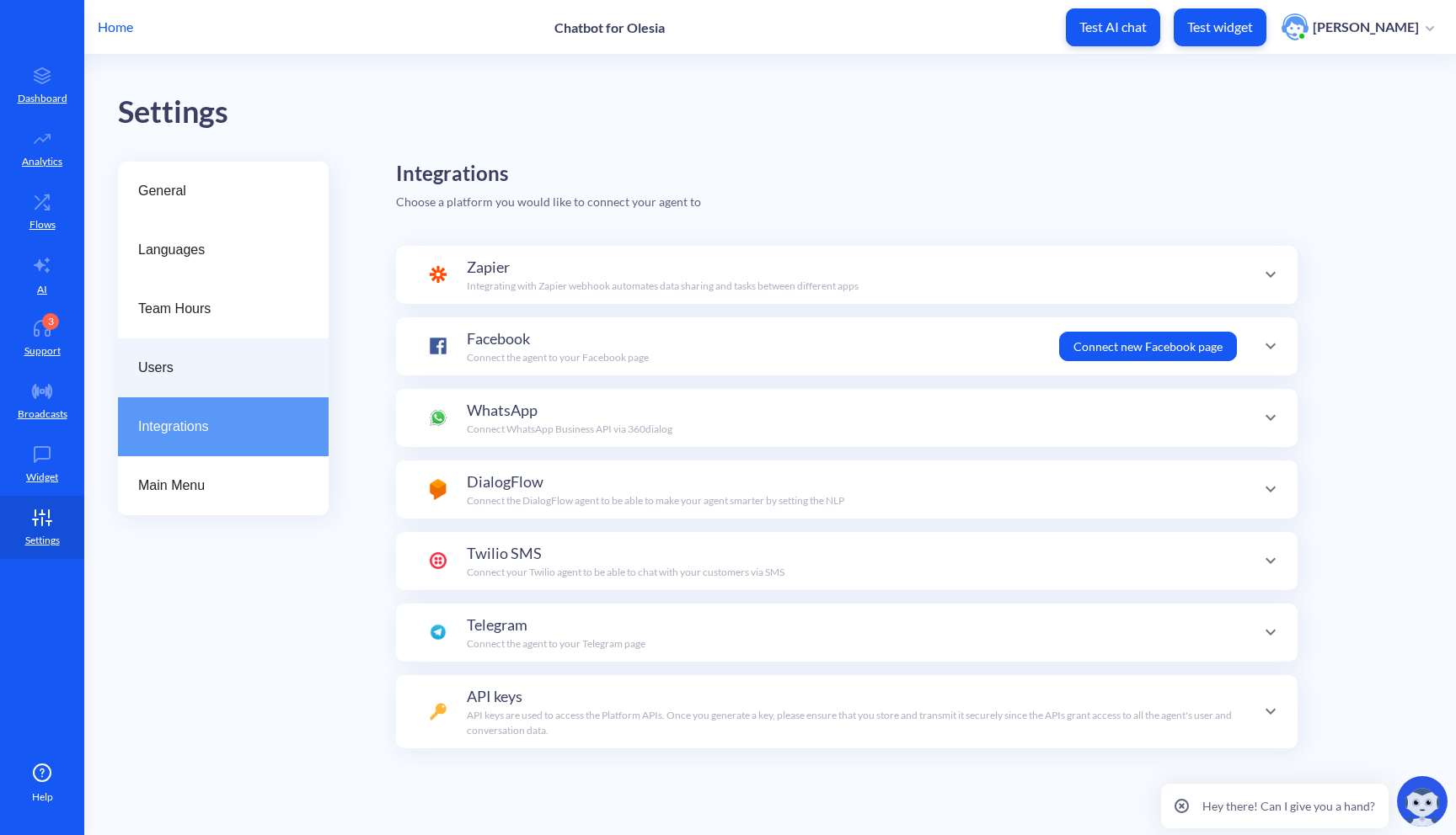
click at [219, 381] on div "Users" at bounding box center [222, 368] width 210 height 59
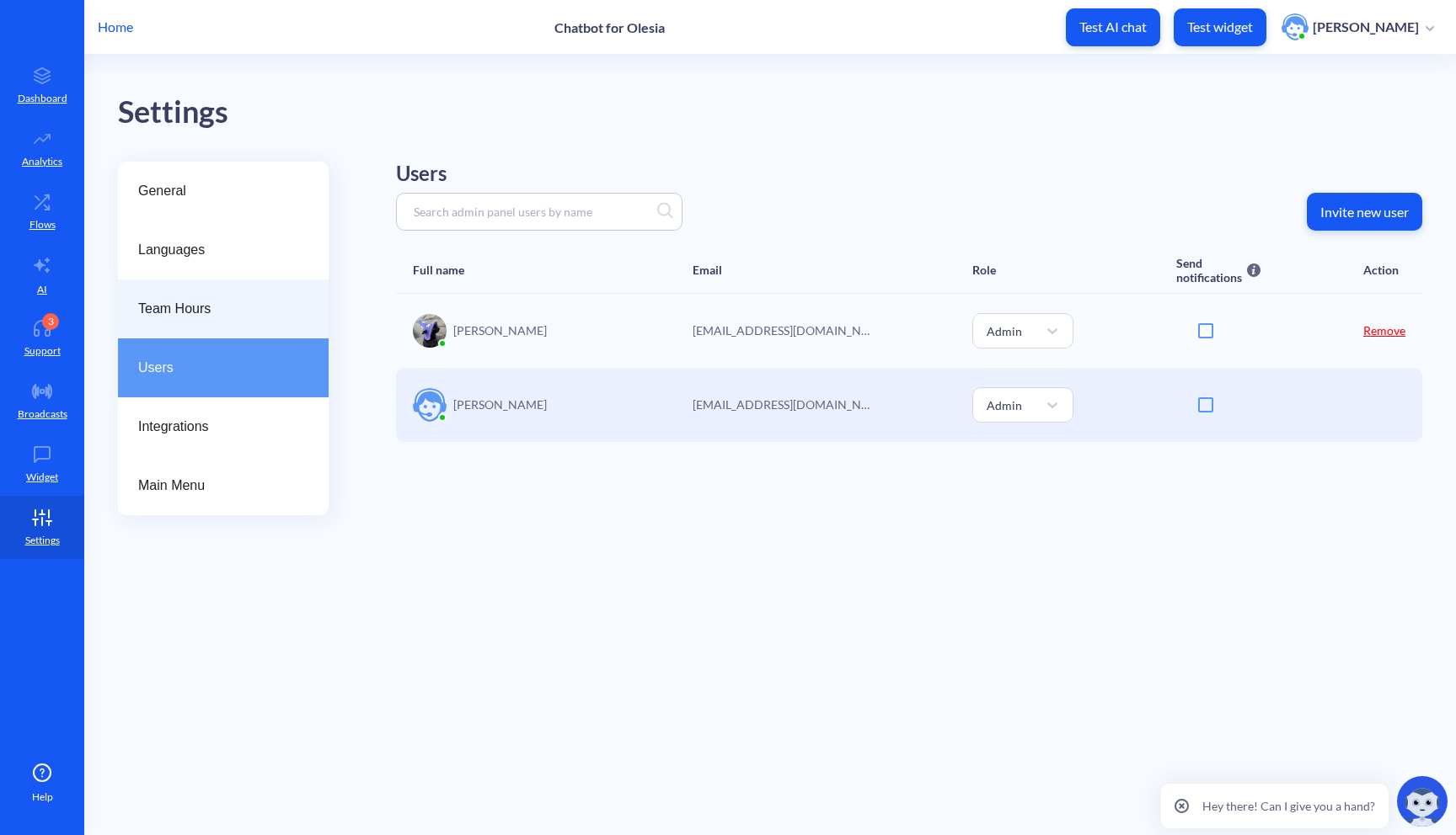
click at [221, 318] on span "Team Hours" at bounding box center [216, 309] width 157 height 20
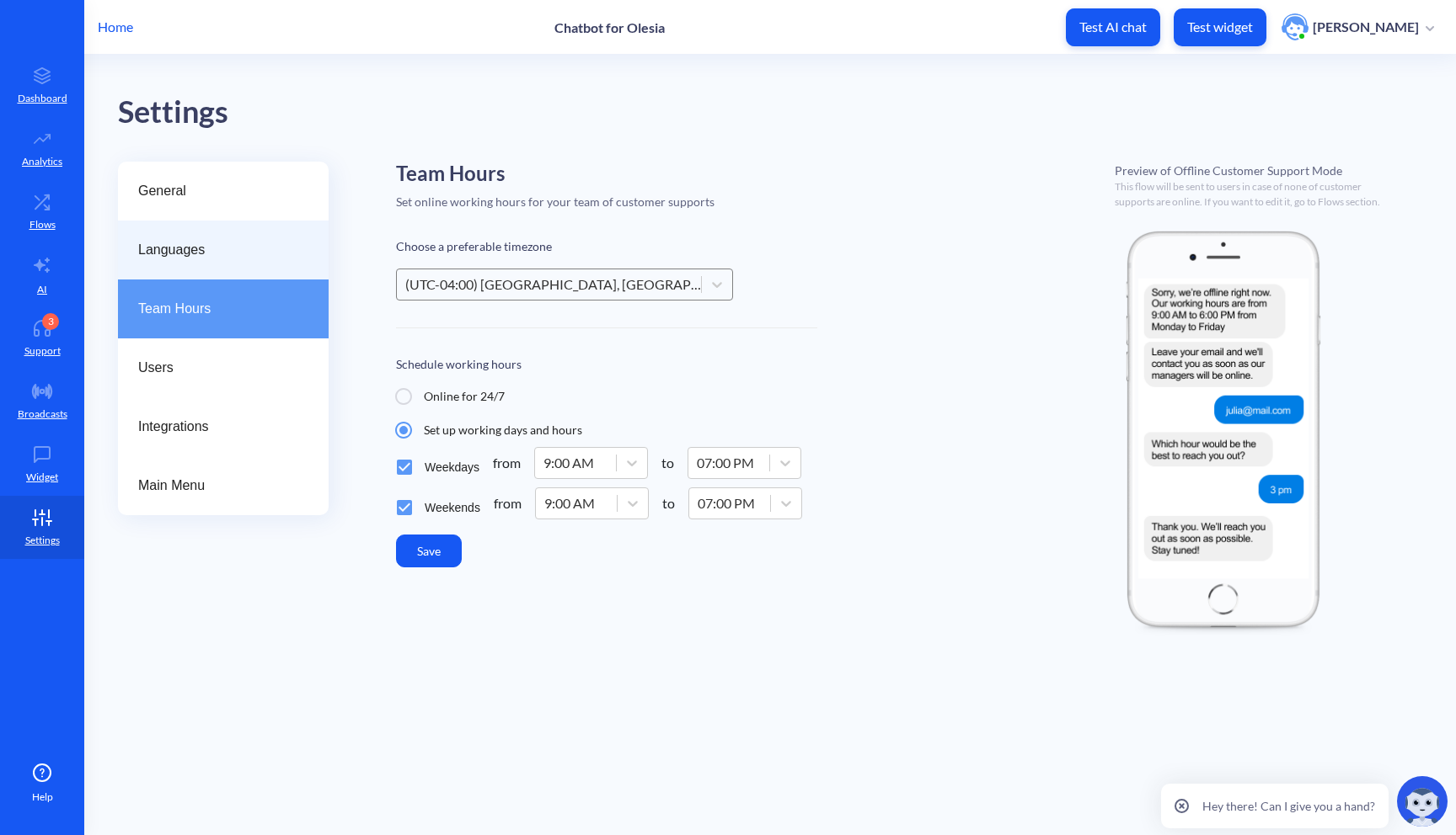
click at [223, 249] on span "Languages" at bounding box center [216, 250] width 157 height 20
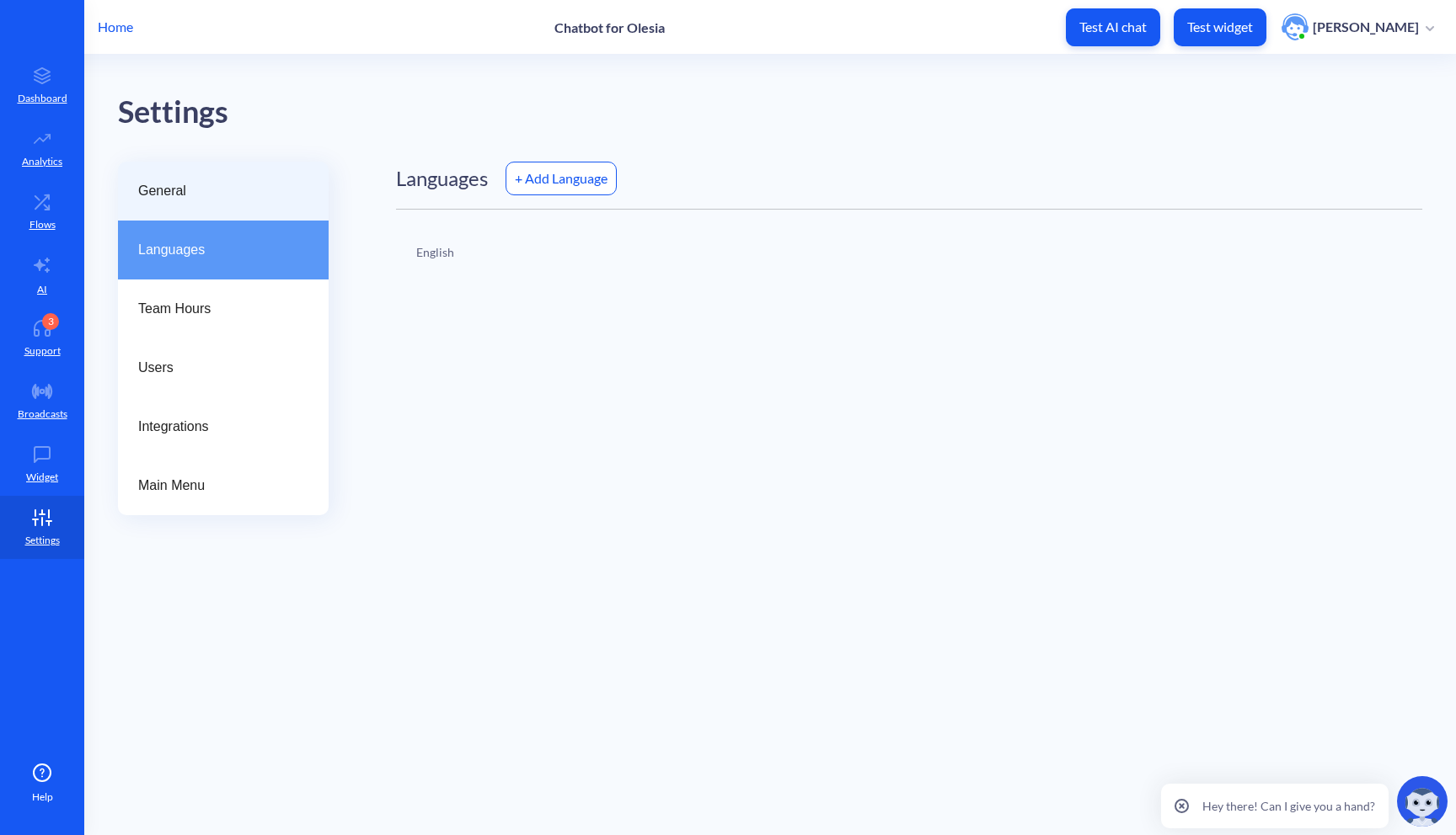
click at [213, 206] on div "General" at bounding box center [222, 192] width 210 height 59
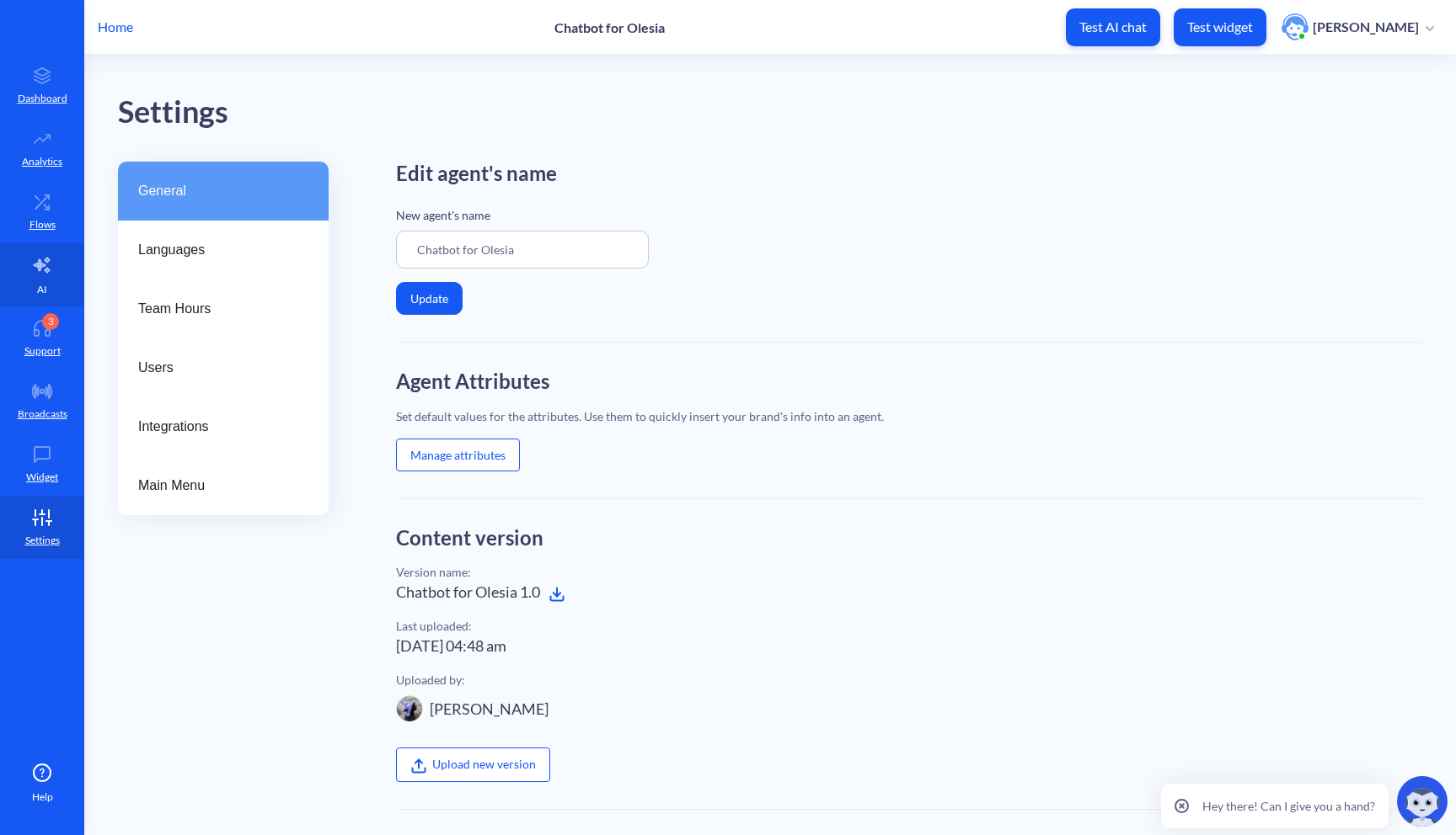
click at [51, 289] on link "AI" at bounding box center [42, 275] width 84 height 63
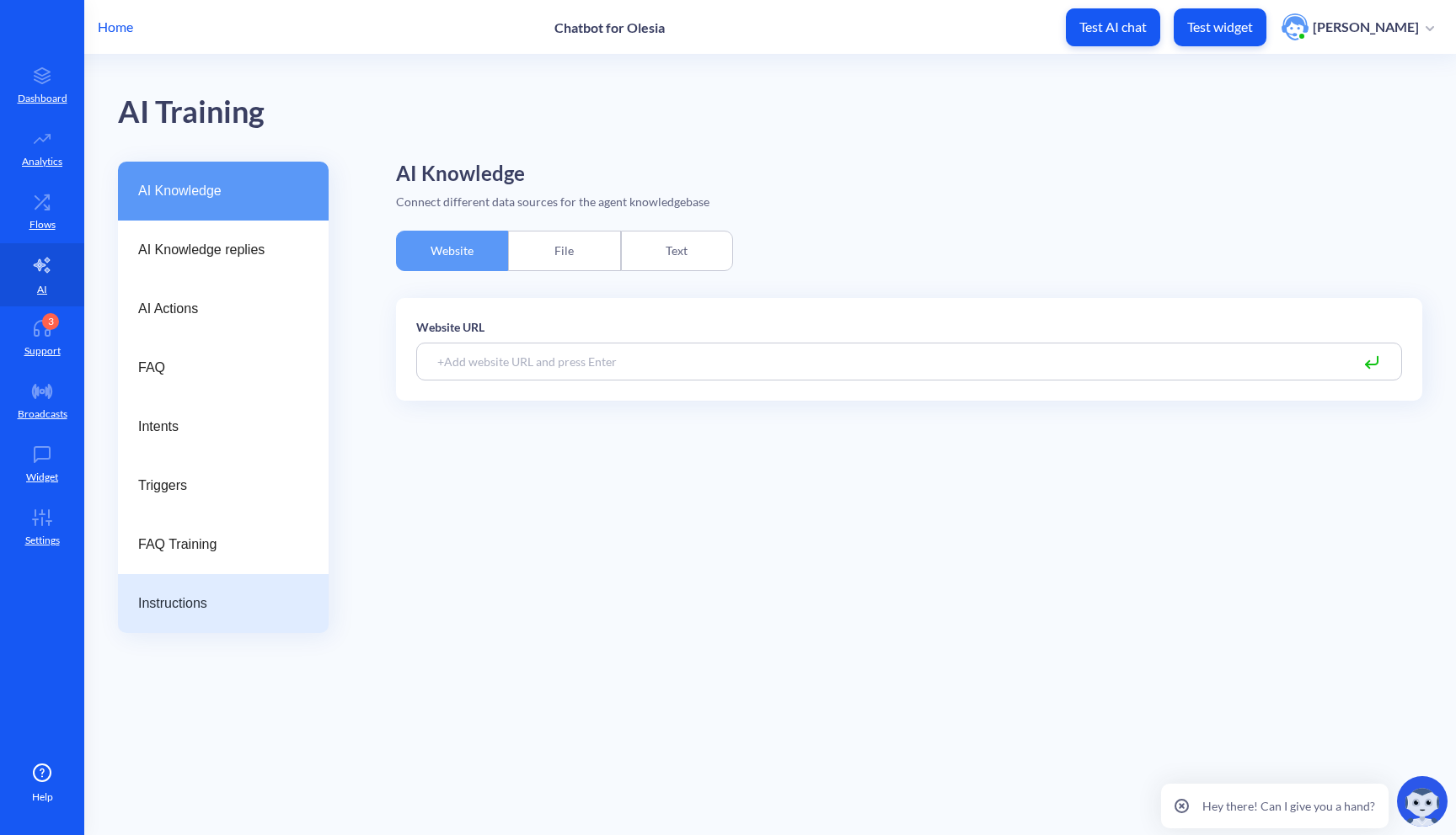
click at [199, 621] on div "Instructions" at bounding box center [222, 604] width 210 height 59
